Goal: Information Seeking & Learning: Learn about a topic

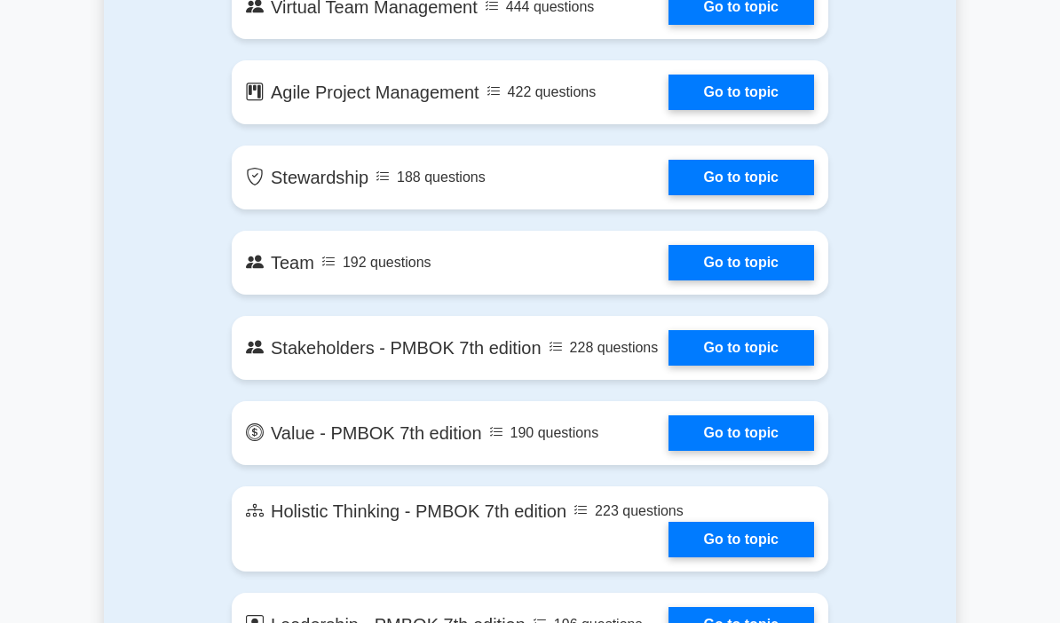
scroll to position [3590, 0]
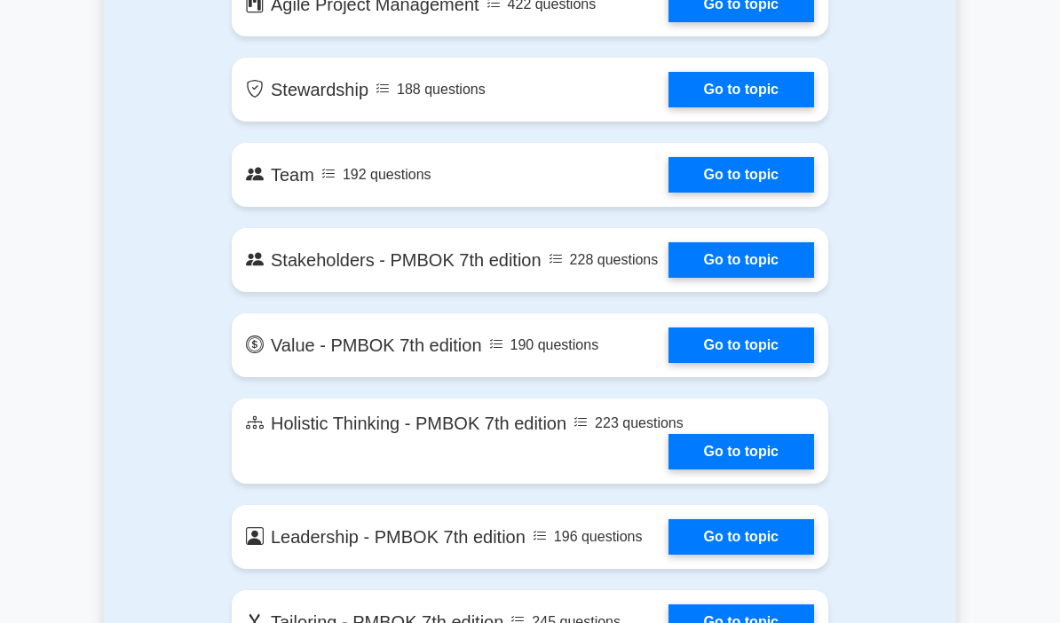
click at [779, 193] on link "Go to topic" at bounding box center [741, 174] width 146 height 35
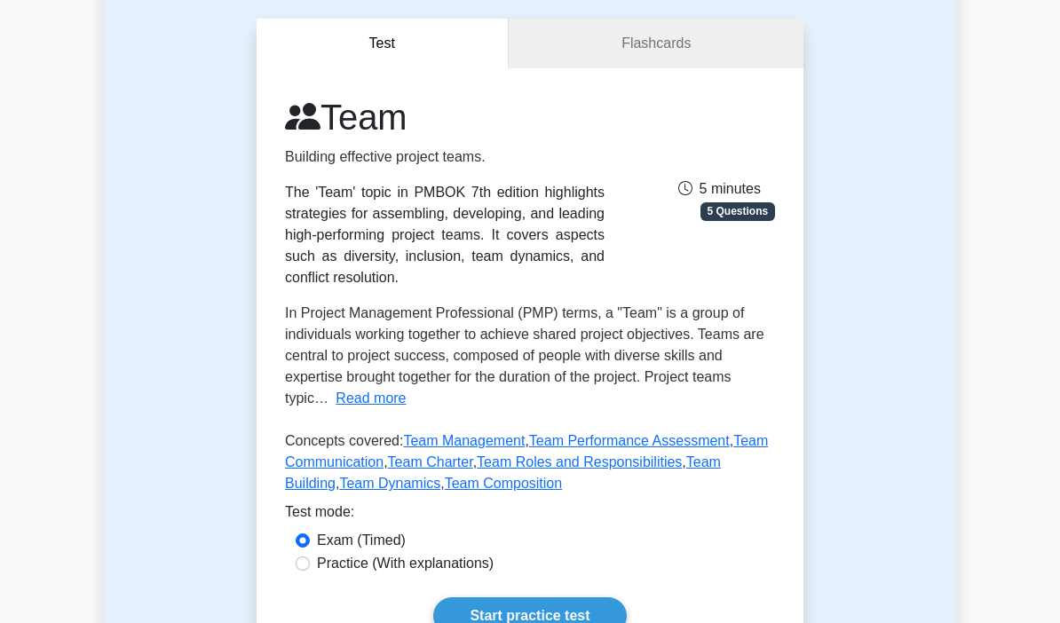
scroll to position [170, 0]
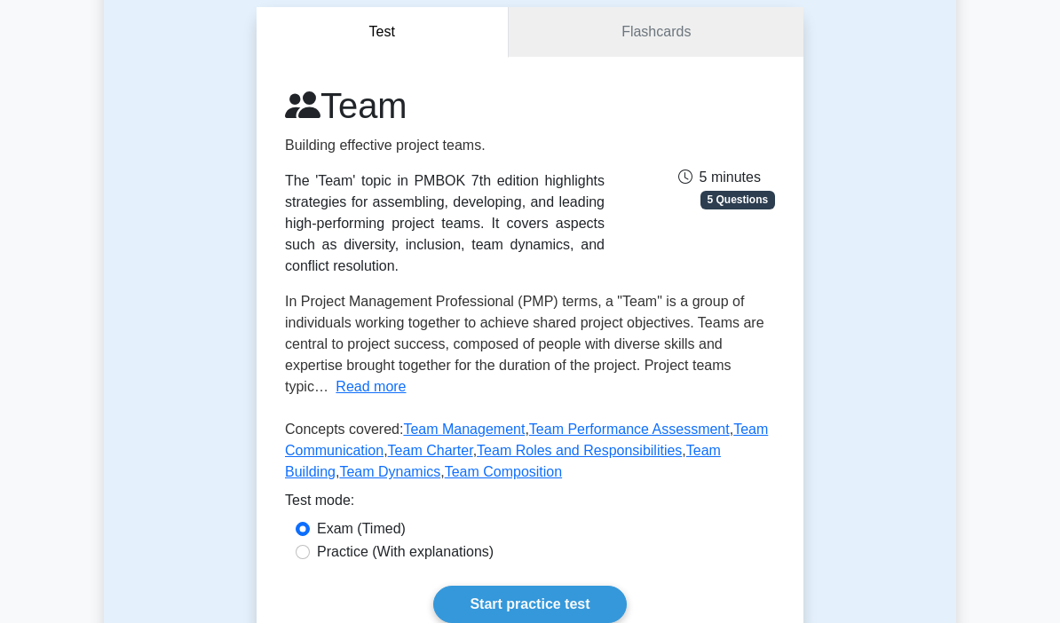
click at [517, 615] on link "Start practice test" at bounding box center [529, 604] width 193 height 37
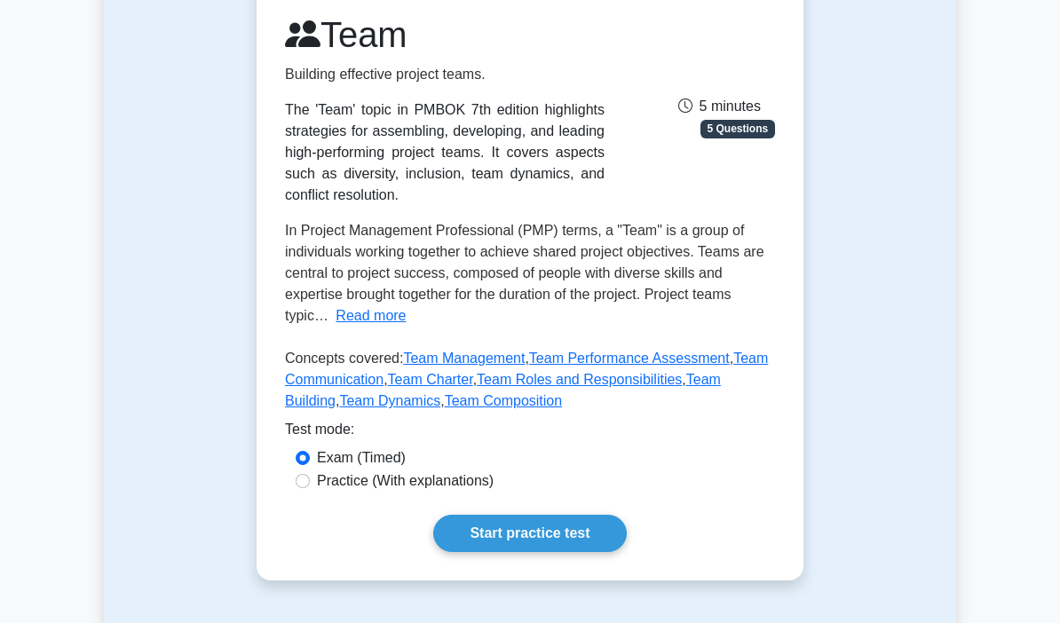
click at [522, 542] on link "Start practice test" at bounding box center [529, 533] width 193 height 37
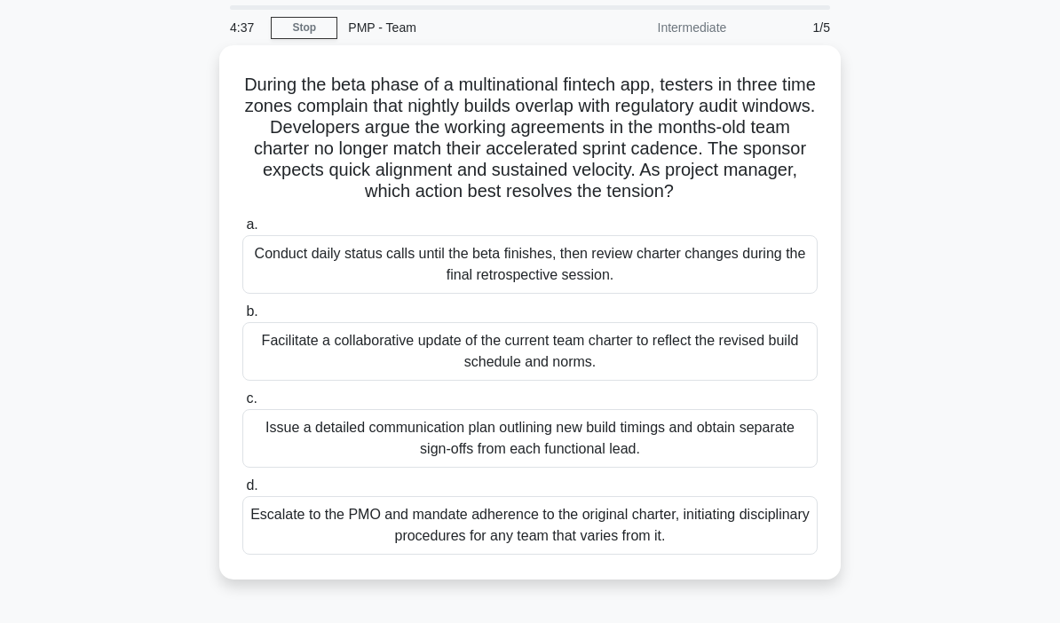
scroll to position [59, 0]
click at [293, 290] on div "Conduct daily status calls until the beta finishes, then review charter changes…" at bounding box center [529, 263] width 575 height 59
click at [242, 230] on input "a. Conduct daily status calls until the beta finishes, then review charter chan…" at bounding box center [242, 224] width 0 height 12
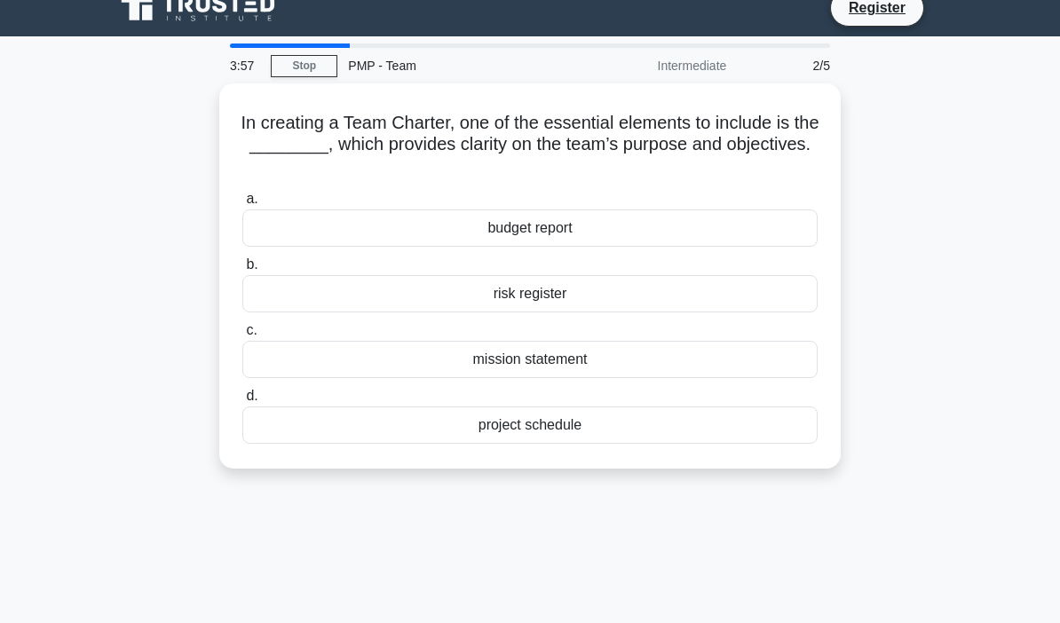
scroll to position [0, 0]
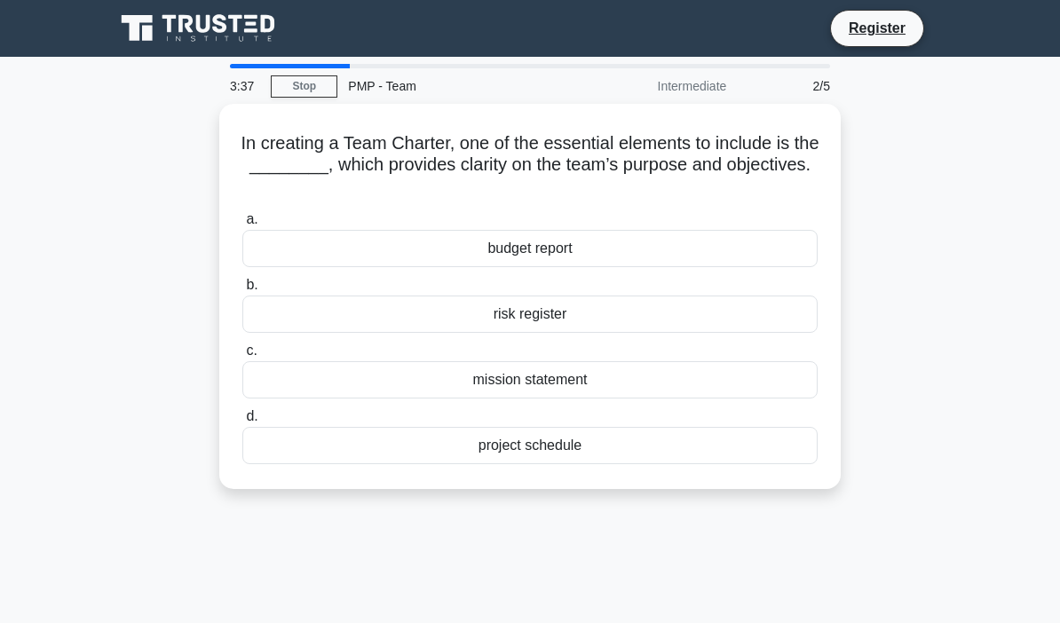
click at [282, 445] on div "project schedule" at bounding box center [529, 445] width 575 height 37
click at [242, 422] on input "d. project schedule" at bounding box center [242, 417] width 0 height 12
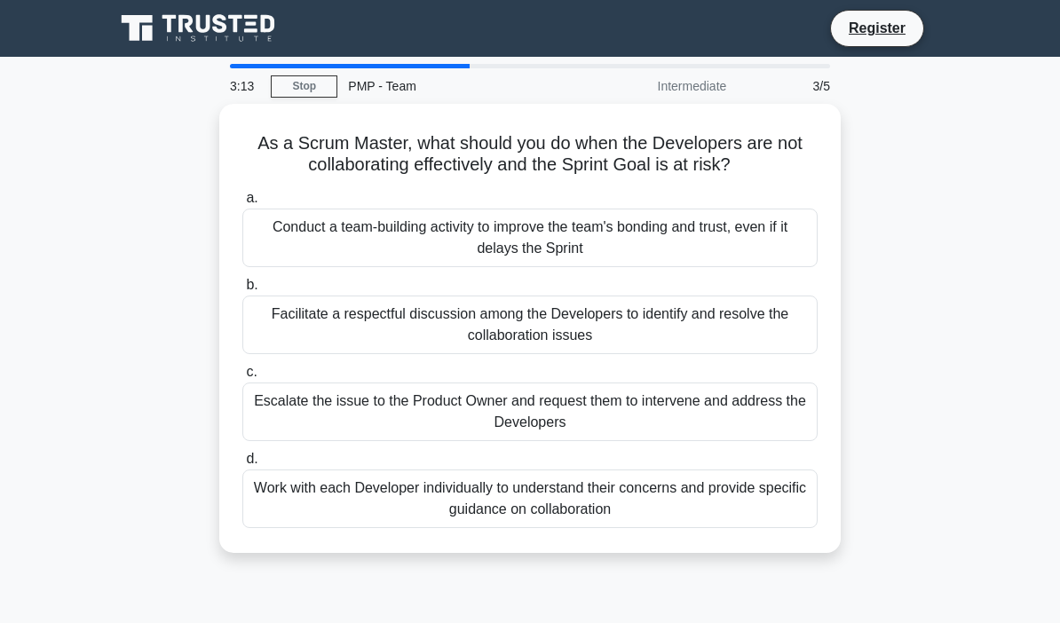
click at [275, 343] on div "Facilitate a respectful discussion among the Developers to identify and resolve…" at bounding box center [529, 325] width 575 height 59
click at [242, 291] on input "b. Facilitate a respectful discussion among the Developers to identify and reso…" at bounding box center [242, 286] width 0 height 12
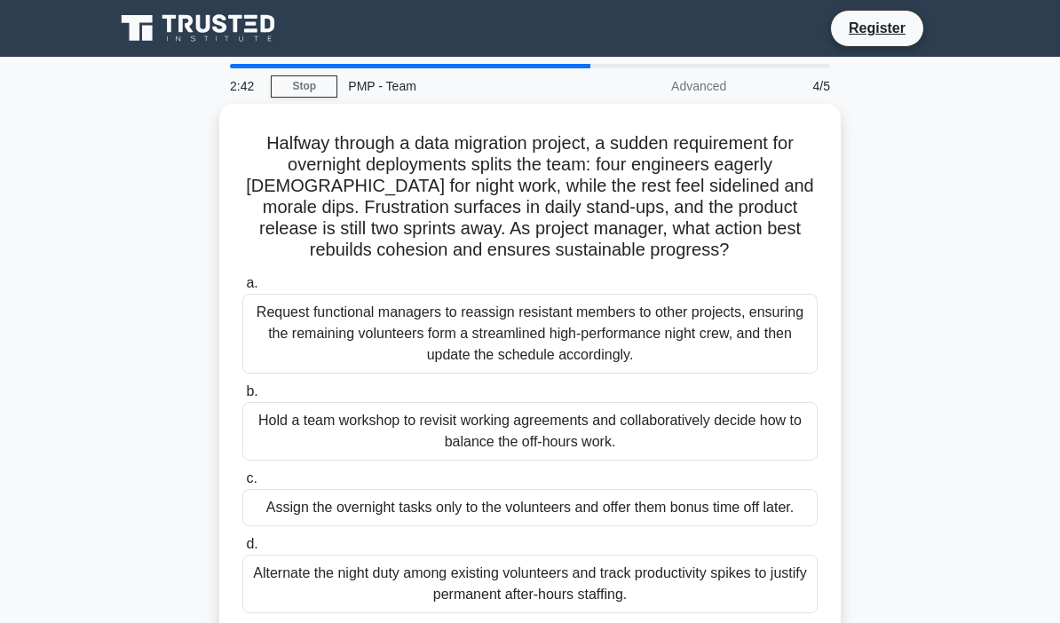
click at [264, 449] on div "Hold a team workshop to revisit working agreements and collaboratively decide h…" at bounding box center [529, 431] width 575 height 59
click at [242, 398] on input "b. Hold a team workshop to revisit working agreements and collaboratively decid…" at bounding box center [242, 392] width 0 height 12
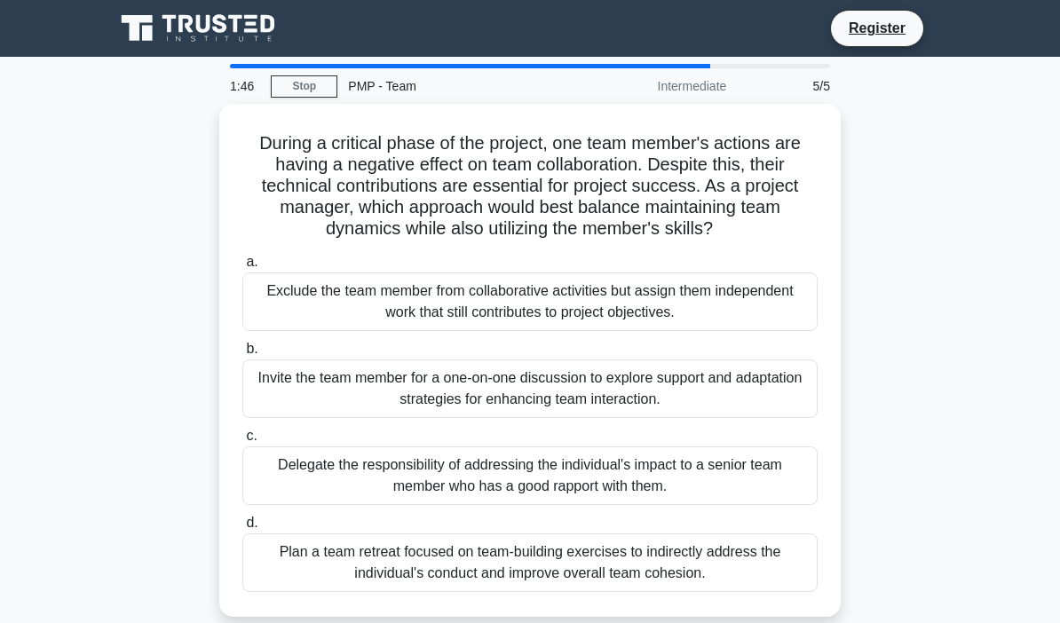
click at [306, 592] on div "Plan a team retreat focused on team-building exercises to indirectly address th…" at bounding box center [529, 562] width 575 height 59
click at [242, 529] on input "d. Plan a team retreat focused on team-building exercises to indirectly address…" at bounding box center [242, 523] width 0 height 12
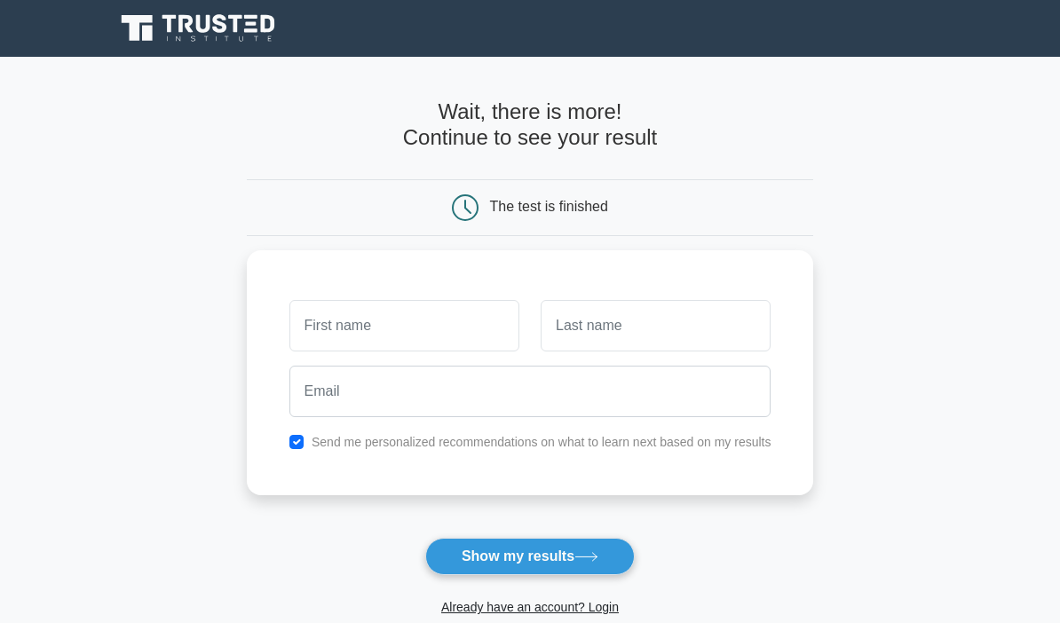
click at [289, 313] on input "text" at bounding box center [404, 325] width 230 height 51
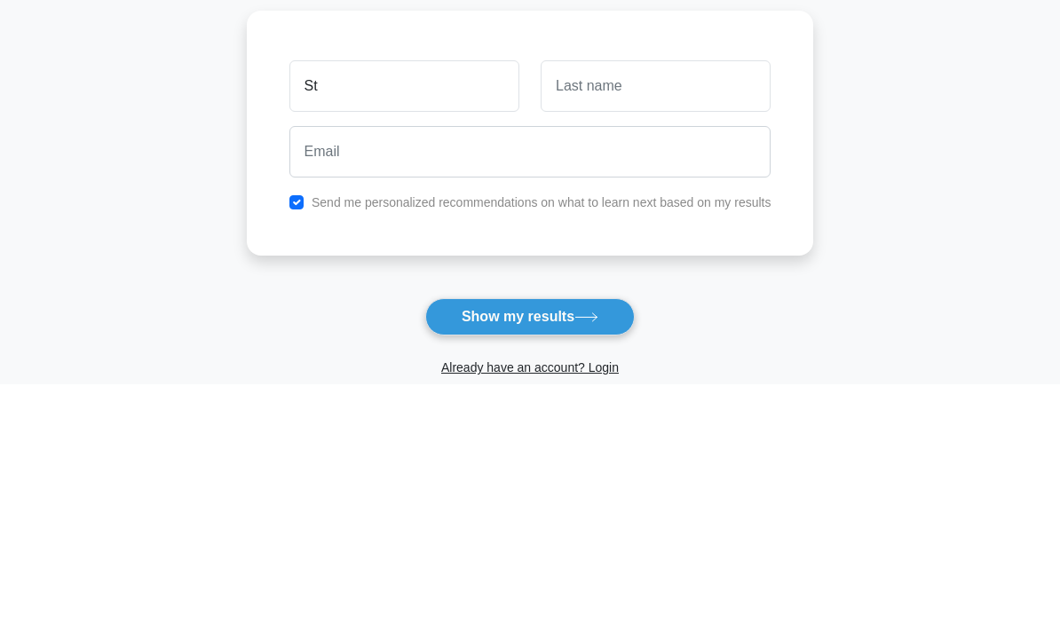
type input "St"
click at [574, 300] on input "text" at bounding box center [655, 325] width 230 height 51
type input "St"
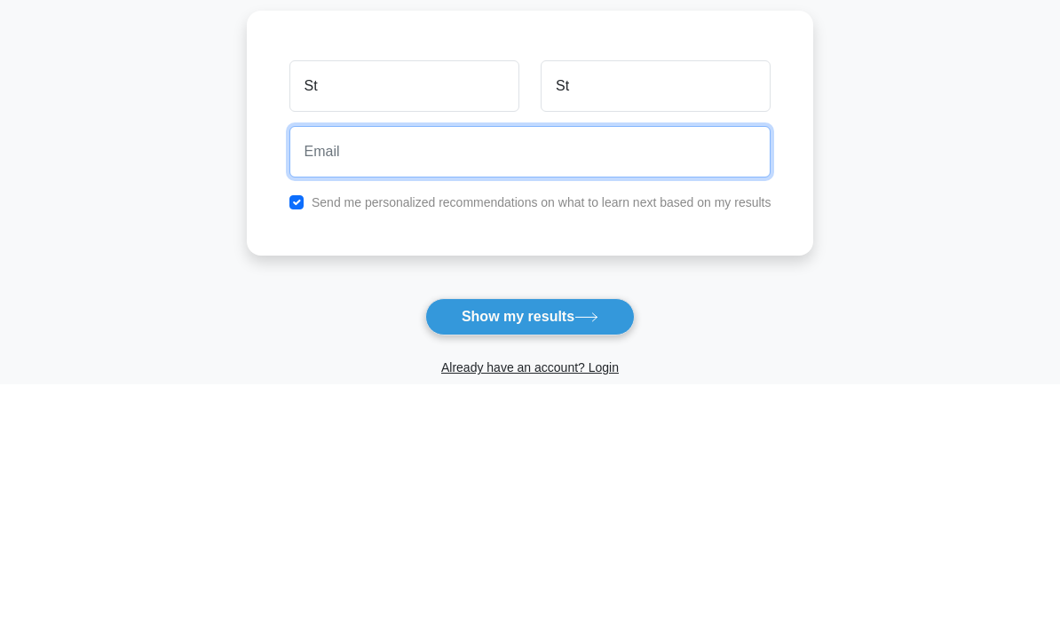
click at [308, 366] on input "email" at bounding box center [530, 391] width 482 height 51
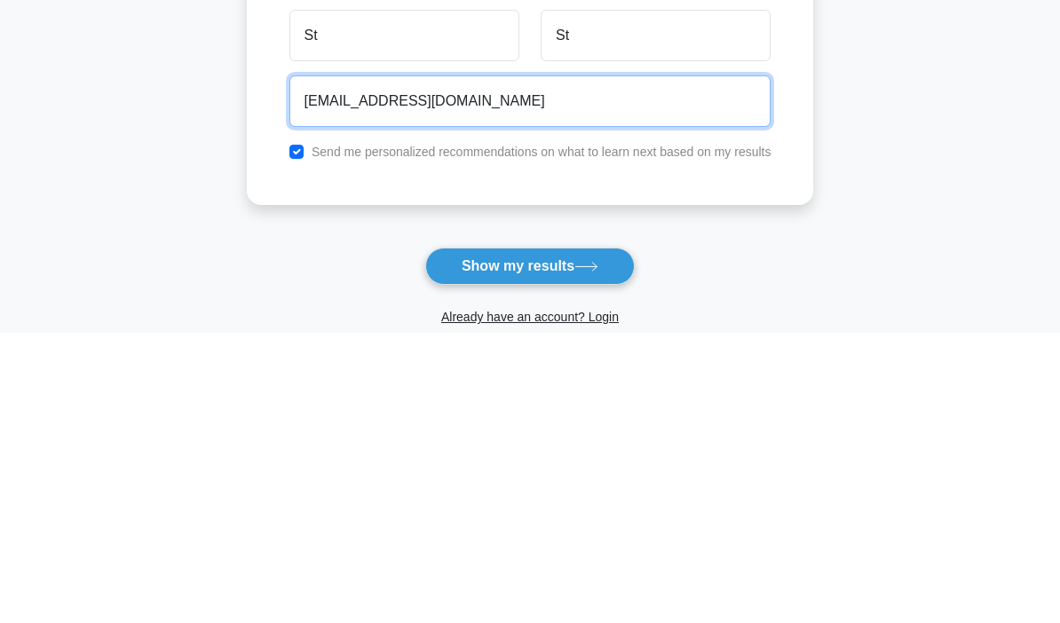
type input "shell1987@gmail.com"
click at [529, 538] on button "Show my results" at bounding box center [529, 556] width 209 height 37
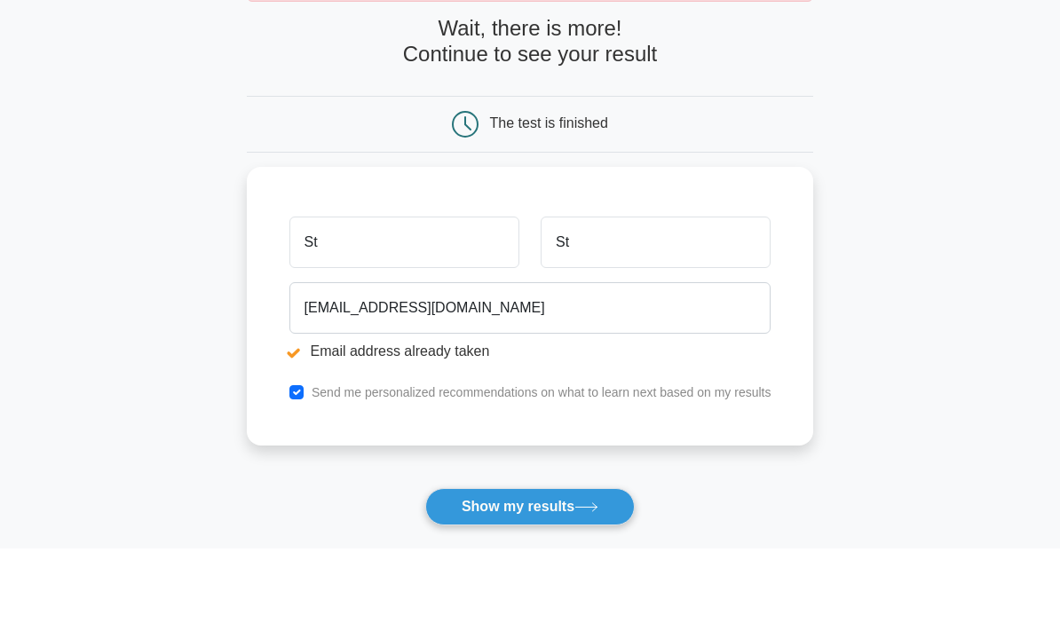
scroll to position [85, 0]
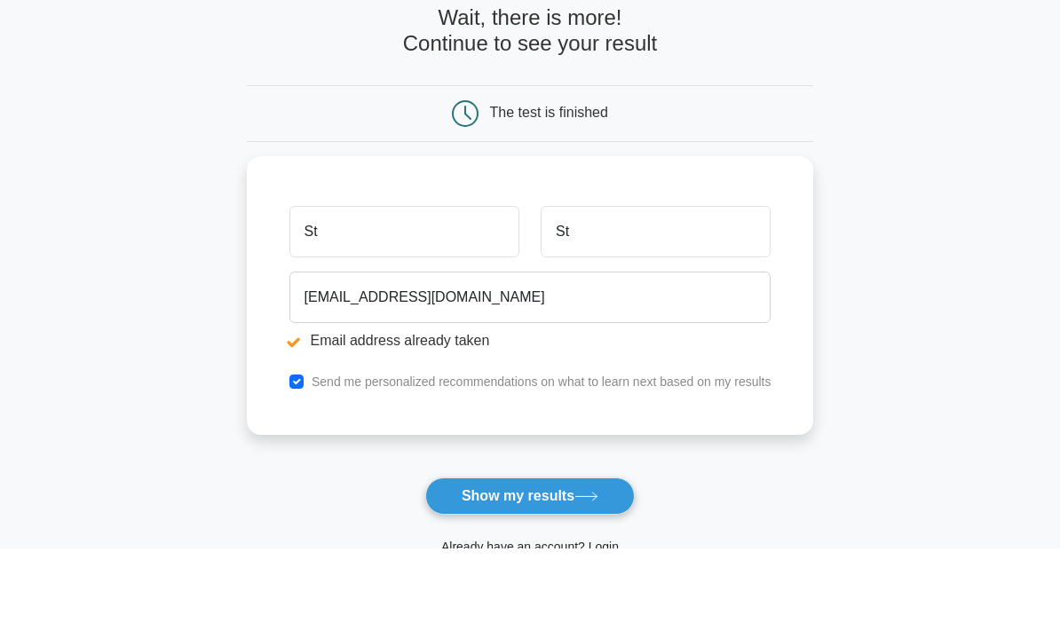
click at [289, 449] on input "checkbox" at bounding box center [296, 456] width 14 height 14
checkbox input "false"
click at [496, 552] on button "Show my results" at bounding box center [529, 570] width 209 height 37
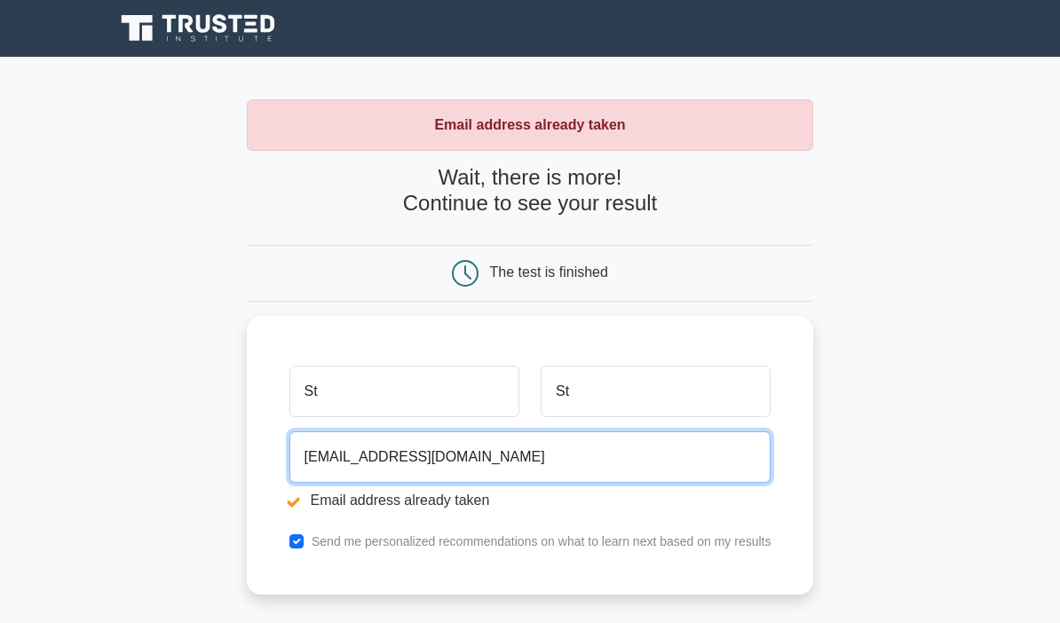
click at [482, 453] on input "[EMAIL_ADDRESS][DOMAIN_NAME]" at bounding box center [530, 456] width 482 height 51
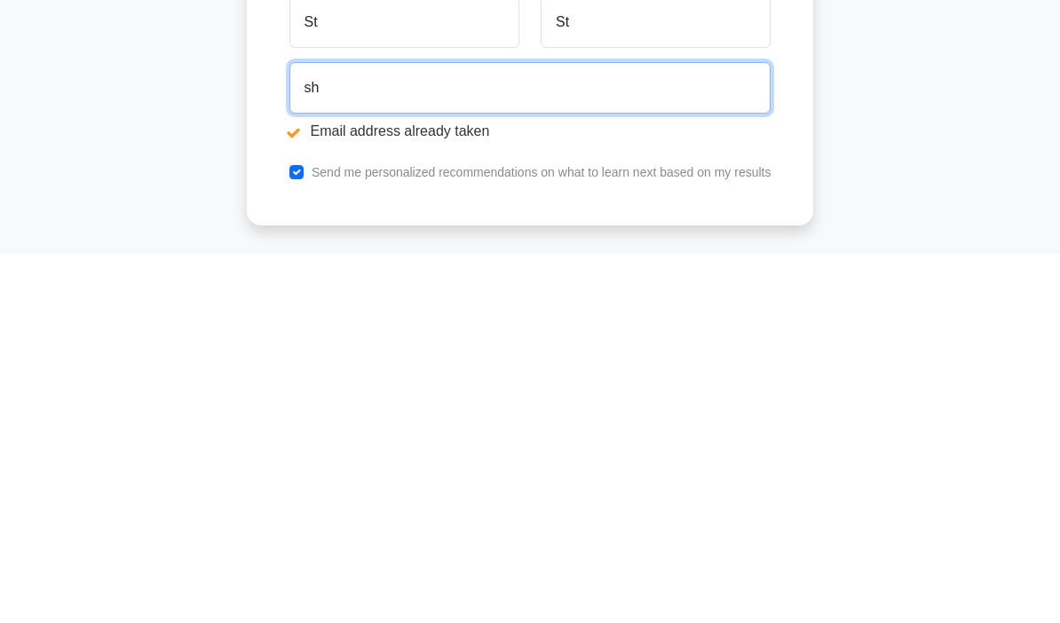
type input "s"
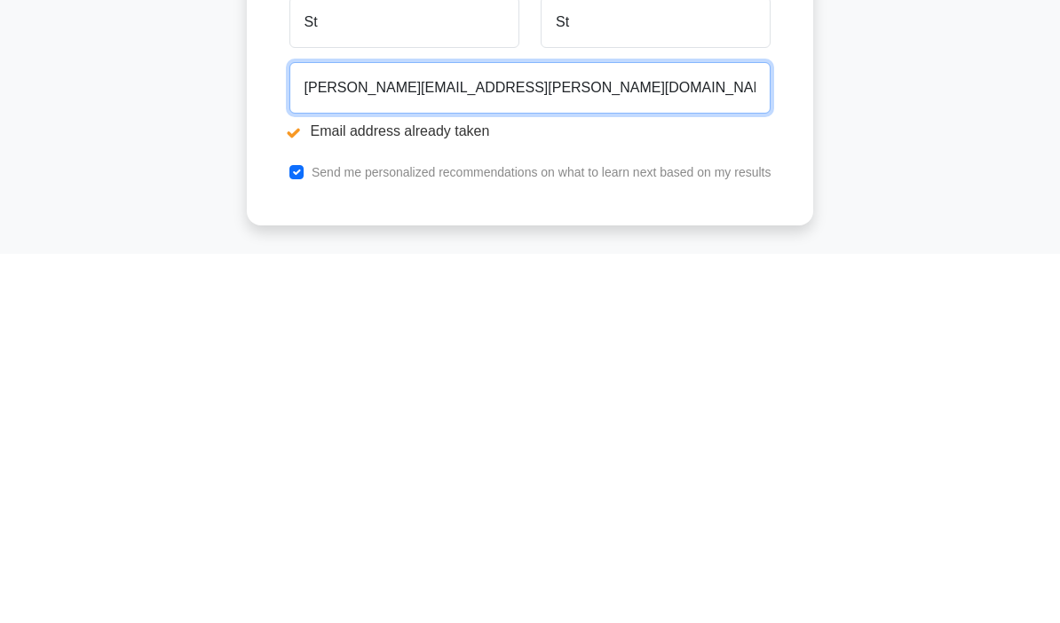
type input "tramonte.salvatore@gmail.com"
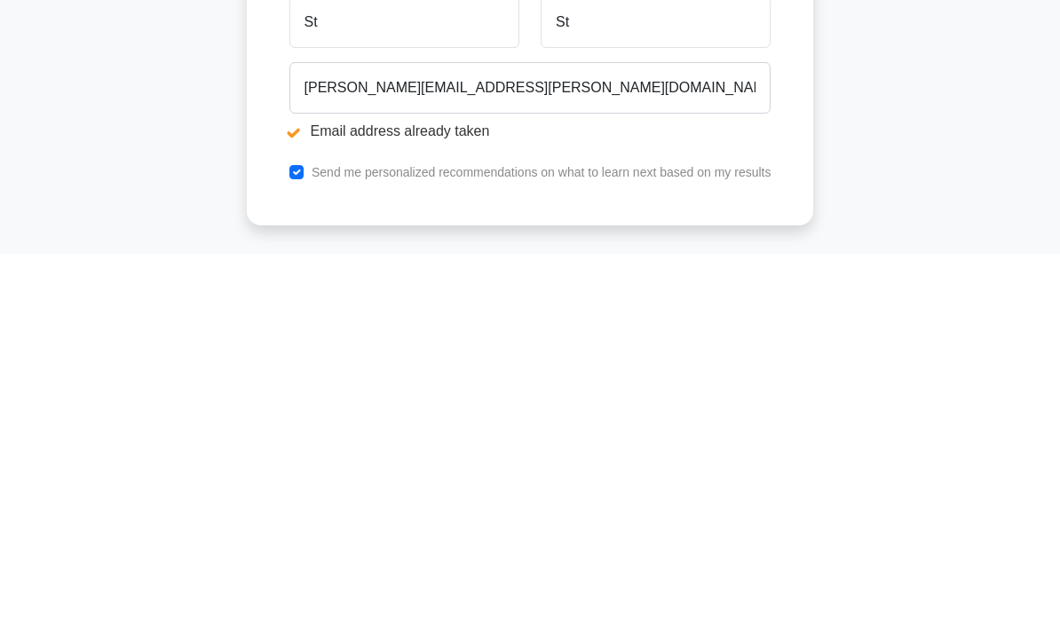
click at [289, 534] on input "checkbox" at bounding box center [296, 541] width 14 height 14
checkbox input "false"
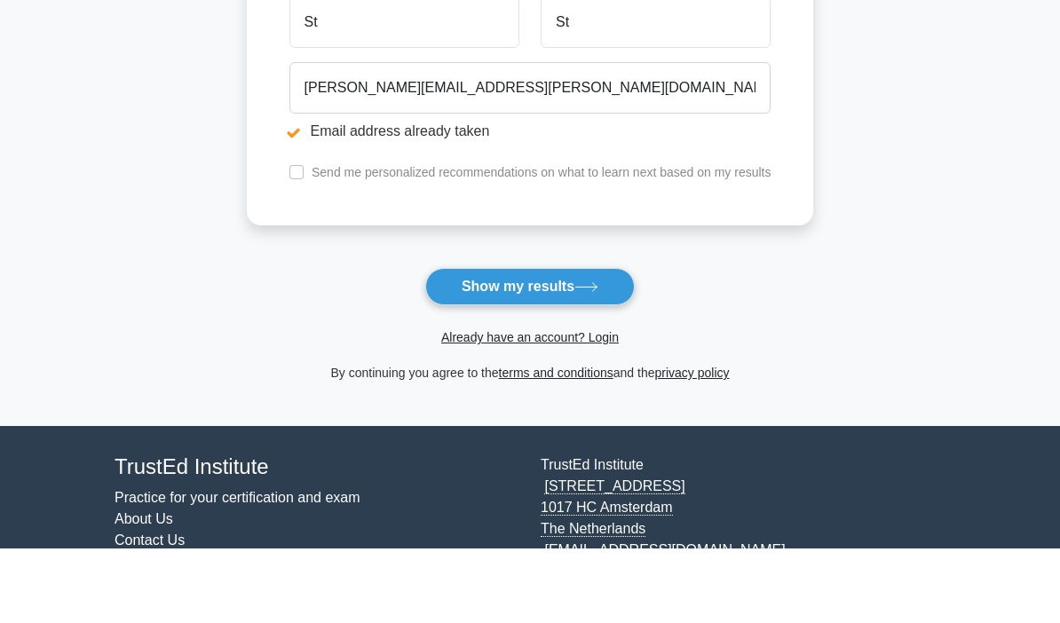
click at [575, 343] on button "Show my results" at bounding box center [529, 361] width 209 height 37
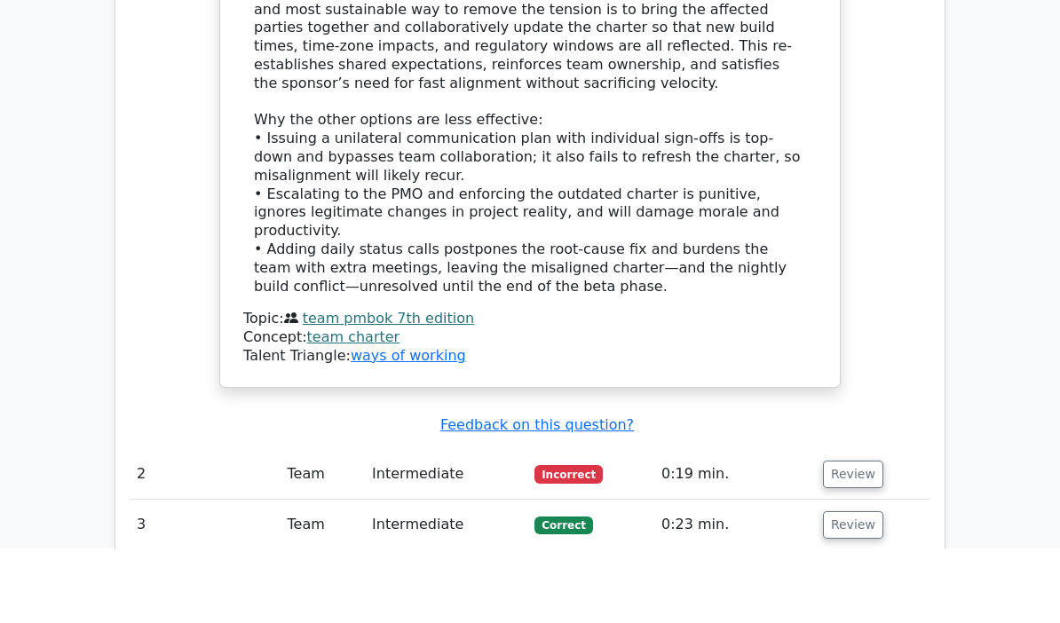
scroll to position [2069, 0]
click at [210, 524] on td "2" at bounding box center [205, 549] width 151 height 51
click at [855, 535] on button "Review" at bounding box center [853, 549] width 60 height 28
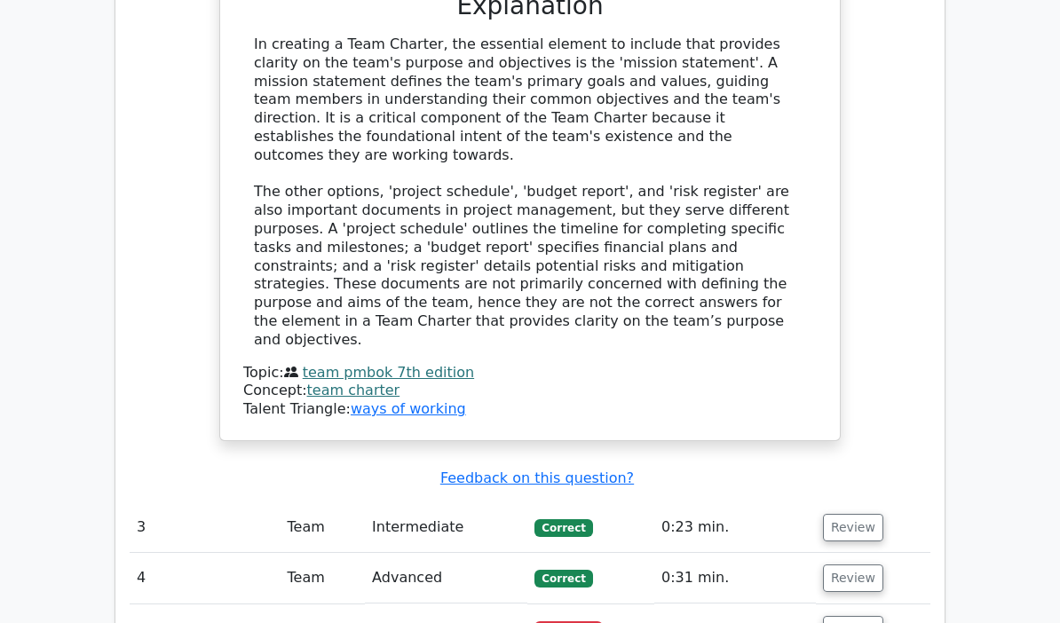
scroll to position [3030, 0]
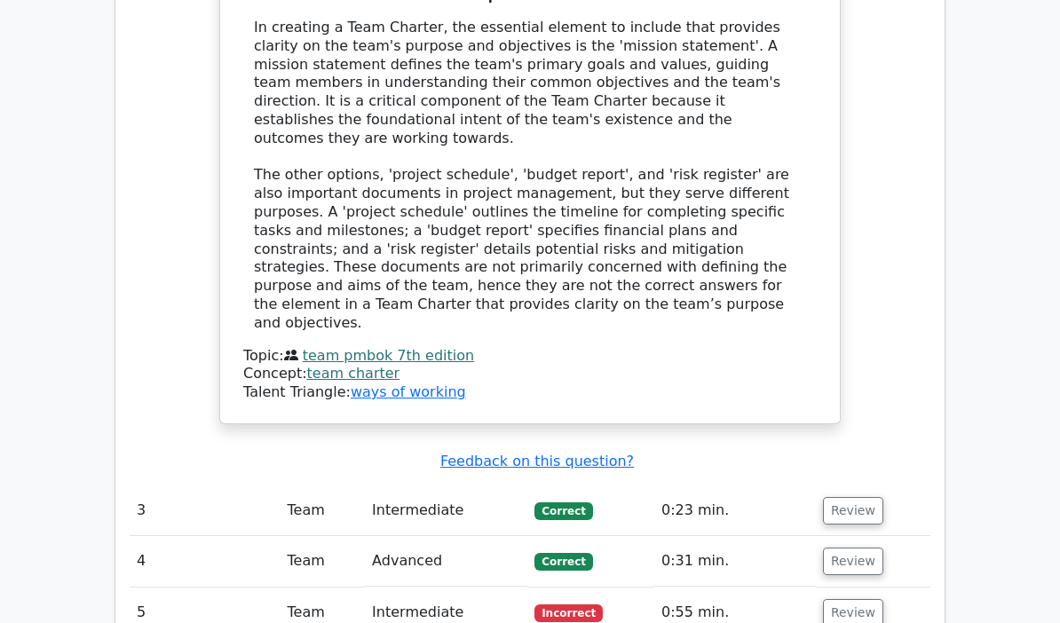
click at [249, 587] on td "5" at bounding box center [205, 612] width 151 height 51
click at [849, 599] on button "Review" at bounding box center [853, 613] width 60 height 28
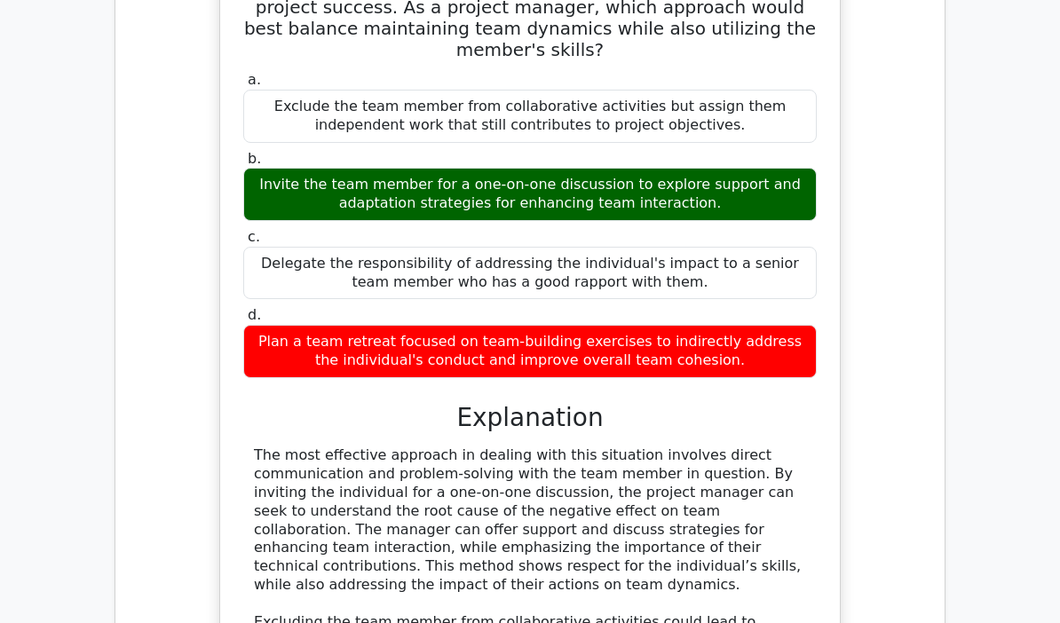
scroll to position [3765, 0]
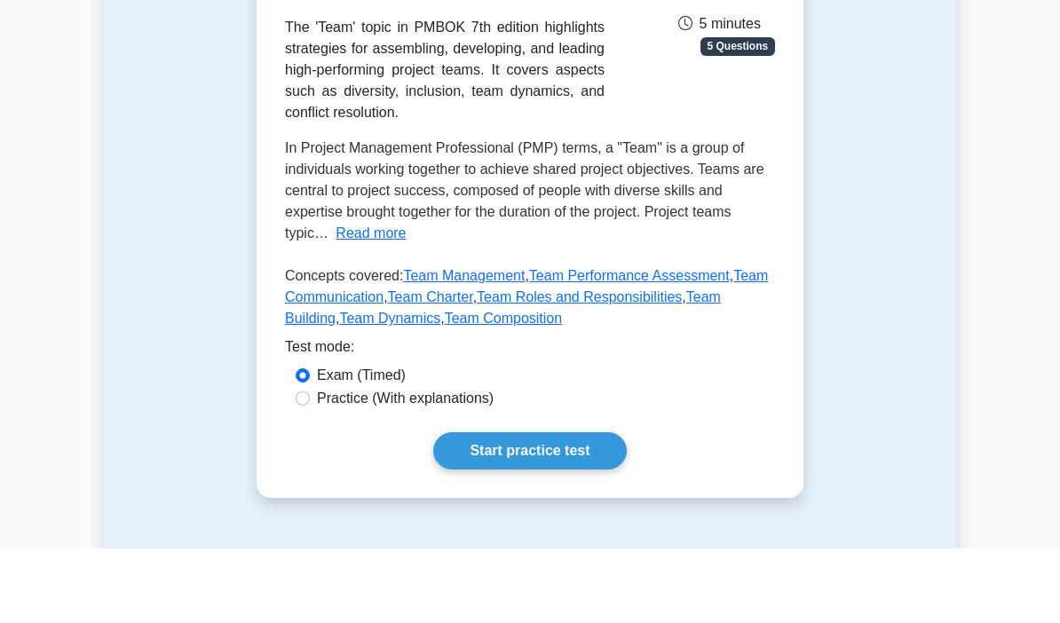
scroll to position [249, 0]
click at [487, 507] on link "Start practice test" at bounding box center [529, 525] width 193 height 37
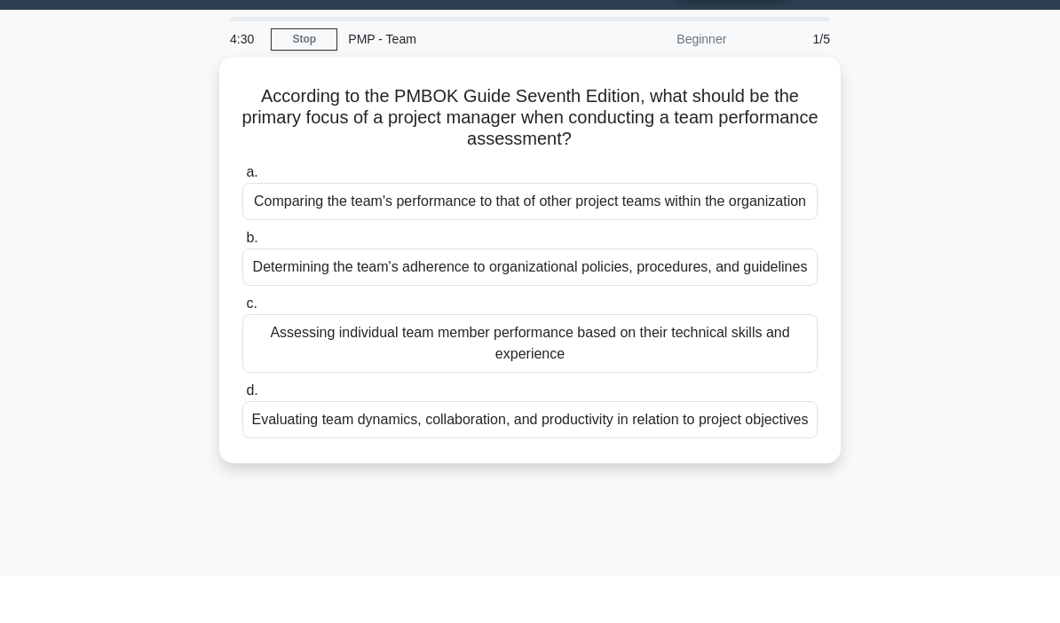
click at [287, 485] on div "Evaluating team dynamics, collaboration, and productivity in relation to projec…" at bounding box center [529, 466] width 575 height 37
click at [242, 444] on input "d. Evaluating team dynamics, collaboration, and productivity in relation to pro…" at bounding box center [242, 438] width 0 height 12
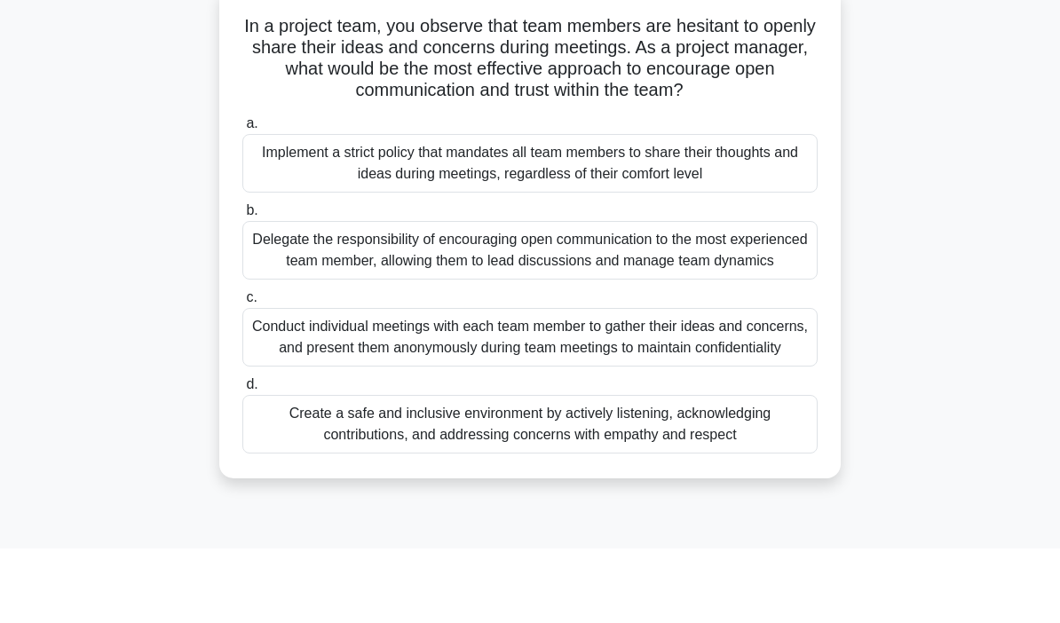
scroll to position [43, 0]
click at [291, 469] on div "Create a safe and inclusive environment by actively listening, acknowledging co…" at bounding box center [529, 498] width 575 height 59
click at [242, 464] on input "d. Create a safe and inclusive environment by actively listening, acknowledging…" at bounding box center [242, 459] width 0 height 12
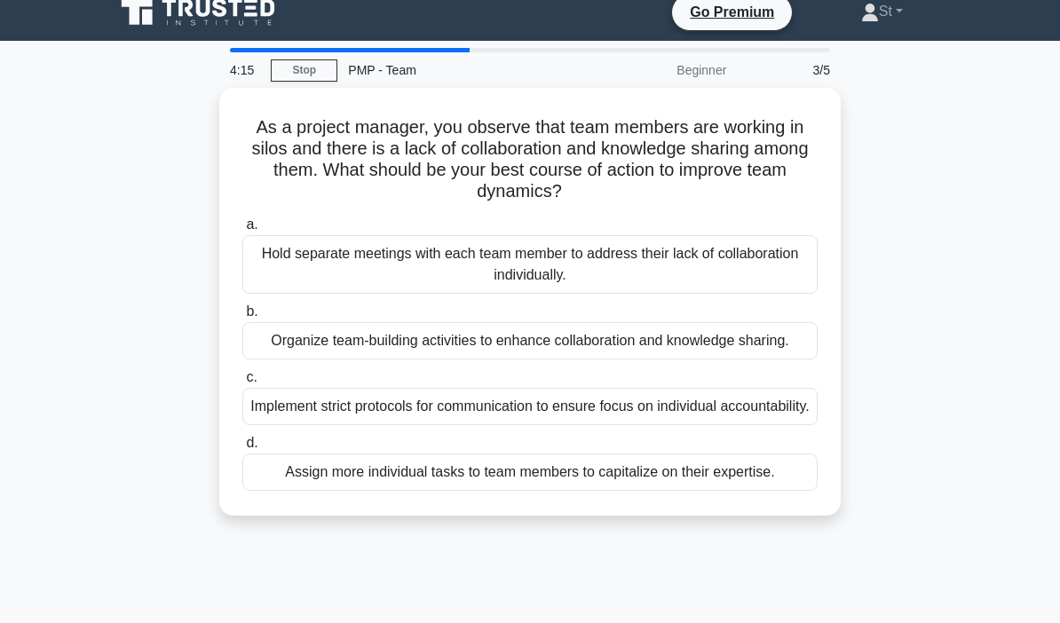
scroll to position [0, 0]
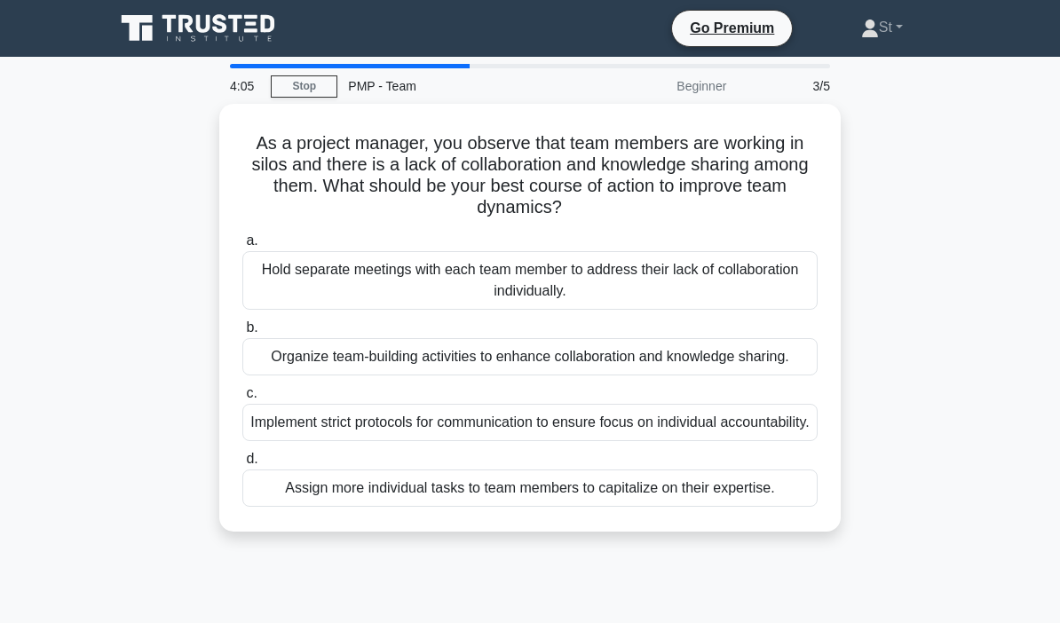
click at [784, 371] on div "Organize team-building activities to enhance collaboration and knowledge sharin…" at bounding box center [529, 356] width 575 height 37
click at [242, 334] on input "b. Organize team-building activities to enhance collaboration and knowledge sha…" at bounding box center [242, 328] width 0 height 12
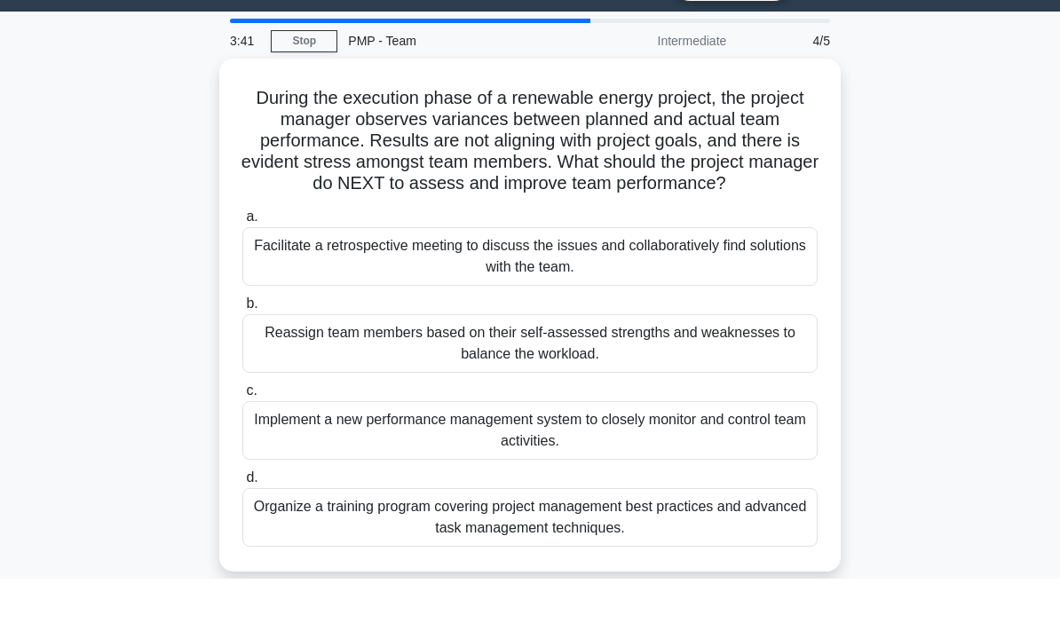
click at [765, 274] on div "Facilitate a retrospective meeting to discuss the issues and collaboratively fi…" at bounding box center [529, 301] width 575 height 59
click at [242, 268] on input "a. Facilitate a retrospective meeting to discuss the issues and collaboratively…" at bounding box center [242, 262] width 0 height 12
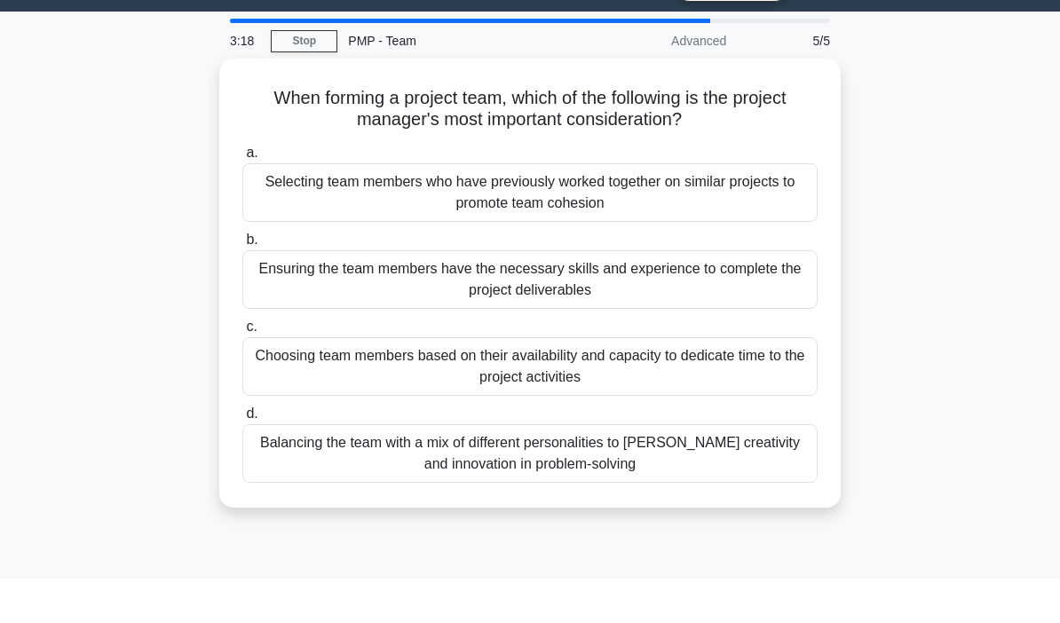
click at [292, 296] on div "Ensuring the team members have the necessary skills and experience to complete …" at bounding box center [529, 325] width 575 height 59
click at [242, 280] on input "b. Ensuring the team members have the necessary skills and experience to comple…" at bounding box center [242, 286] width 0 height 12
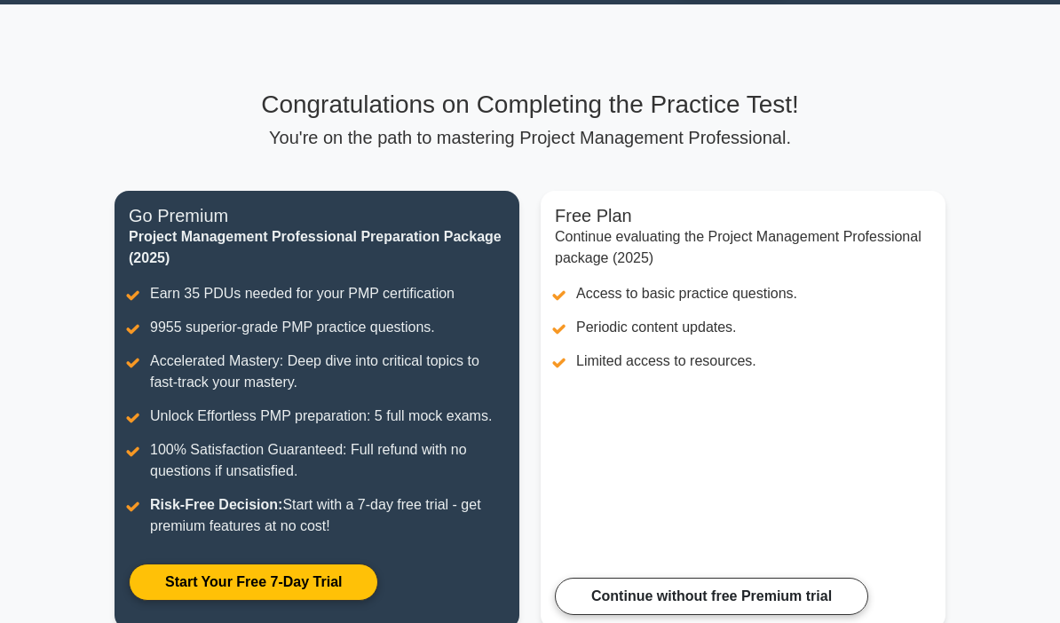
scroll to position [51, 0]
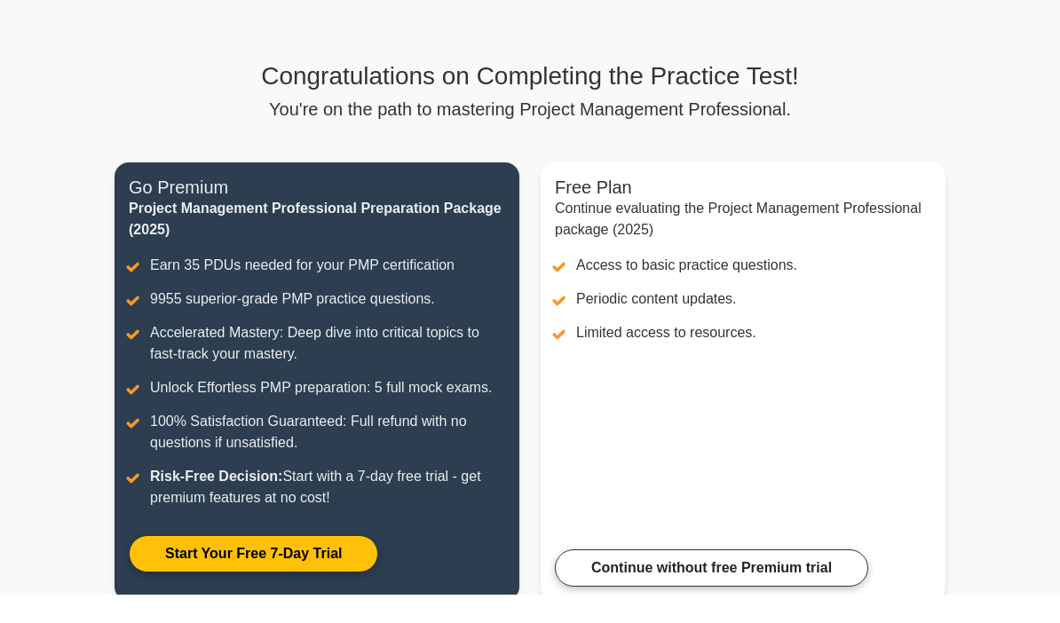
click at [817, 579] on link "Continue without free Premium trial" at bounding box center [711, 597] width 313 height 37
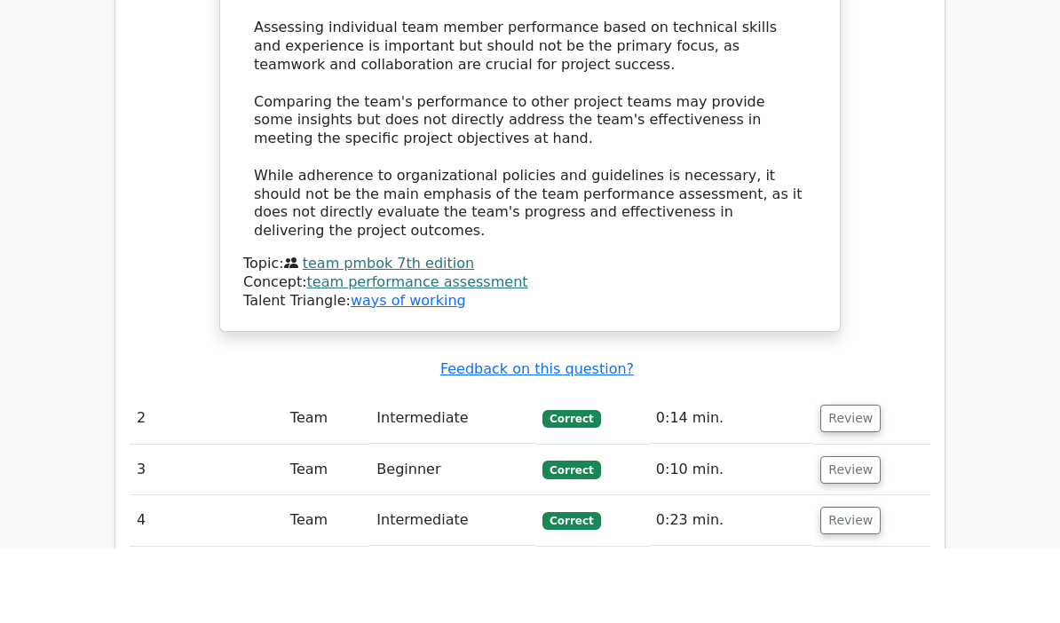
scroll to position [2078, 0]
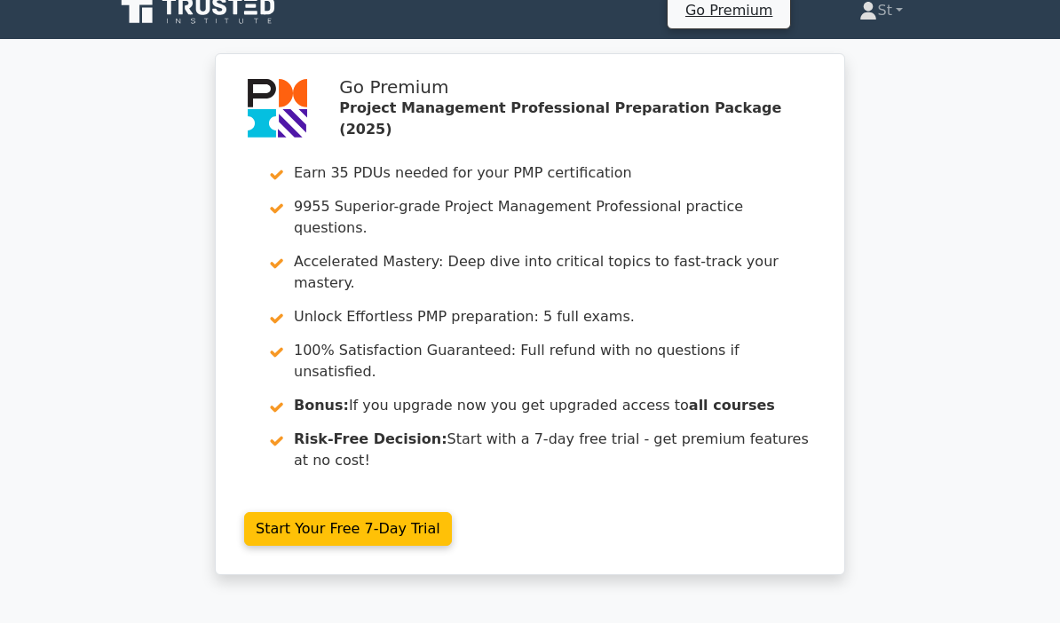
scroll to position [0, 0]
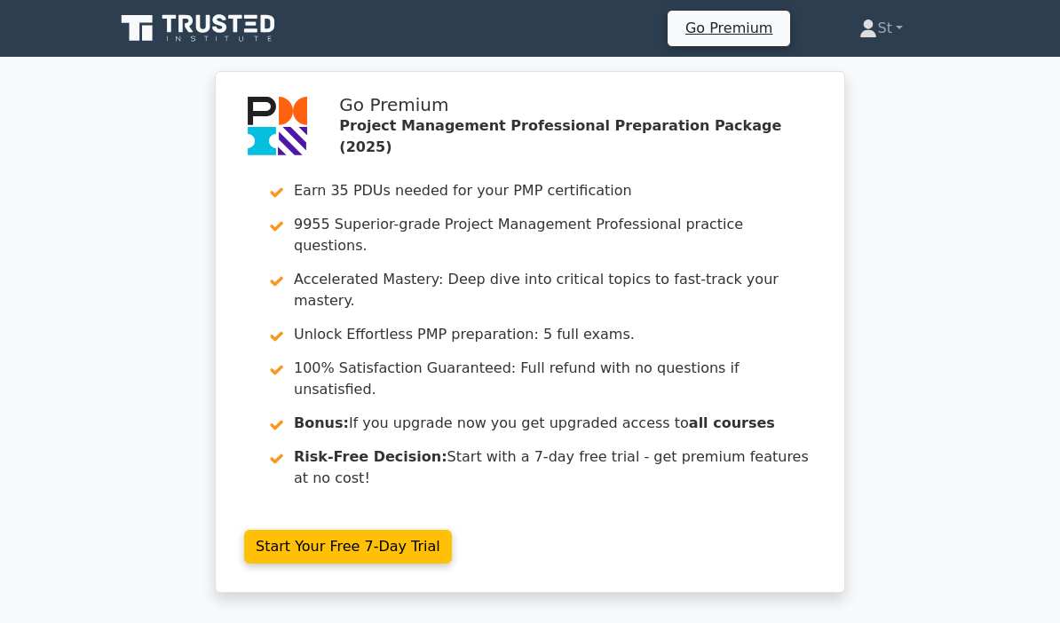
click at [170, 33] on icon at bounding box center [199, 29] width 170 height 34
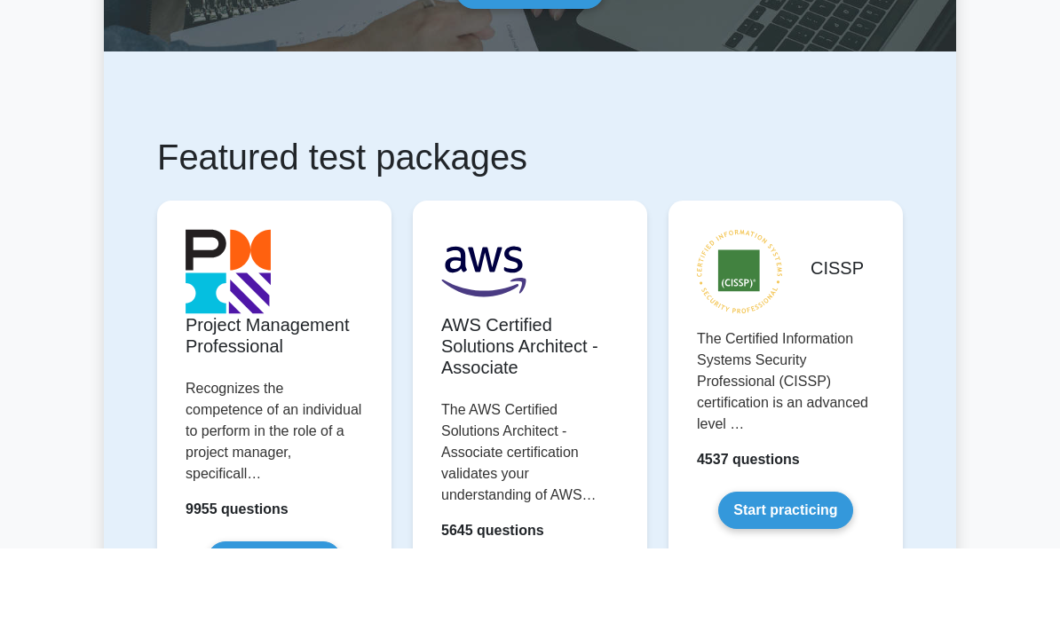
scroll to position [148, 0]
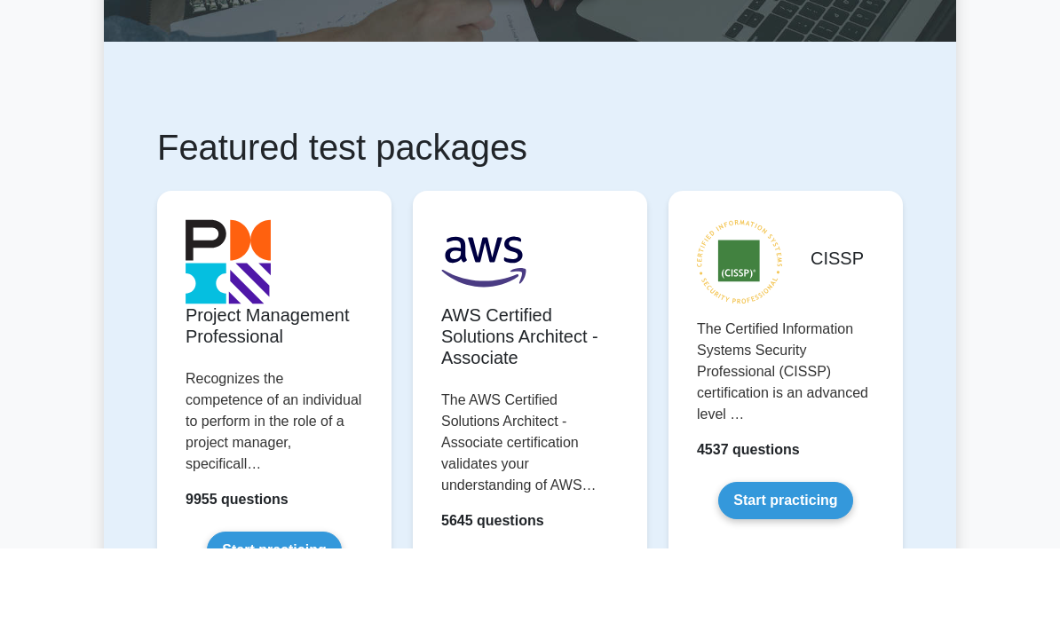
click at [256, 606] on link "Start practicing" at bounding box center [274, 624] width 134 height 37
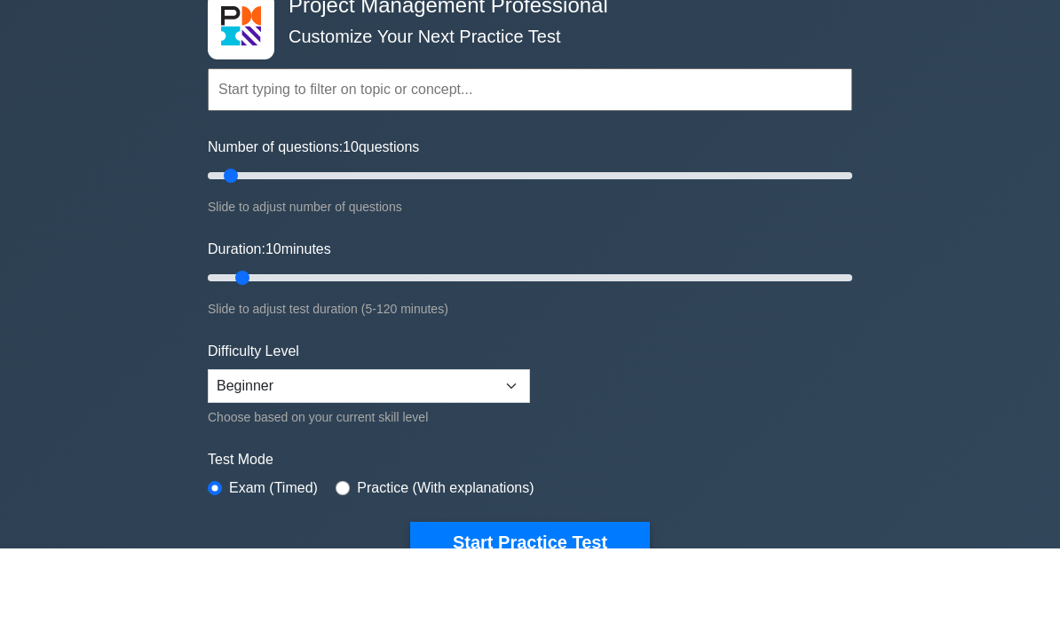
scroll to position [36, 0]
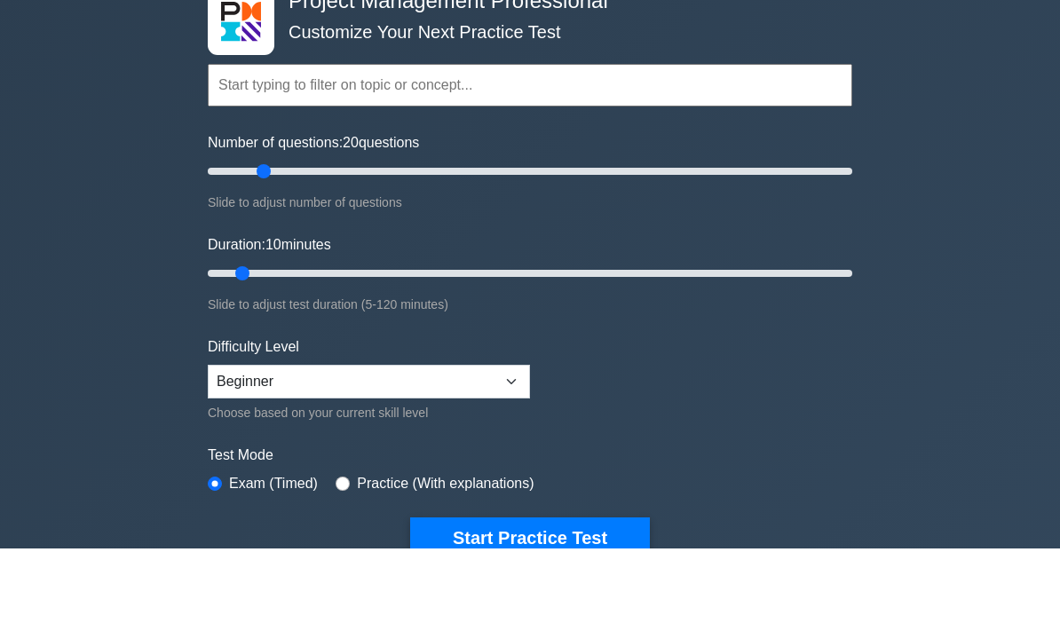
type input "20"
click at [246, 439] on select "Beginner Intermediate Expert" at bounding box center [369, 456] width 322 height 34
select select "intermediate"
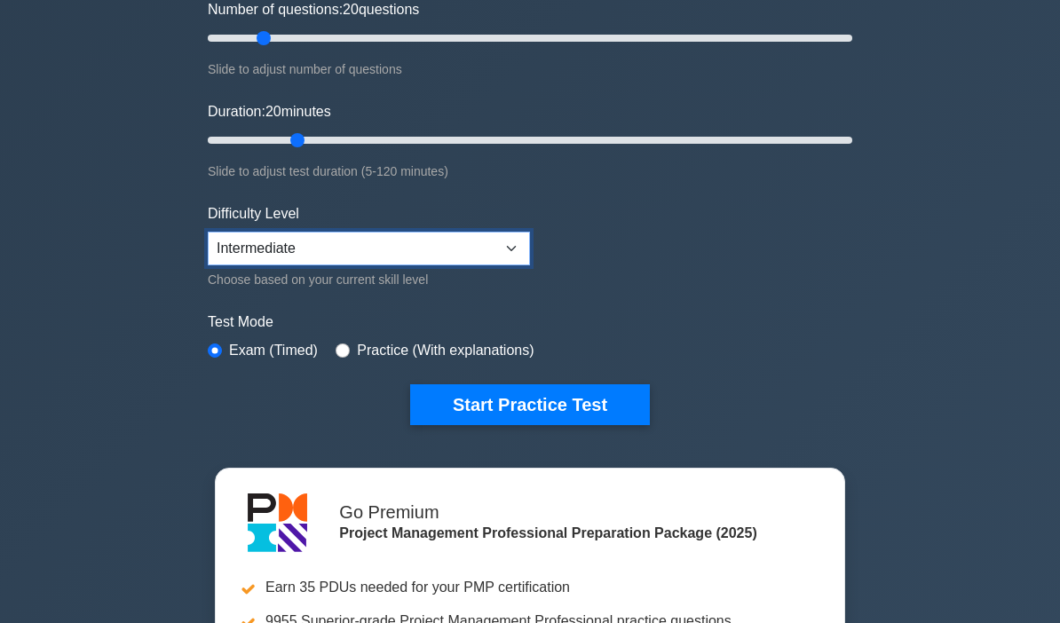
scroll to position [221, 0]
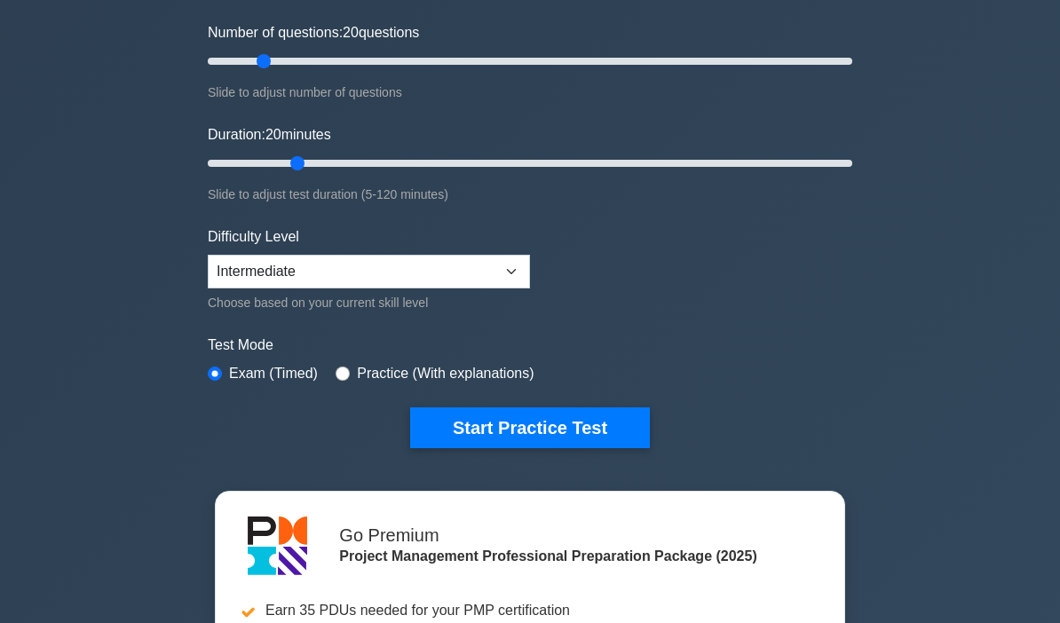
click at [456, 421] on button "Start Practice Test" at bounding box center [530, 427] width 240 height 41
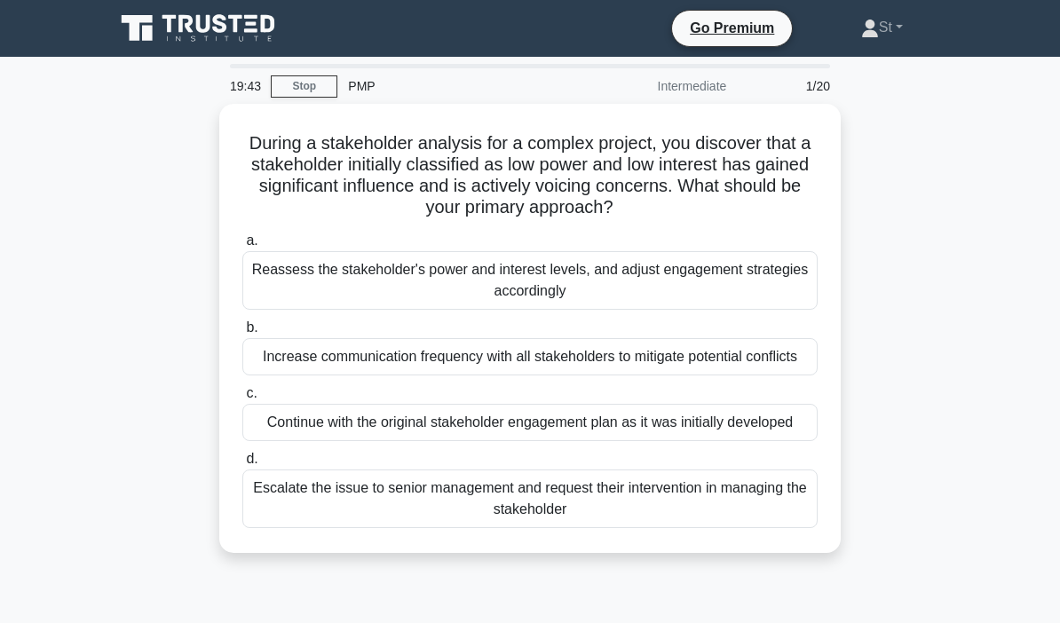
click at [784, 273] on div "Reassess the stakeholder's power and interest levels, and adjust engagement str…" at bounding box center [529, 280] width 575 height 59
click at [242, 247] on input "a. Reassess the stakeholder's power and interest levels, and adjust engagement …" at bounding box center [242, 241] width 0 height 12
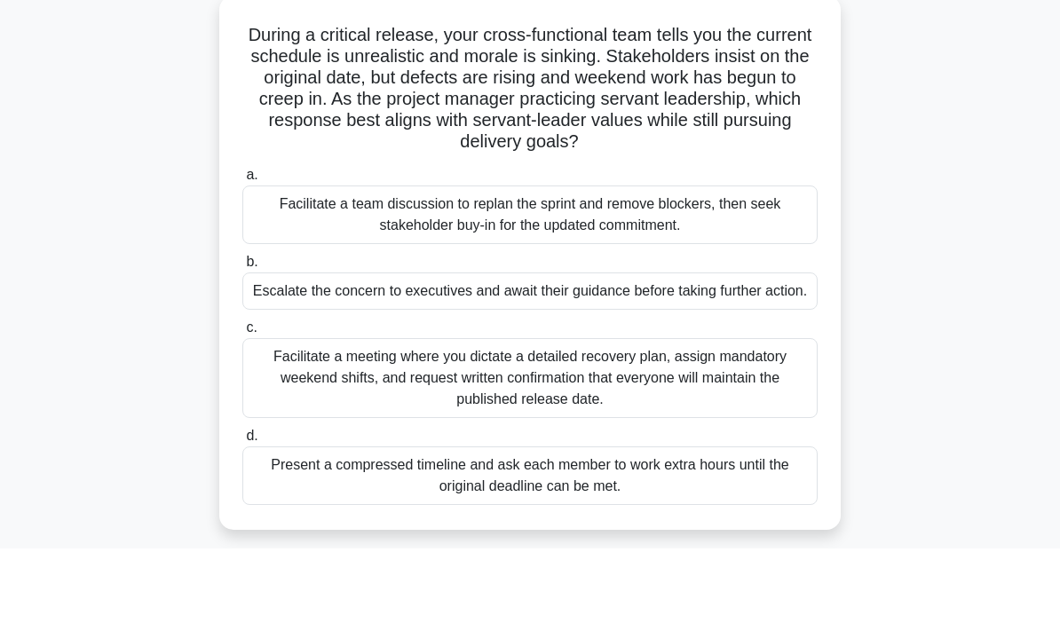
scroll to position [36, 0]
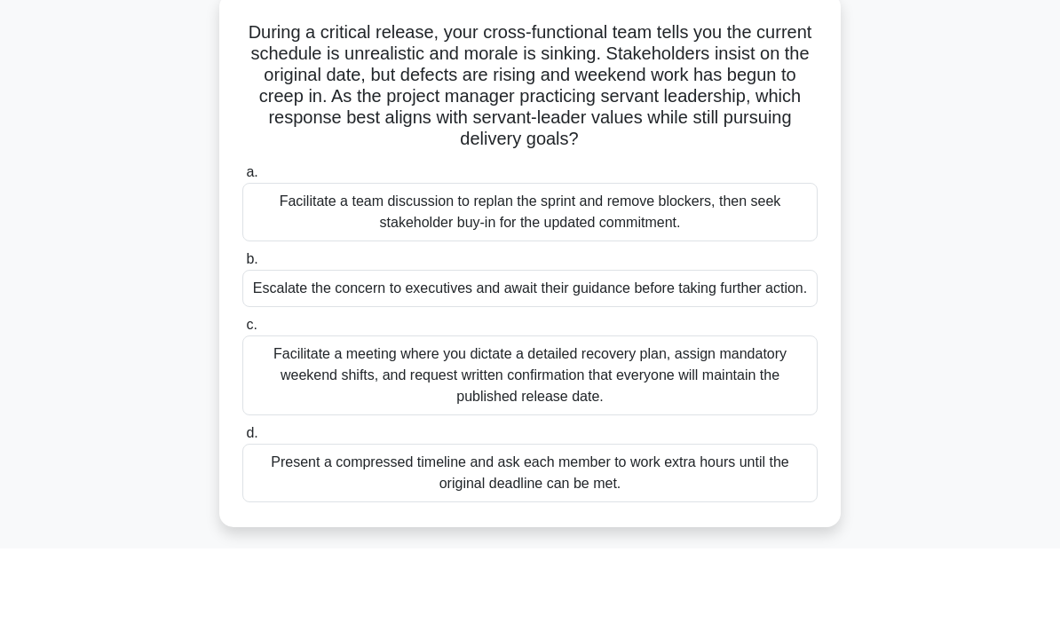
click at [769, 257] on div "Facilitate a team discussion to replan the sprint and remove blockers, then see…" at bounding box center [529, 286] width 575 height 59
click at [242, 241] on input "a. Facilitate a team discussion to replan the sprint and remove blockers, then …" at bounding box center [242, 247] width 0 height 12
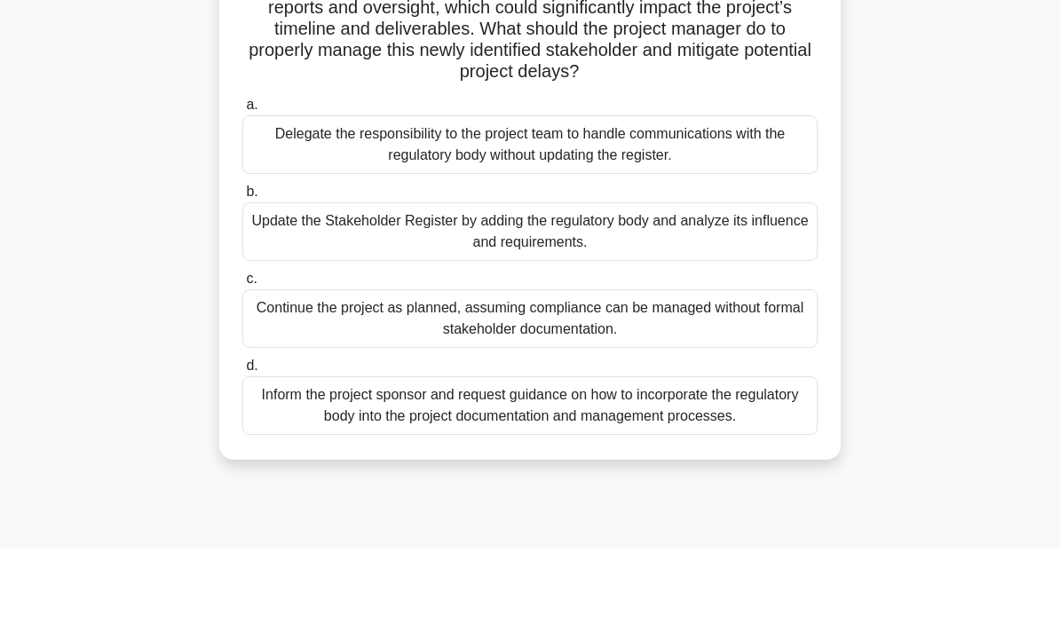
scroll to position [125, 0]
click at [279, 451] on div "Inform the project sponsor and request guidance on how to incorporate the regul…" at bounding box center [529, 480] width 575 height 59
click at [242, 435] on input "d. Inform the project sponsor and request guidance on how to incorporate the re…" at bounding box center [242, 441] width 0 height 12
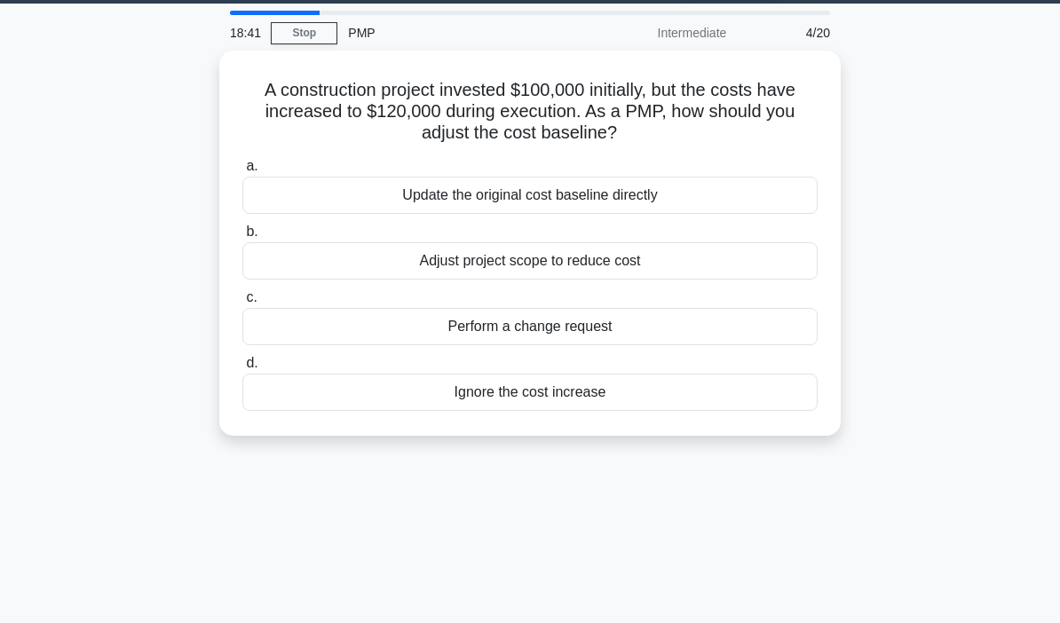
scroll to position [0, 0]
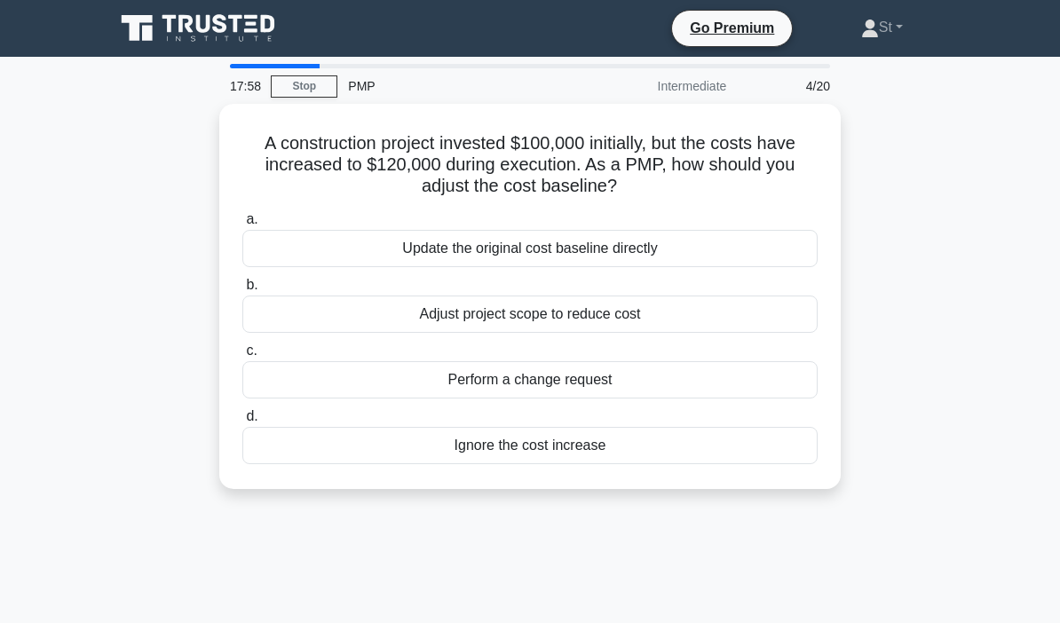
click at [327, 378] on div "Perform a change request" at bounding box center [529, 379] width 575 height 37
click at [242, 357] on input "c. Perform a change request" at bounding box center [242, 351] width 0 height 12
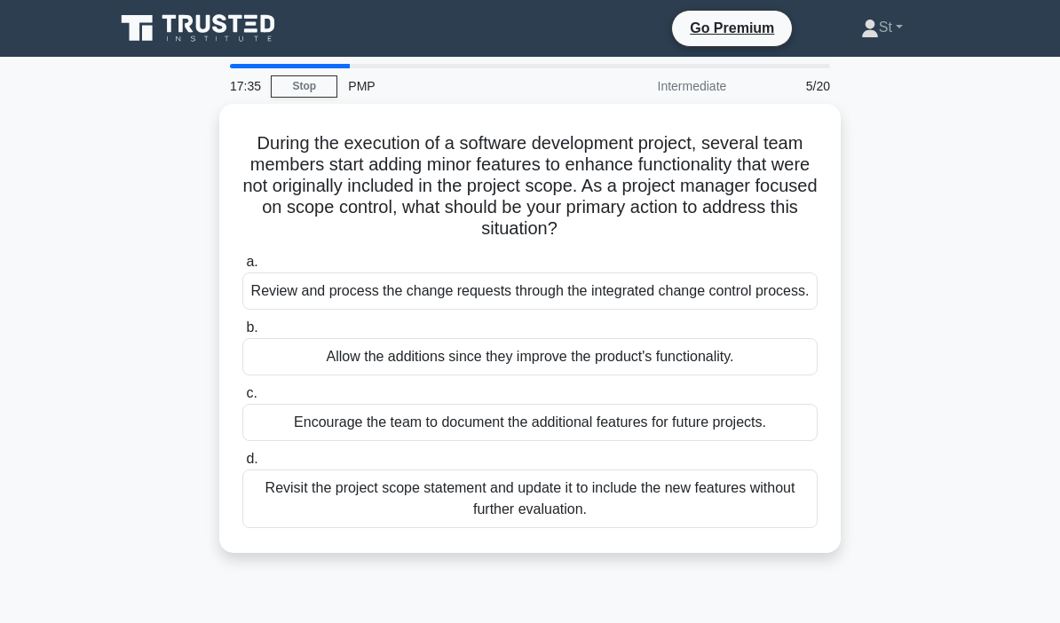
click at [283, 279] on div "Review and process the change requests through the integrated change control pr…" at bounding box center [529, 290] width 575 height 37
click at [242, 268] on input "a. Review and process the change requests through the integrated change control…" at bounding box center [242, 262] width 0 height 12
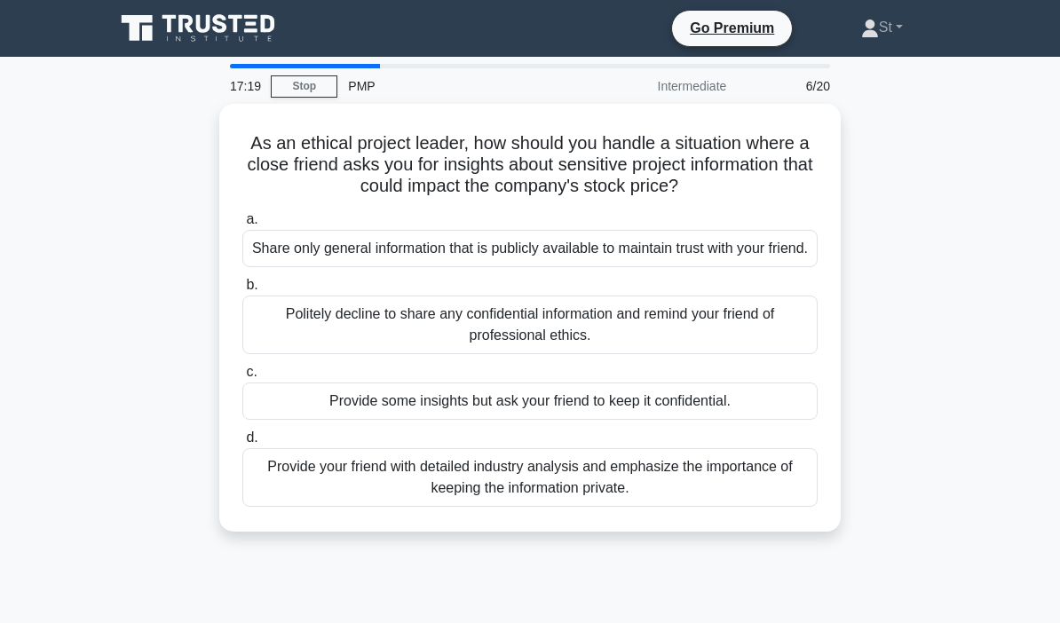
click at [281, 350] on div "Politely decline to share any confidential information and remind your friend o…" at bounding box center [529, 325] width 575 height 59
click at [242, 291] on input "b. Politely decline to share any confidential information and remind your frien…" at bounding box center [242, 286] width 0 height 12
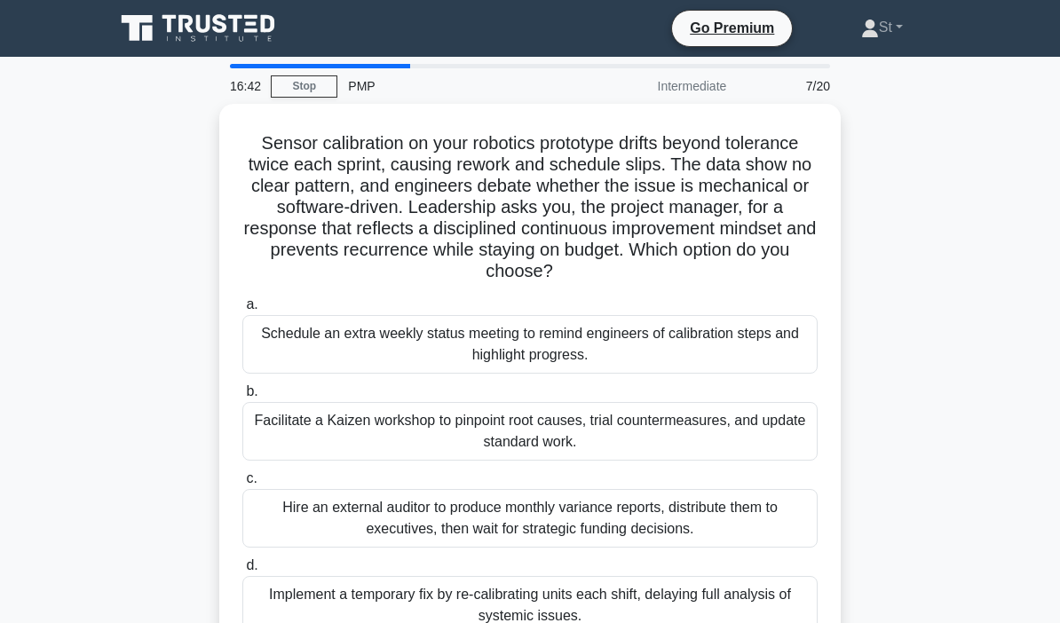
click at [280, 422] on div "Facilitate a Kaizen workshop to pinpoint root causes, trial countermeasures, an…" at bounding box center [529, 431] width 575 height 59
click at [242, 398] on input "b. Facilitate a Kaizen workshop to pinpoint root causes, trial countermeasures,…" at bounding box center [242, 392] width 0 height 12
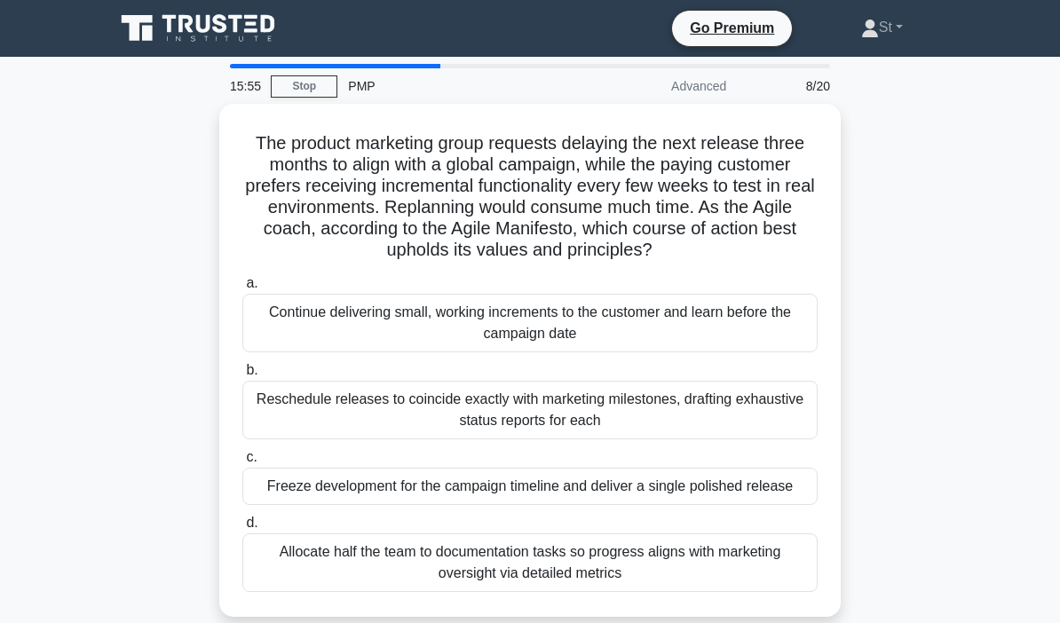
click at [278, 313] on div "Continue delivering small, working increments to the customer and learn before …" at bounding box center [529, 323] width 575 height 59
click at [242, 289] on input "a. Continue delivering small, working increments to the customer and learn befo…" at bounding box center [242, 284] width 0 height 12
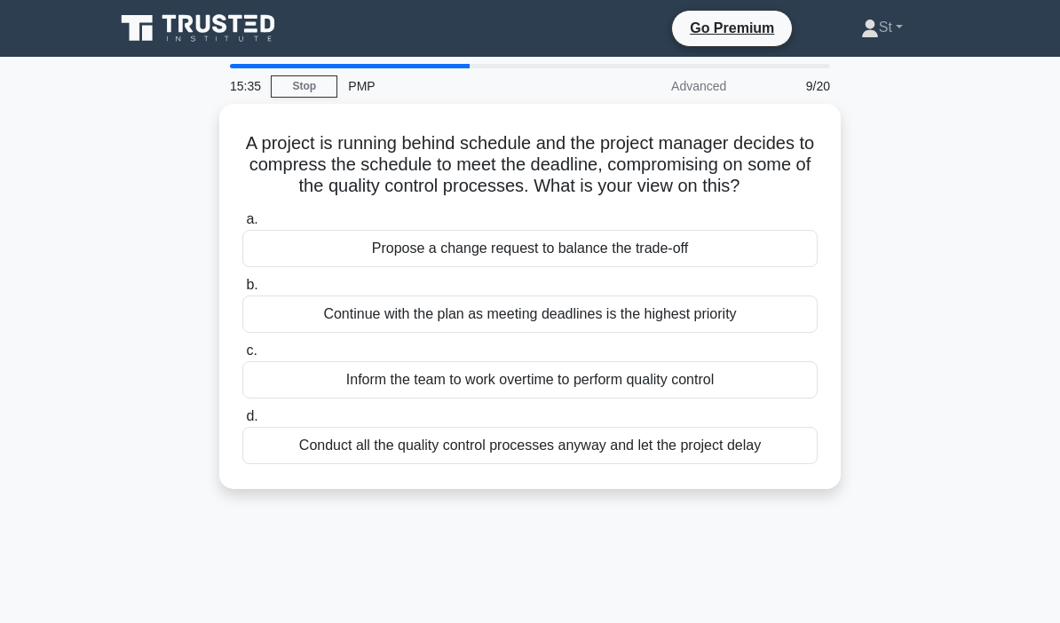
click at [274, 263] on div "Propose a change request to balance the trade-off" at bounding box center [529, 248] width 575 height 37
click at [242, 225] on input "a. Propose a change request to balance the trade-off" at bounding box center [242, 220] width 0 height 12
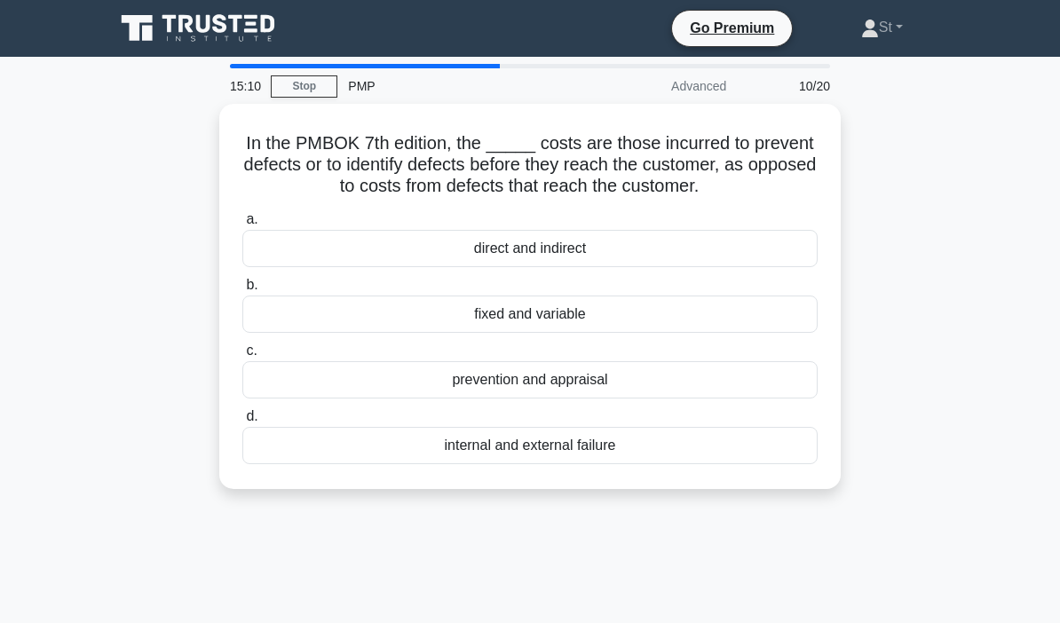
click at [294, 393] on div "prevention and appraisal" at bounding box center [529, 379] width 575 height 37
click at [242, 357] on input "c. prevention and appraisal" at bounding box center [242, 351] width 0 height 12
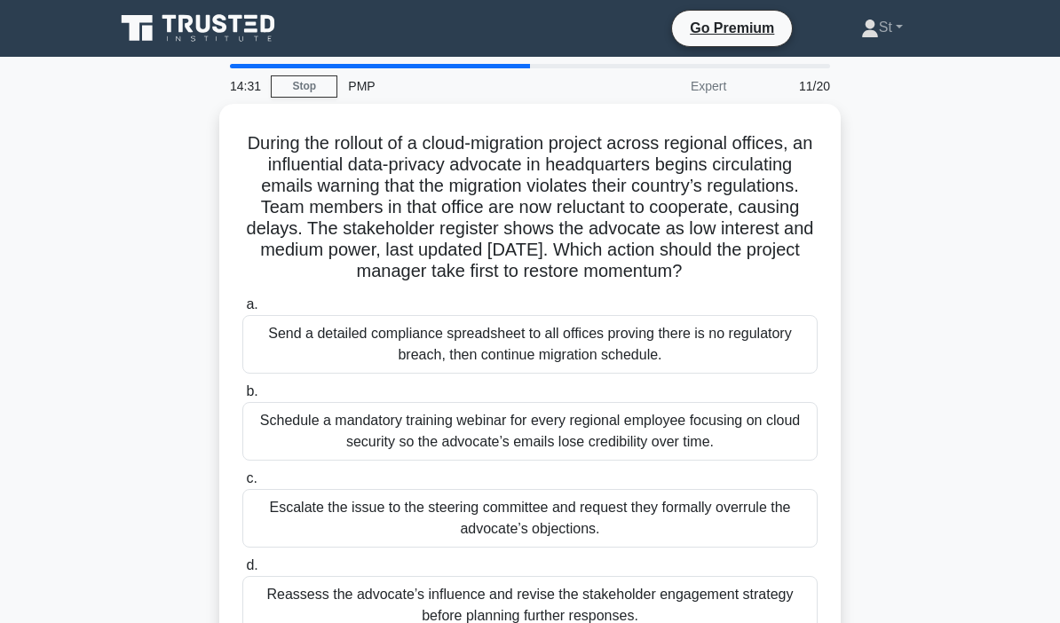
click at [297, 618] on div "Reassess the advocate’s influence and revise the stakeholder engagement strateg…" at bounding box center [529, 605] width 575 height 59
click at [242, 572] on input "d. Reassess the advocate’s influence and revise the stakeholder engagement stra…" at bounding box center [242, 566] width 0 height 12
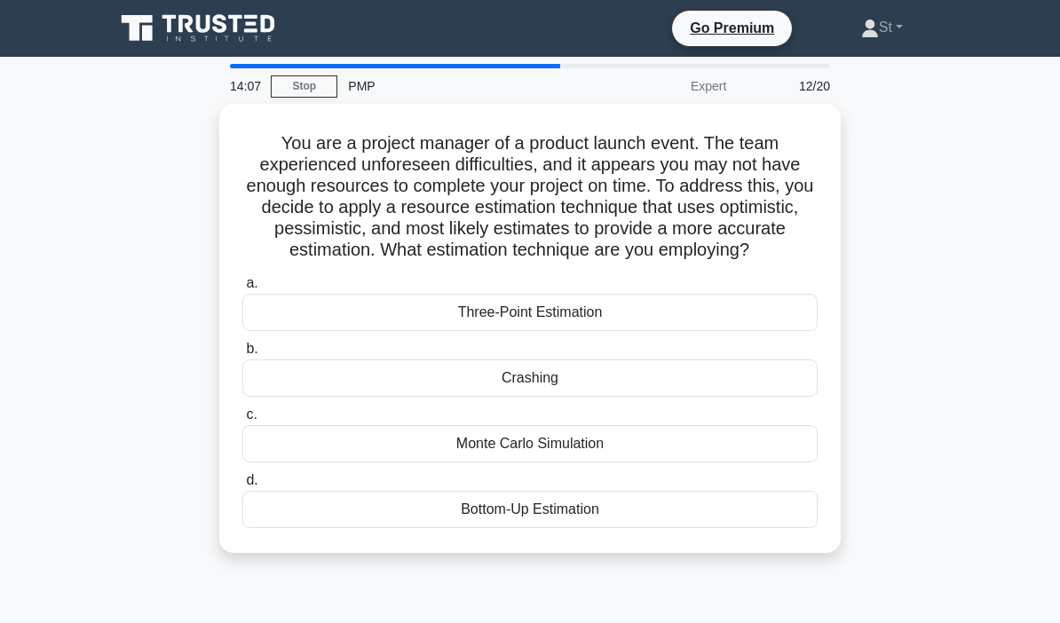
click at [332, 331] on div "Three-Point Estimation" at bounding box center [529, 312] width 575 height 37
click at [242, 289] on input "a. Three-Point Estimation" at bounding box center [242, 284] width 0 height 12
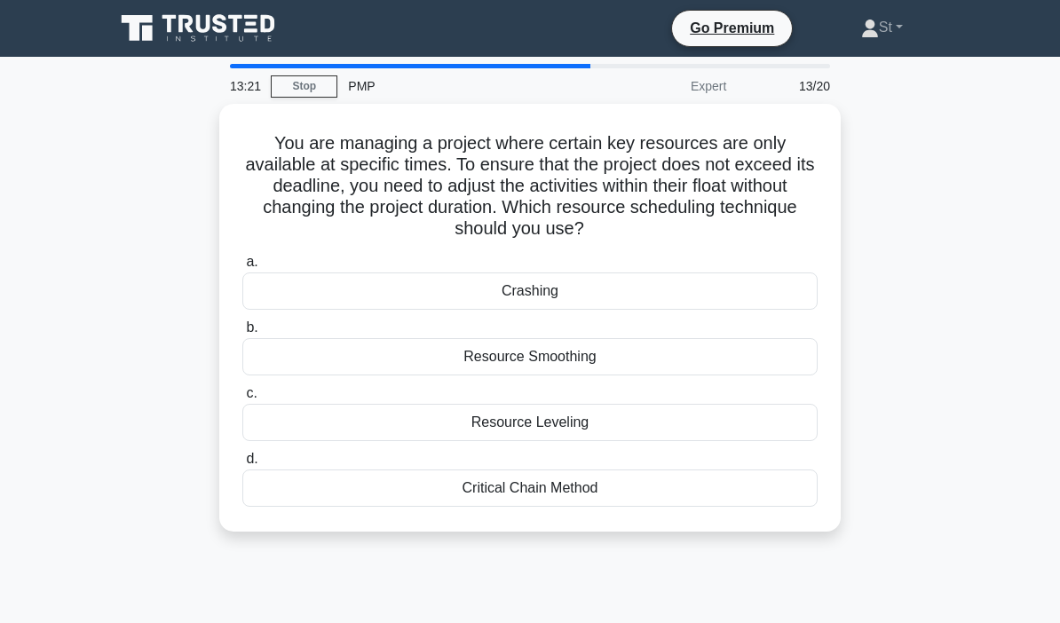
click at [447, 358] on div "Resource Smoothing" at bounding box center [529, 356] width 575 height 37
click at [242, 334] on input "b. Resource Smoothing" at bounding box center [242, 328] width 0 height 12
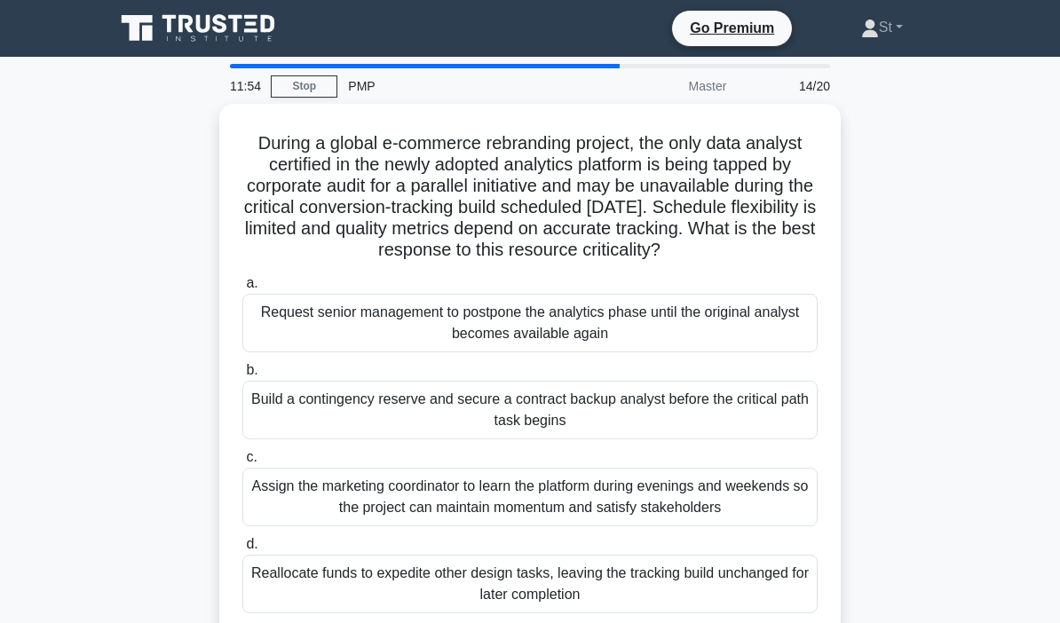
click at [345, 439] on div "Build a contingency reserve and secure a contract backup analyst before the cri…" at bounding box center [529, 410] width 575 height 59
click at [242, 376] on input "b. Build a contingency reserve and secure a contract backup analyst before the …" at bounding box center [242, 371] width 0 height 12
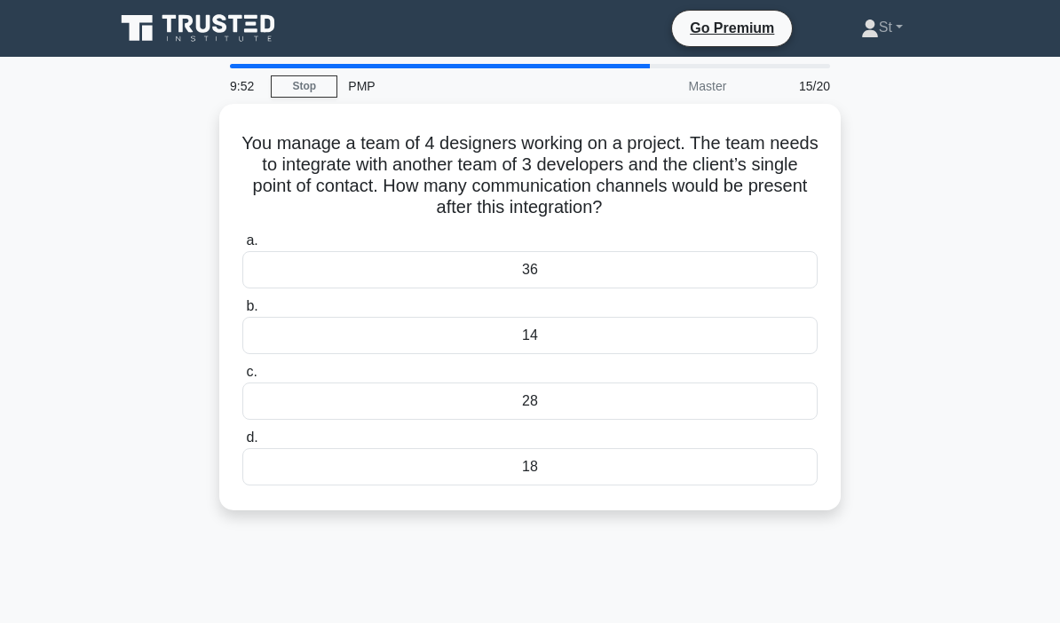
click at [438, 400] on div "28" at bounding box center [529, 400] width 575 height 37
click at [242, 378] on input "c. 28" at bounding box center [242, 373] width 0 height 12
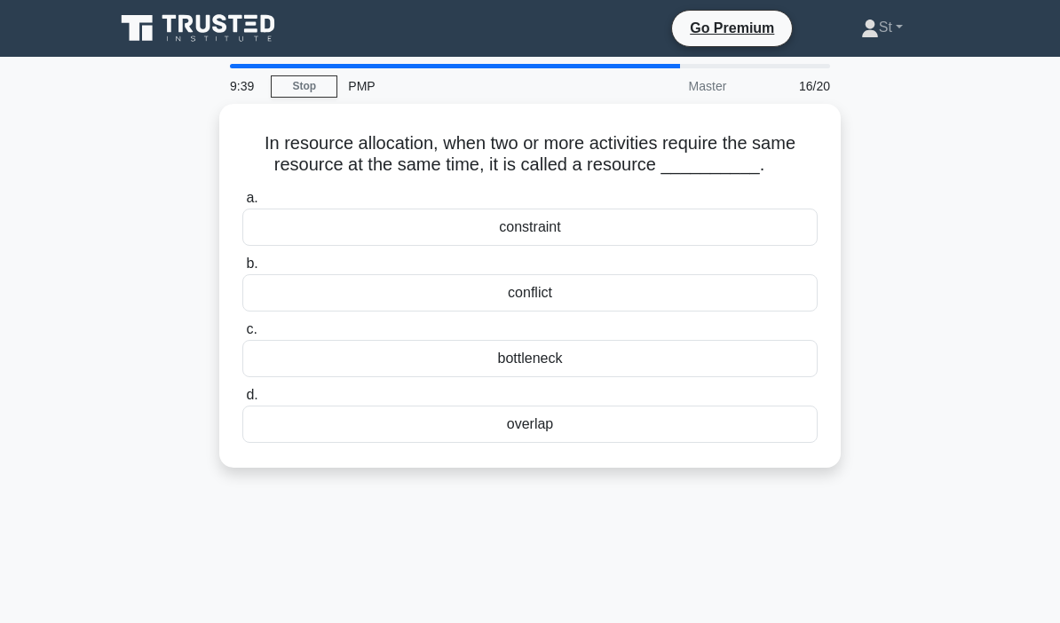
click at [323, 304] on div "conflict" at bounding box center [529, 292] width 575 height 37
click at [242, 270] on input "b. conflict" at bounding box center [242, 264] width 0 height 12
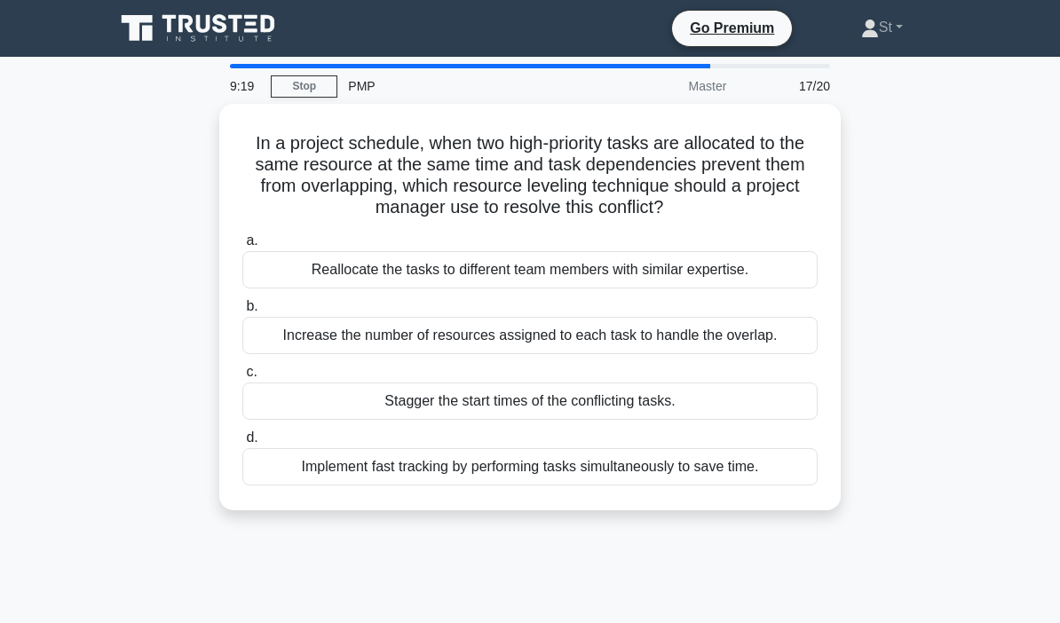
click at [257, 288] on div "Reallocate the tasks to different team members with similar expertise." at bounding box center [529, 269] width 575 height 37
click at [242, 247] on input "a. Reallocate the tasks to different team members with similar expertise." at bounding box center [242, 241] width 0 height 12
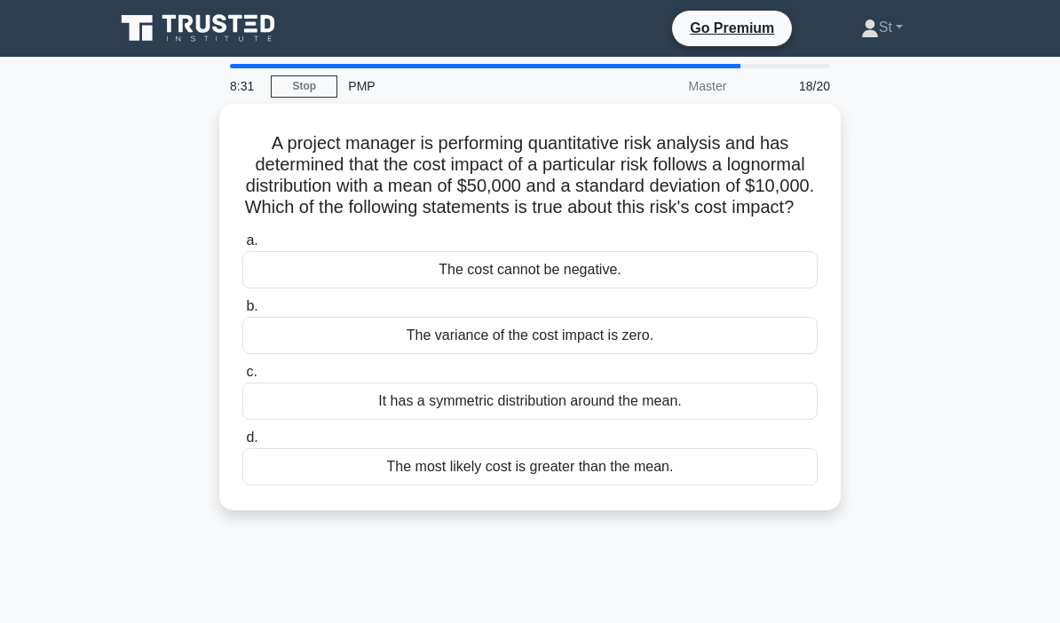
click at [272, 406] on div "It has a symmetric distribution around the mean." at bounding box center [529, 400] width 575 height 37
click at [242, 378] on input "c. It has a symmetric distribution around the mean." at bounding box center [242, 373] width 0 height 12
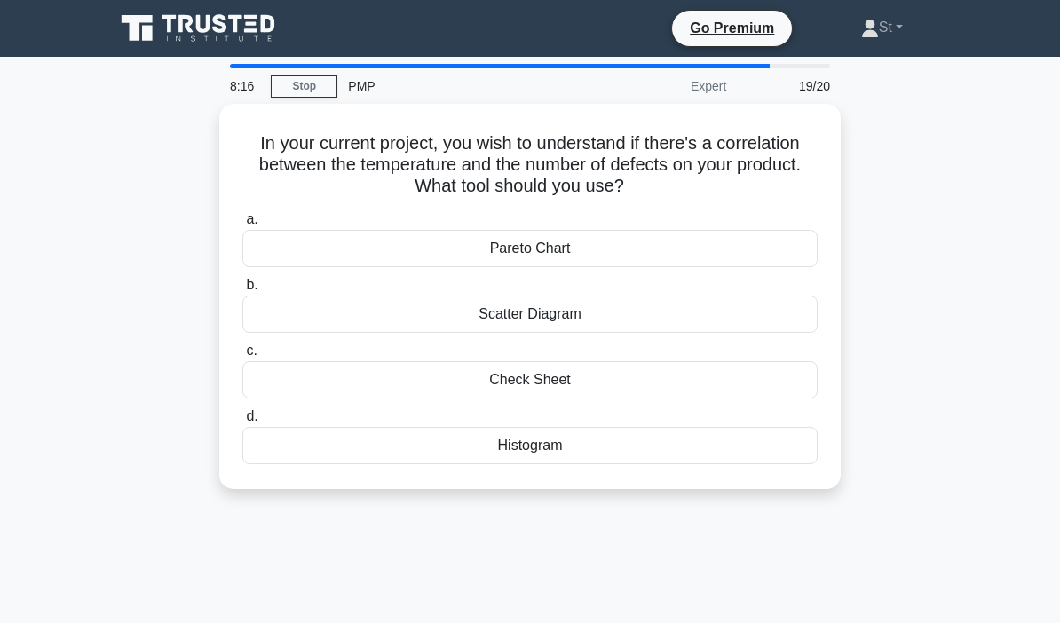
click at [244, 313] on div "Scatter Diagram" at bounding box center [529, 314] width 575 height 37
click at [242, 291] on input "b. Scatter Diagram" at bounding box center [242, 286] width 0 height 12
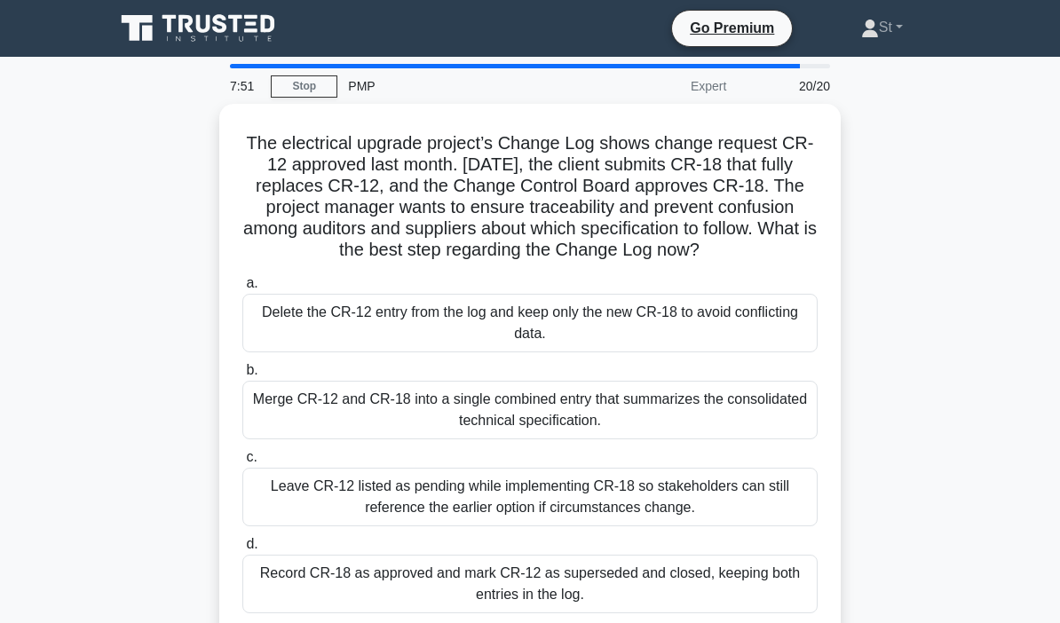
click at [628, 612] on div "Record CR-18 as approved and mark CR-12 as superseded and closed, keeping both …" at bounding box center [529, 584] width 575 height 59
click at [242, 550] on input "d. Record CR-18 as approved and mark CR-12 as superseded and closed, keeping bo…" at bounding box center [242, 545] width 0 height 12
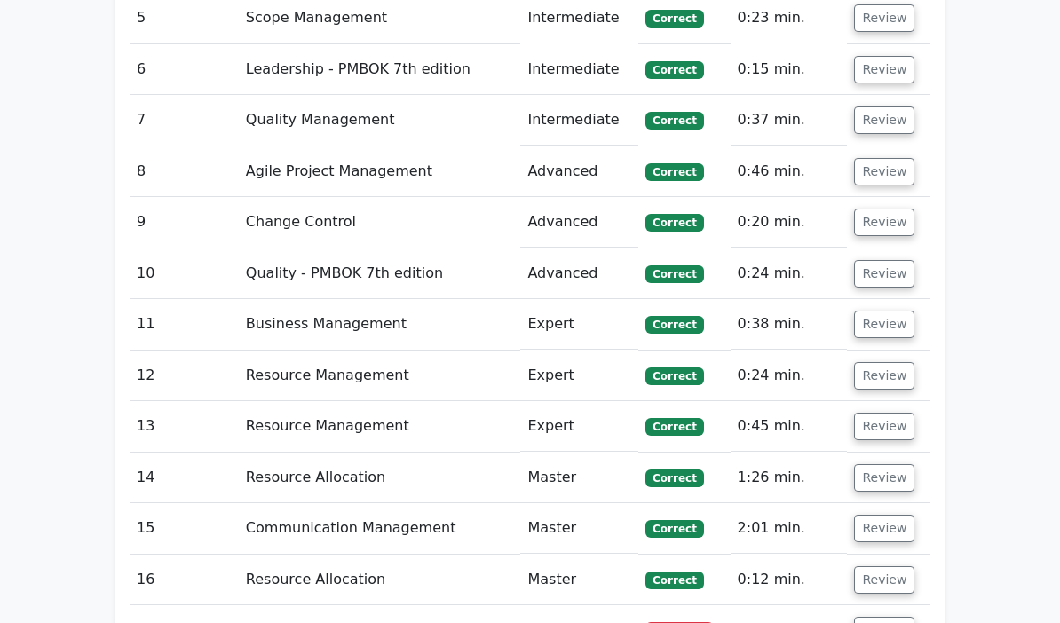
scroll to position [3373, 0]
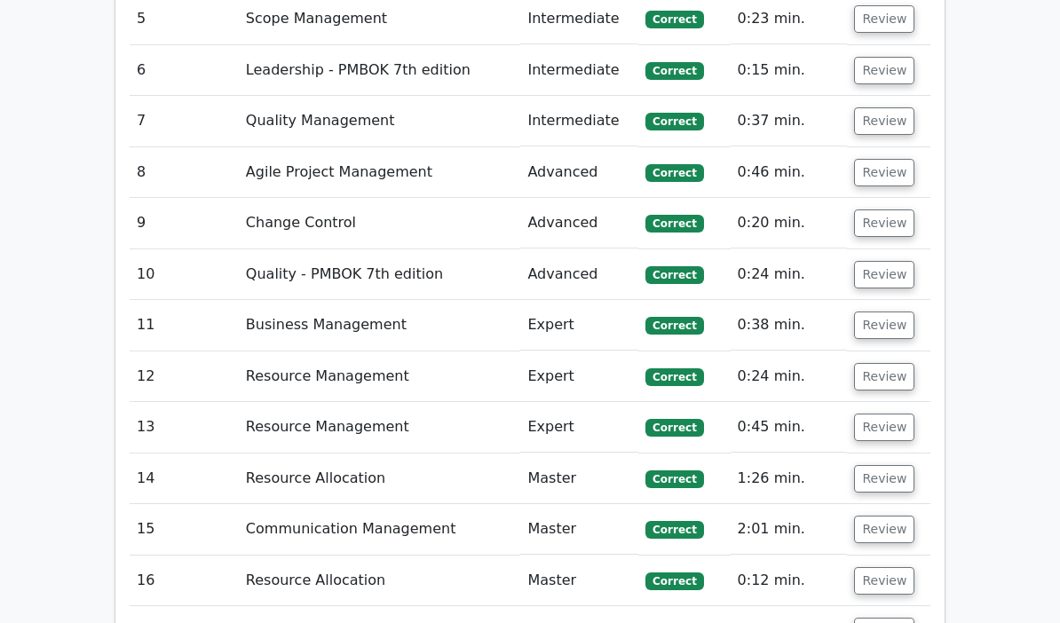
click at [282, 504] on td "Communication Management" at bounding box center [380, 529] width 282 height 51
click at [903, 516] on button "Review" at bounding box center [884, 530] width 60 height 28
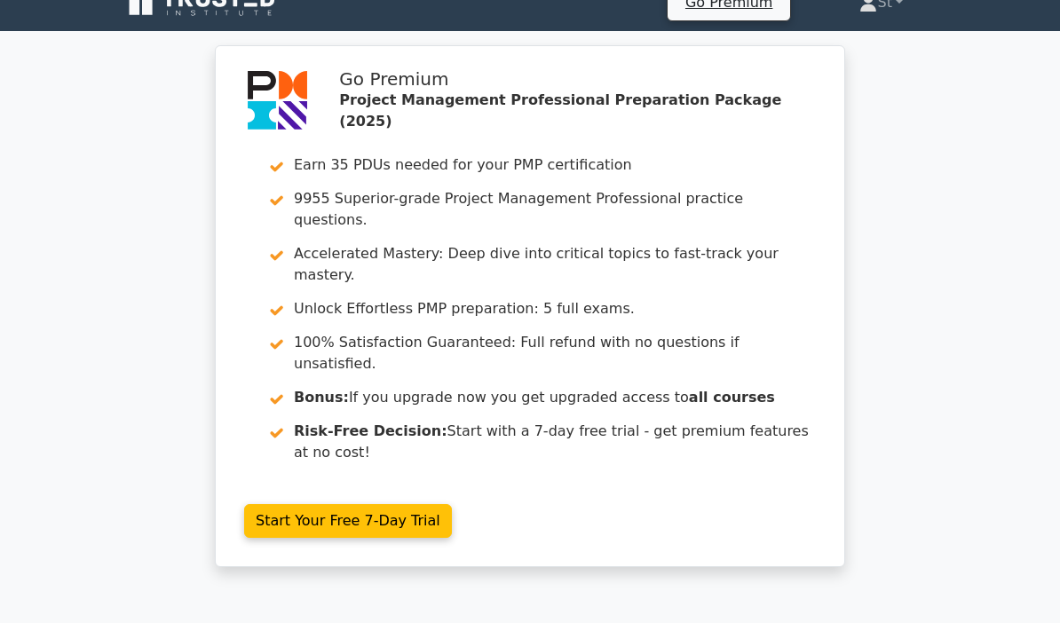
scroll to position [0, 0]
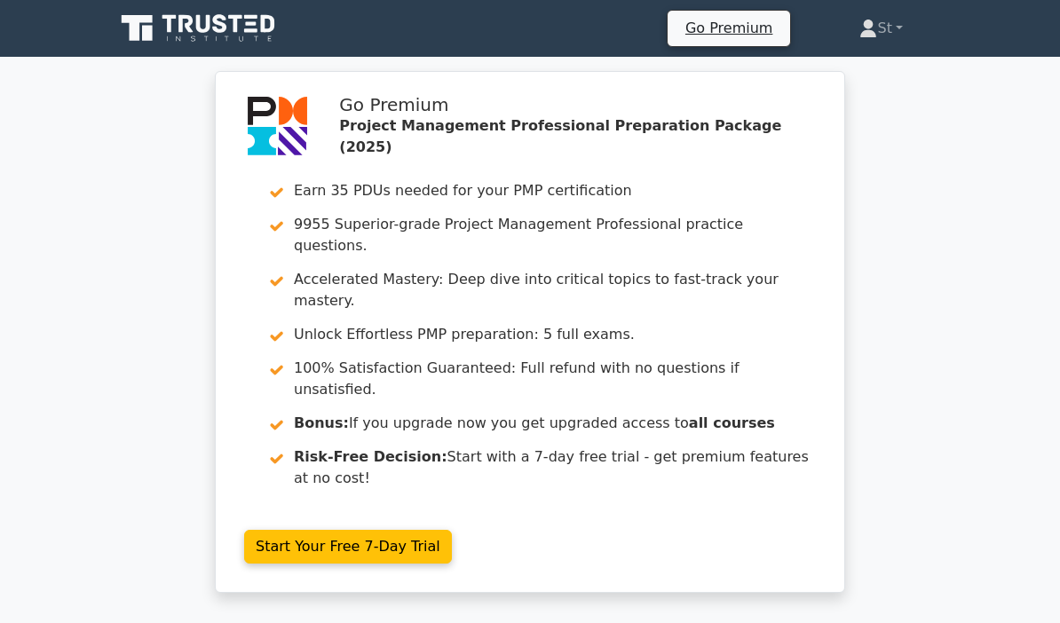
click at [188, 40] on icon at bounding box center [199, 29] width 170 height 34
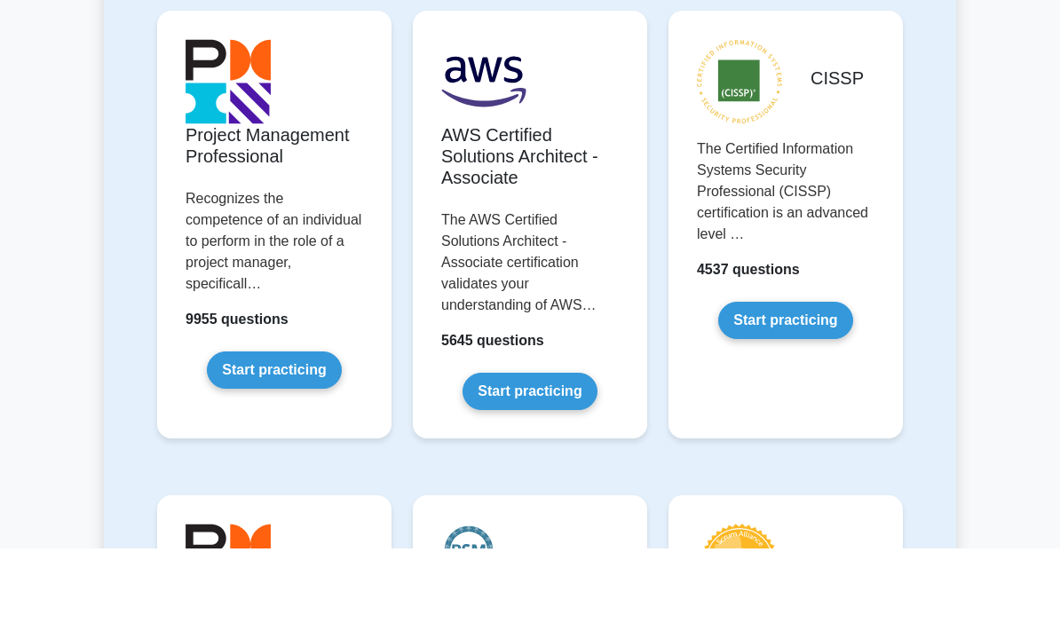
scroll to position [337, 0]
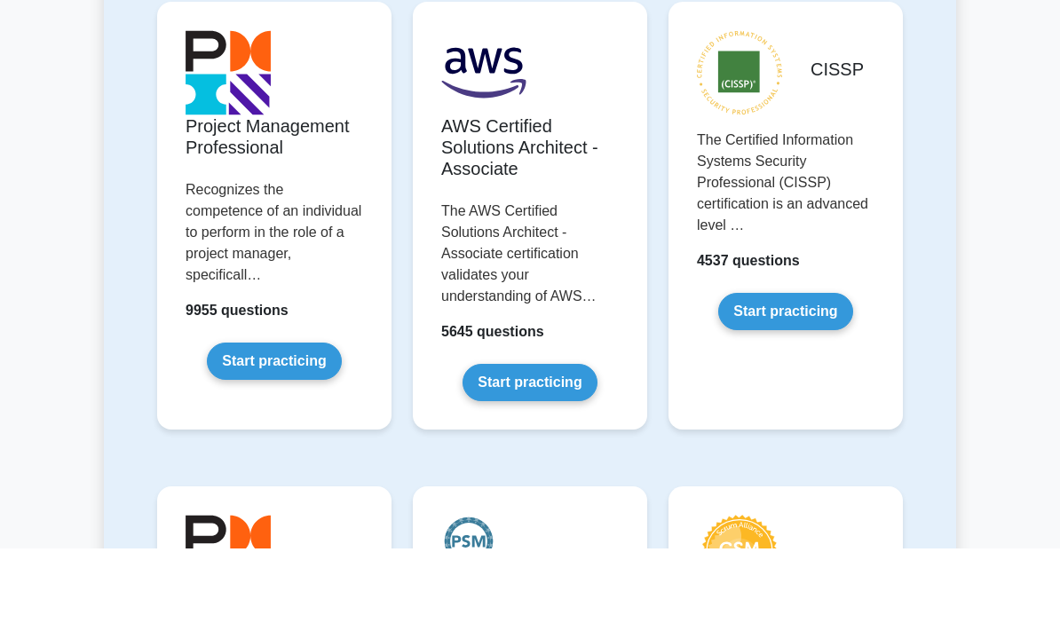
click at [247, 417] on link "Start practicing" at bounding box center [274, 435] width 134 height 37
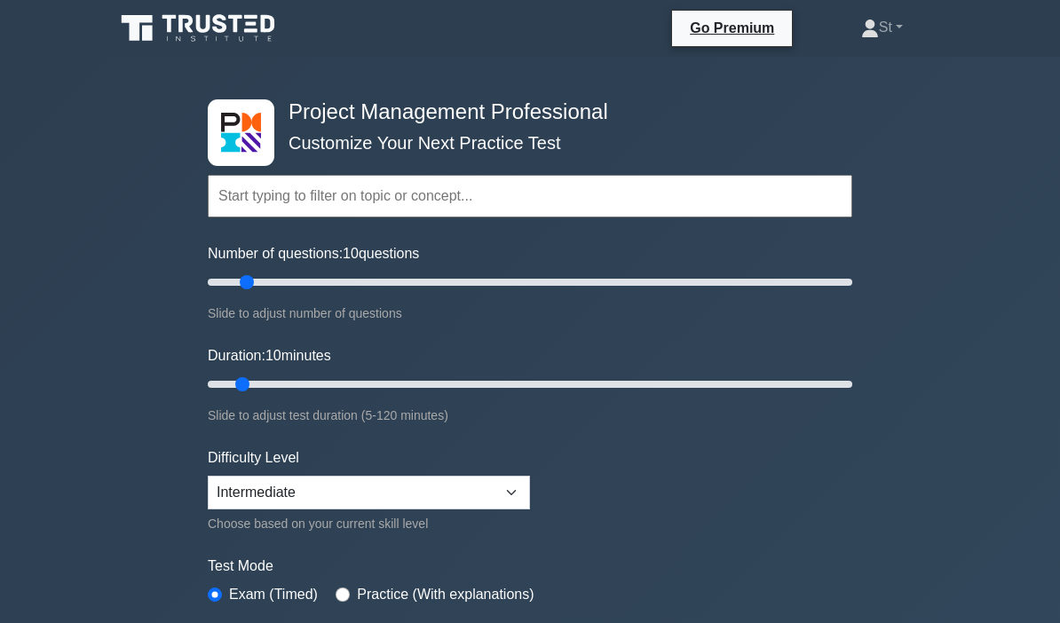
click at [242, 273] on input "Number of questions: 10 questions" at bounding box center [530, 282] width 644 height 21
type input "10"
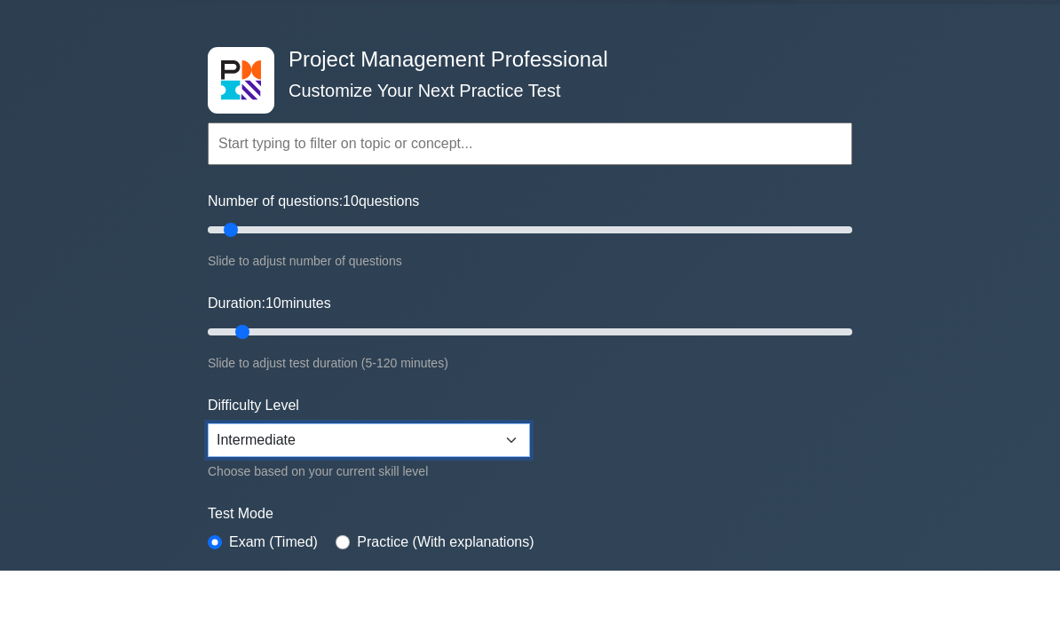
click at [233, 476] on select "Beginner Intermediate Expert" at bounding box center [369, 493] width 322 height 34
select select "beginner"
click at [350, 587] on input "radio" at bounding box center [342, 594] width 14 height 14
radio input "true"
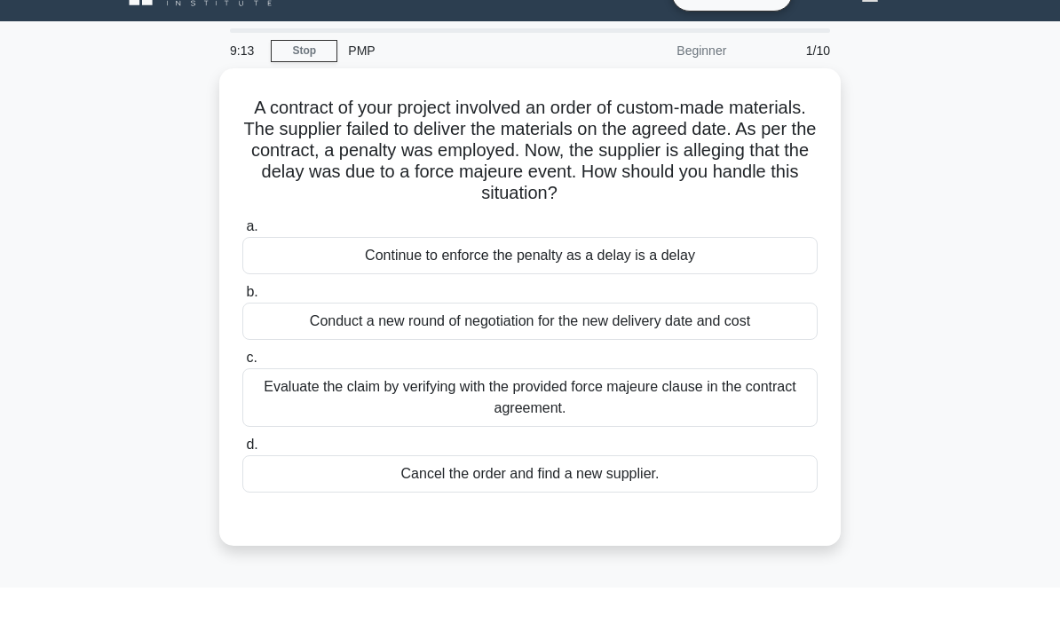
click at [331, 338] on div "Conduct a new round of negotiation for the new delivery date and cost" at bounding box center [529, 356] width 575 height 37
click at [242, 329] on input "b. Conduct a new round of negotiation for the new delivery date and cost" at bounding box center [242, 328] width 0 height 12
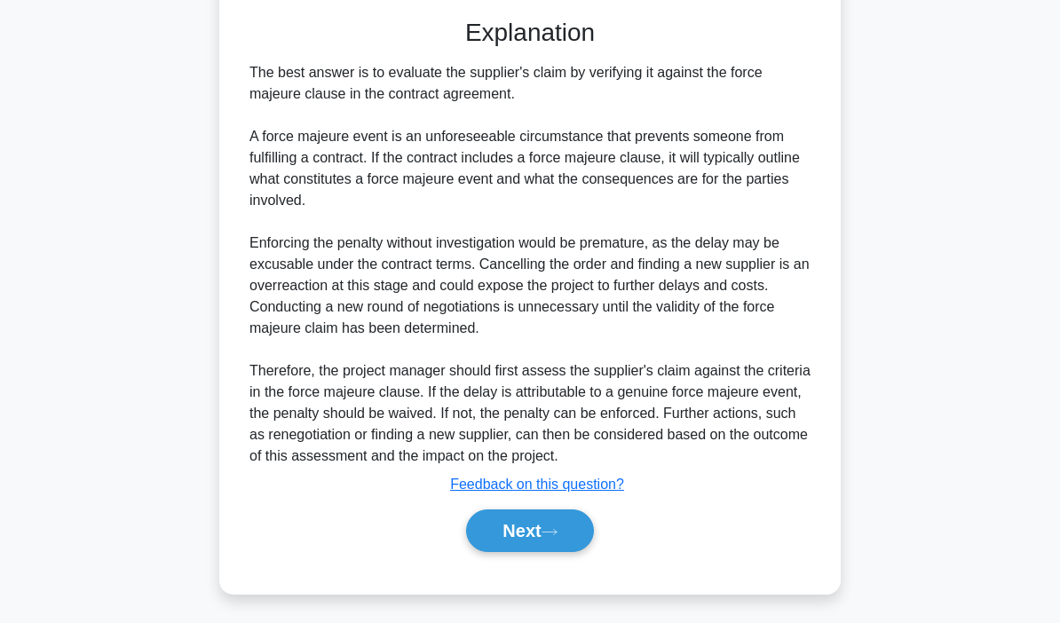
scroll to position [583, 0]
click at [524, 533] on button "Next" at bounding box center [529, 530] width 127 height 43
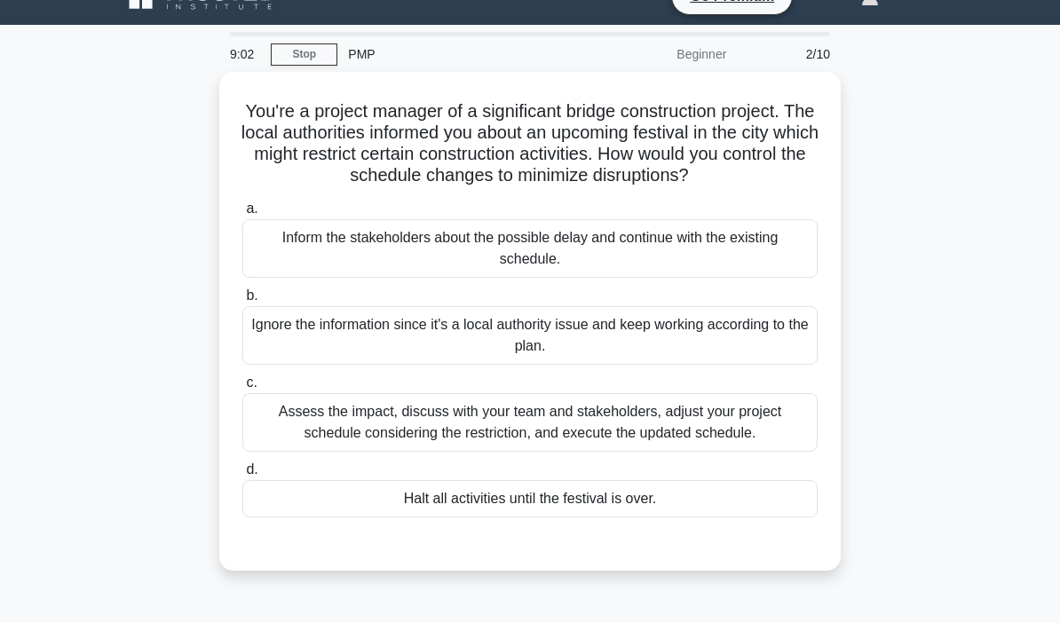
scroll to position [0, 0]
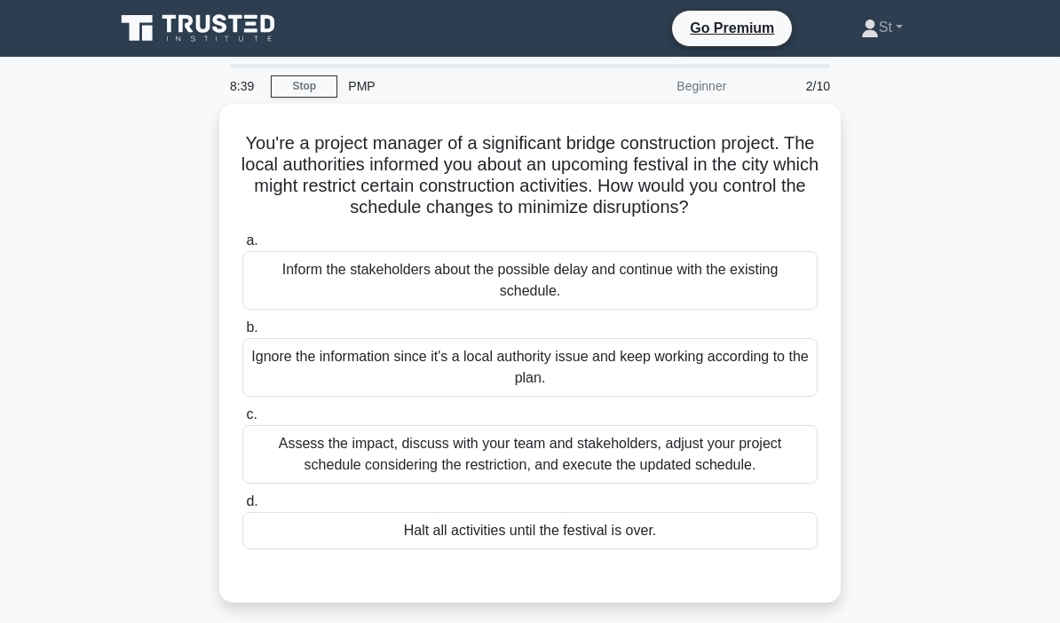
click at [477, 482] on div "Assess the impact, discuss with your team and stakeholders, adjust your project…" at bounding box center [529, 454] width 575 height 59
click at [242, 421] on input "c. Assess the impact, discuss with your team and stakeholders, adjust your proj…" at bounding box center [242, 415] width 0 height 12
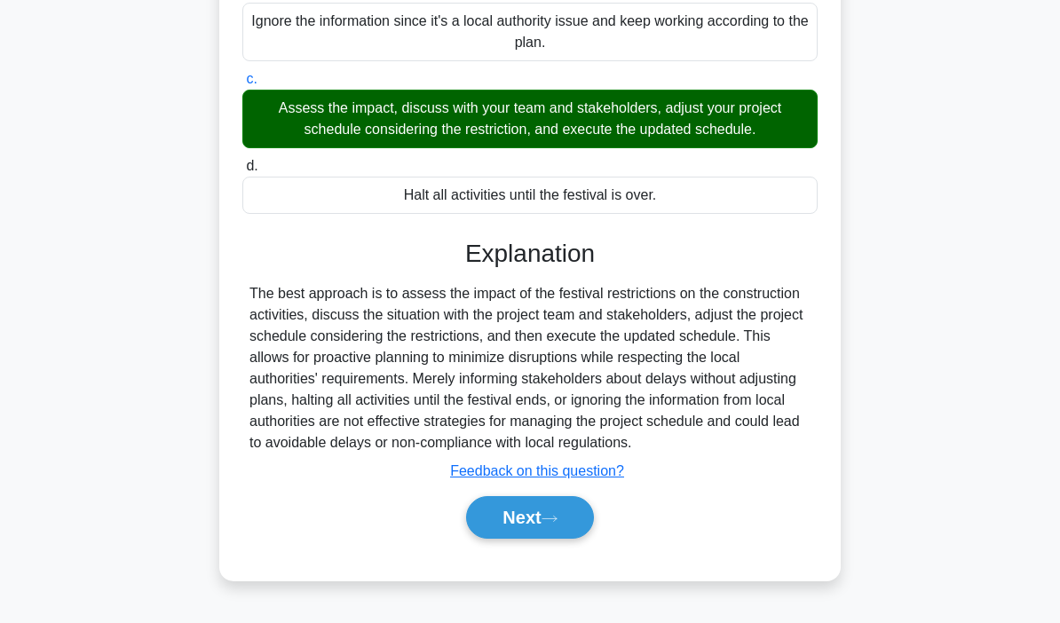
click at [529, 521] on button "Next" at bounding box center [529, 517] width 127 height 43
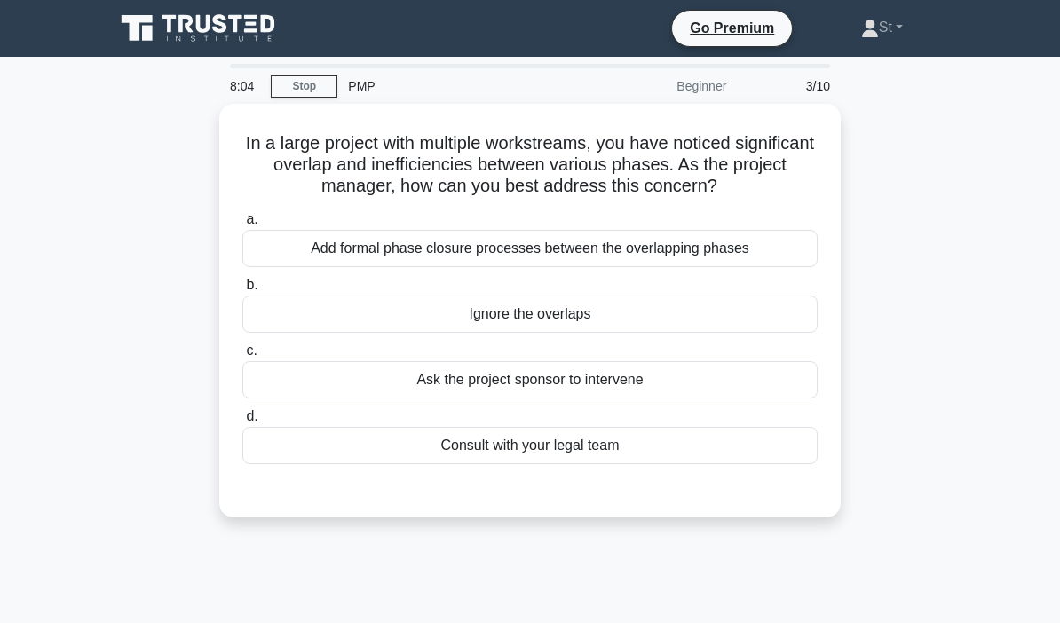
click at [573, 258] on div "Add formal phase closure processes between the overlapping phases" at bounding box center [529, 248] width 575 height 37
click at [242, 225] on input "a. Add formal phase closure processes between the overlapping phases" at bounding box center [242, 220] width 0 height 12
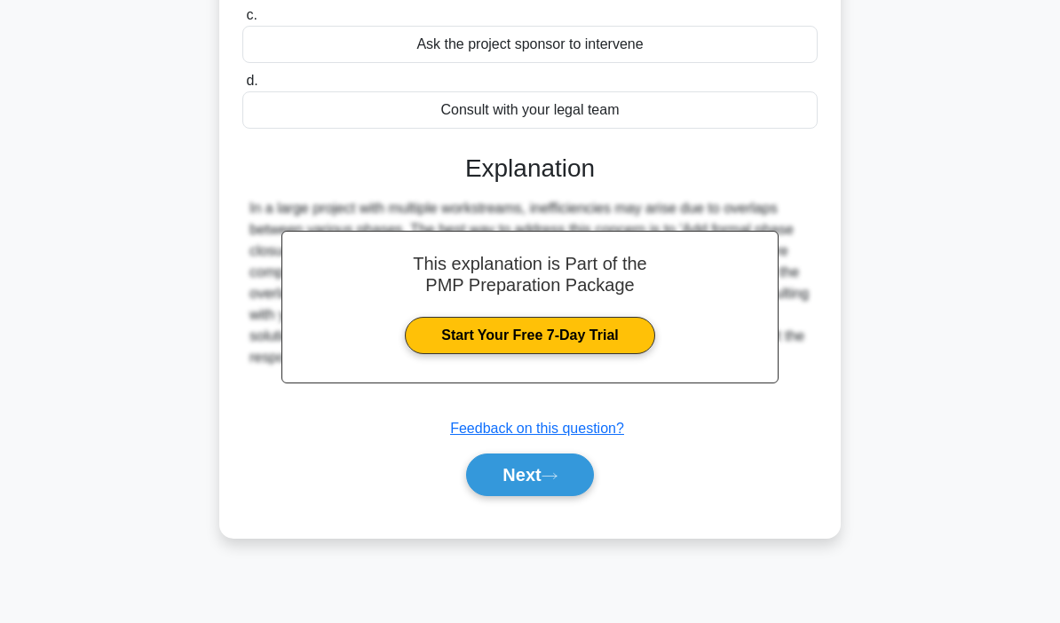
scroll to position [339, 0]
click at [517, 461] on button "Next" at bounding box center [529, 474] width 127 height 43
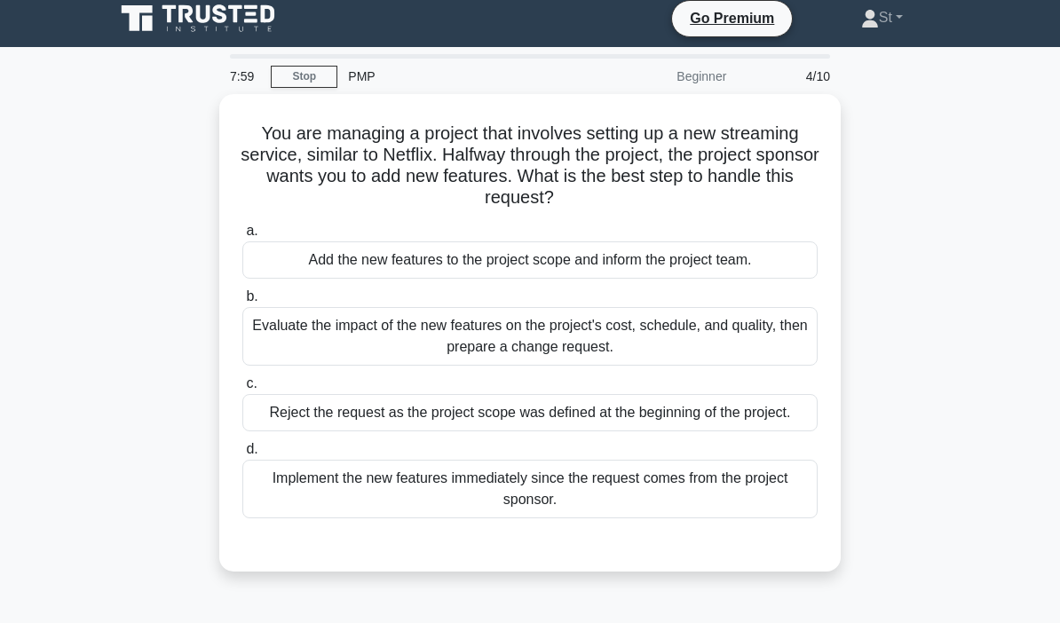
scroll to position [0, 0]
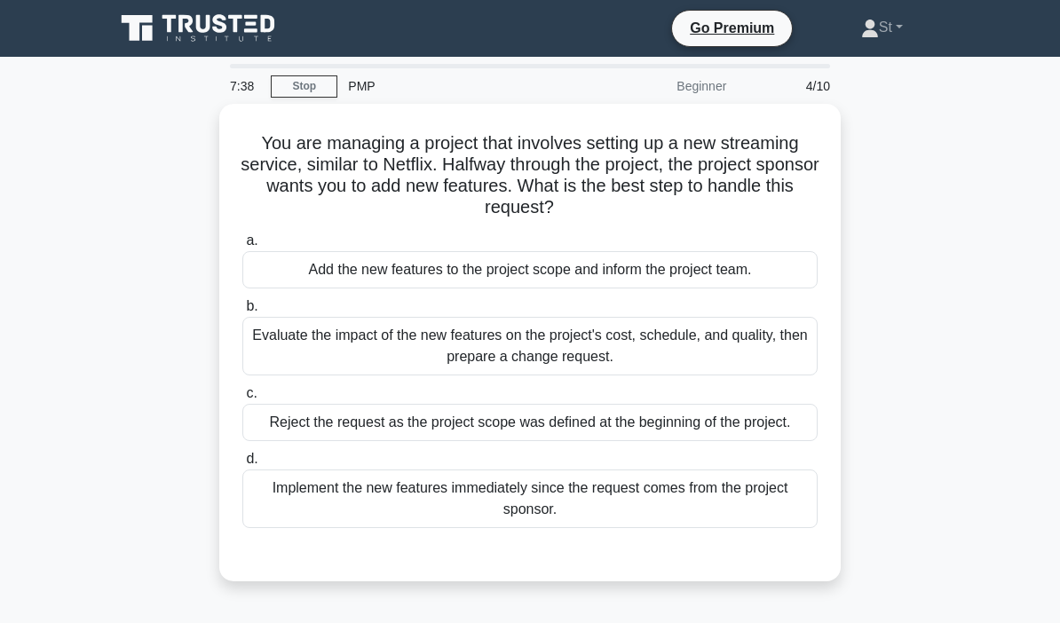
click at [550, 352] on div "Evaluate the impact of the new features on the project's cost, schedule, and qu…" at bounding box center [529, 346] width 575 height 59
click at [242, 312] on input "b. Evaluate the impact of the new features on the project's cost, schedule, and…" at bounding box center [242, 307] width 0 height 12
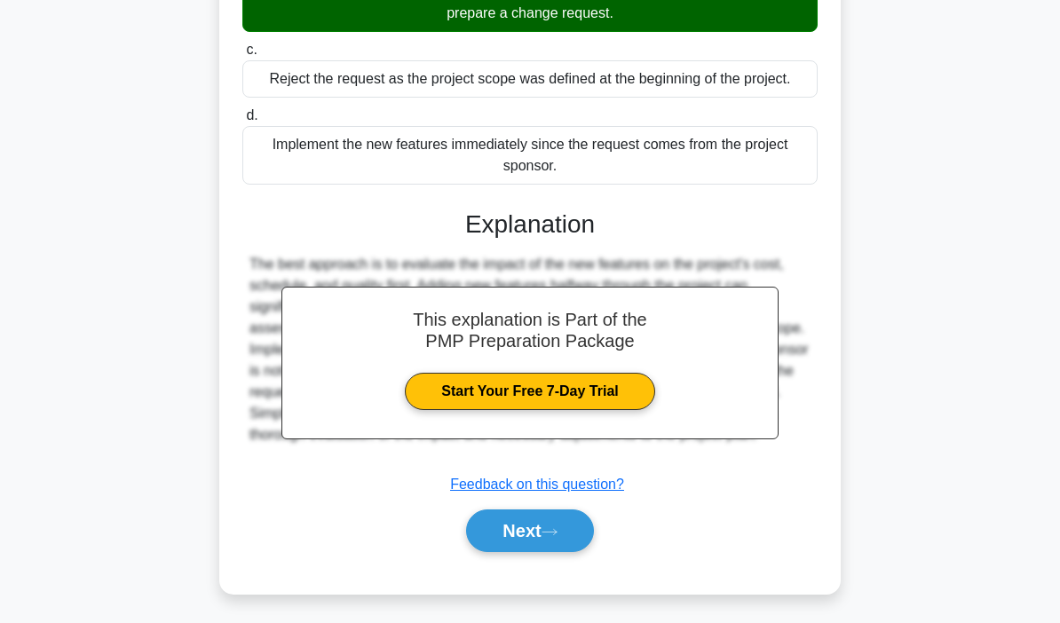
click at [532, 519] on button "Next" at bounding box center [529, 530] width 127 height 43
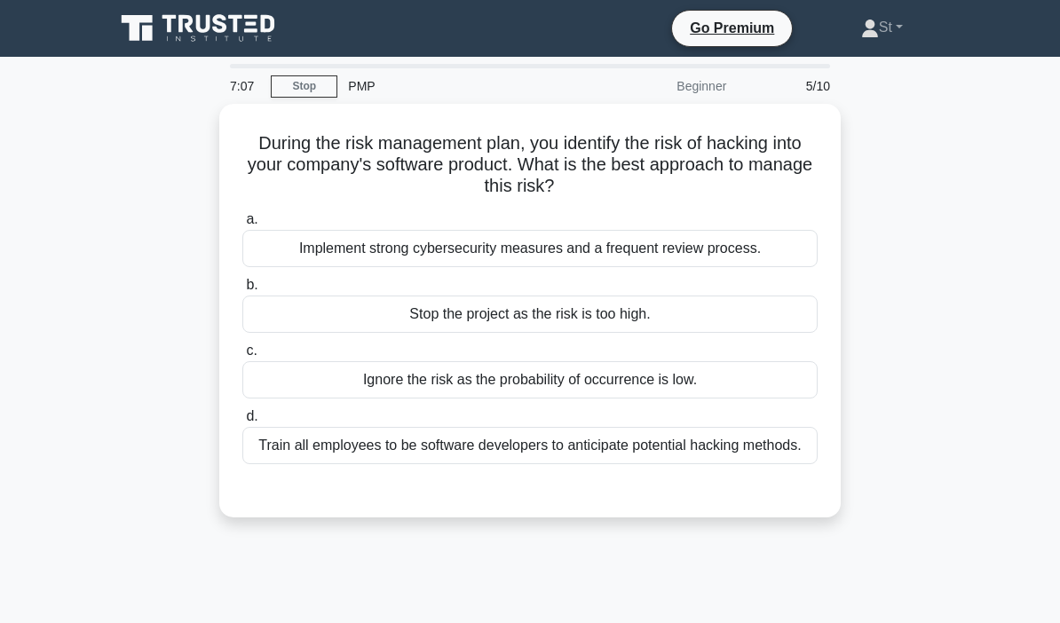
click at [605, 259] on div "Implement strong cybersecurity measures and a frequent review process." at bounding box center [529, 248] width 575 height 37
click at [242, 225] on input "a. Implement strong cybersecurity measures and a frequent review process." at bounding box center [242, 220] width 0 height 12
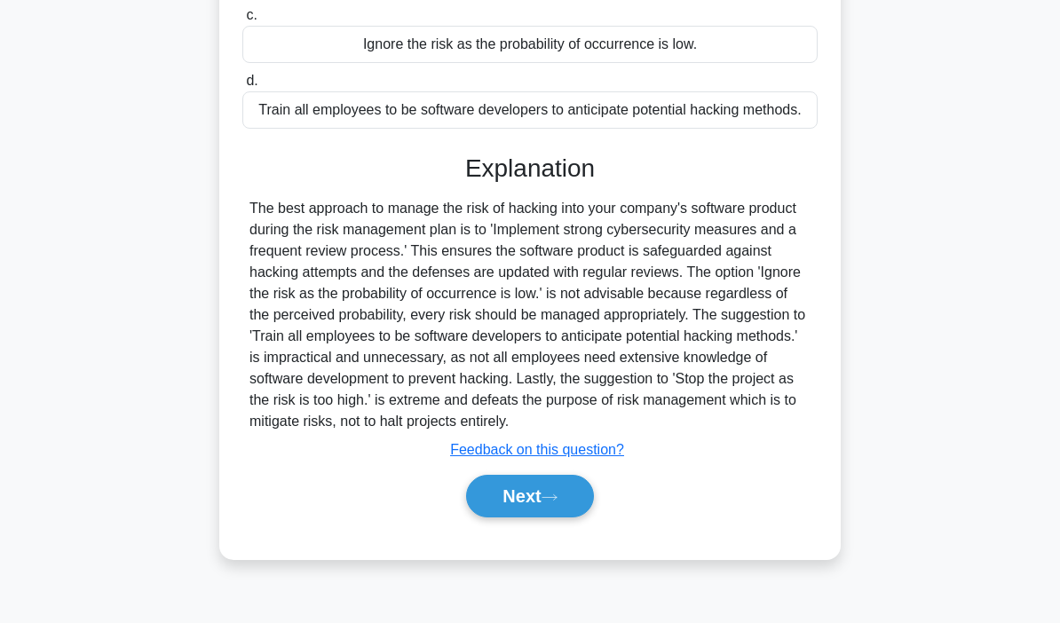
click at [523, 517] on button "Next" at bounding box center [529, 496] width 127 height 43
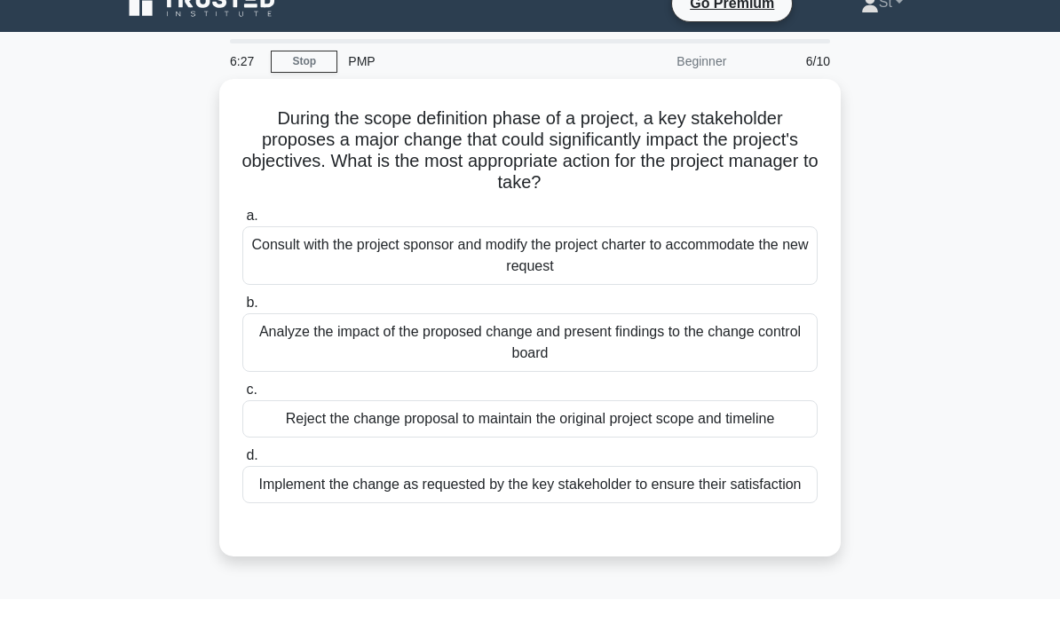
click at [580, 348] on div "Analyze the impact of the proposed change and present findings to the change co…" at bounding box center [529, 367] width 575 height 59
click at [242, 334] on input "b. Analyze the impact of the proposed change and present findings to the change…" at bounding box center [242, 328] width 0 height 12
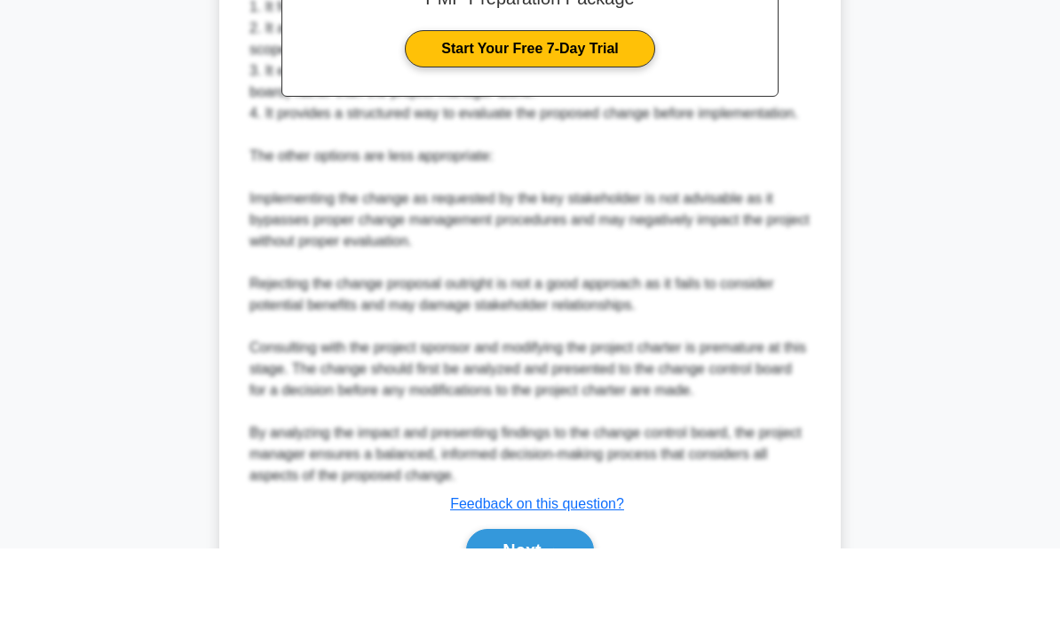
scroll to position [616, 0]
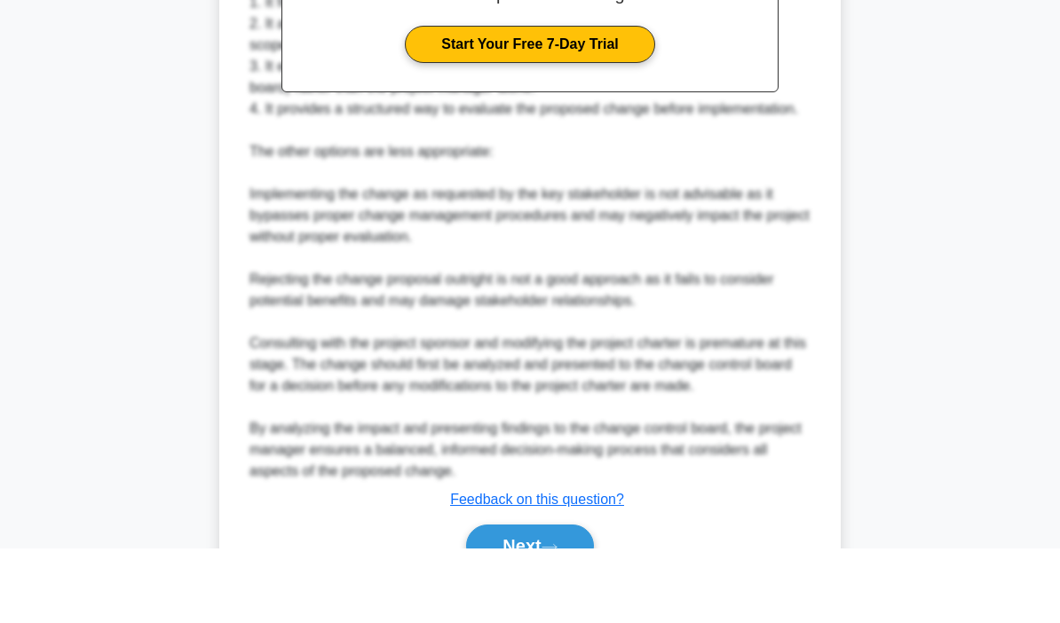
click at [498, 622] on button "Next" at bounding box center [529, 620] width 127 height 43
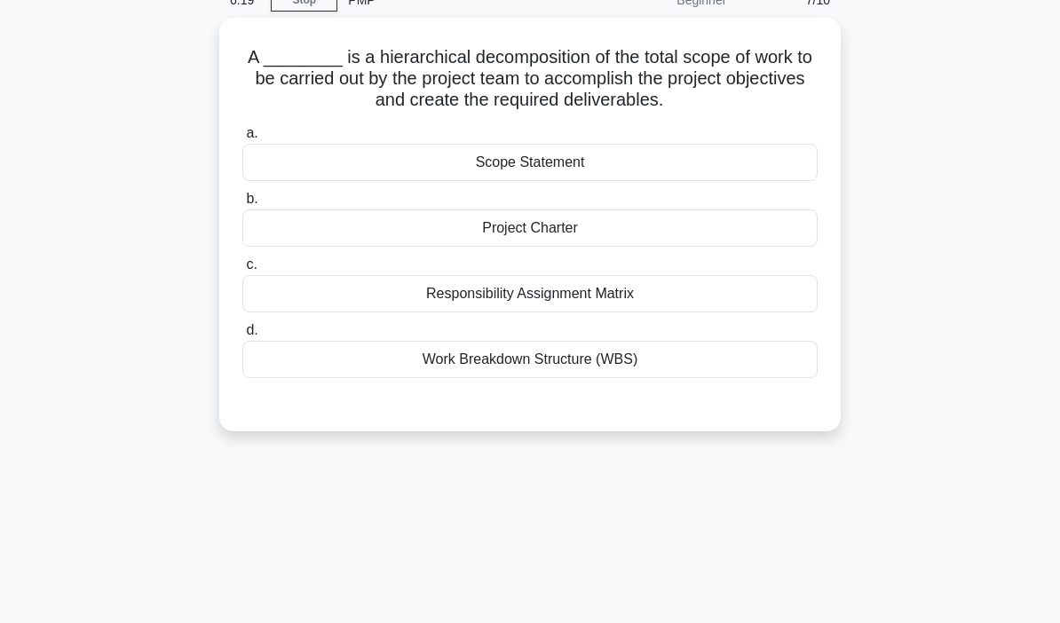
scroll to position [65, 0]
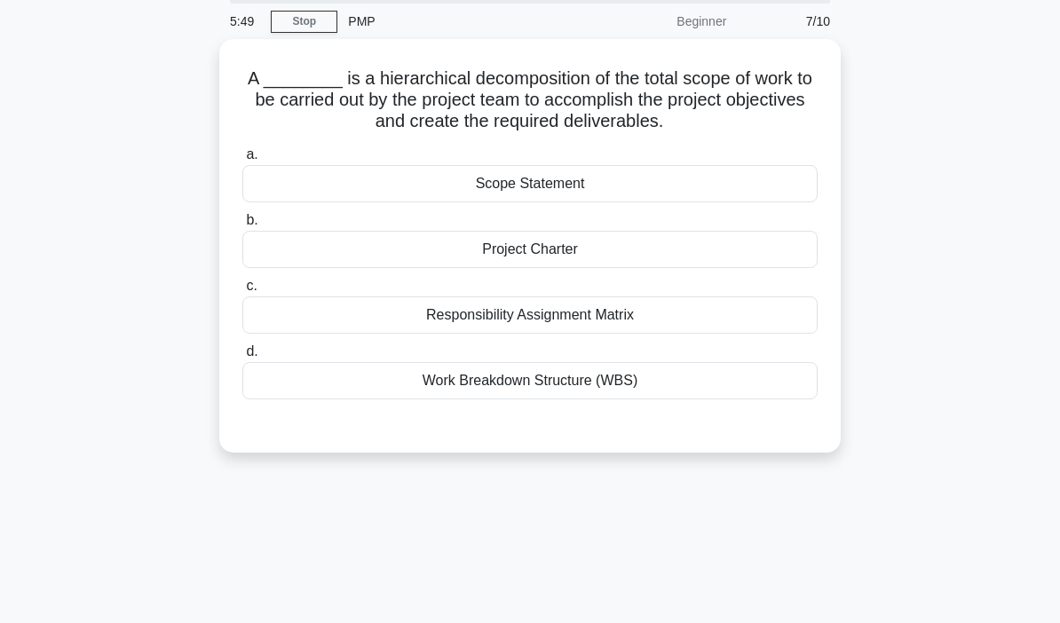
click at [411, 386] on div "Work Breakdown Structure (WBS)" at bounding box center [529, 380] width 575 height 37
click at [242, 358] on input "d. Work Breakdown Structure (WBS)" at bounding box center [242, 352] width 0 height 12
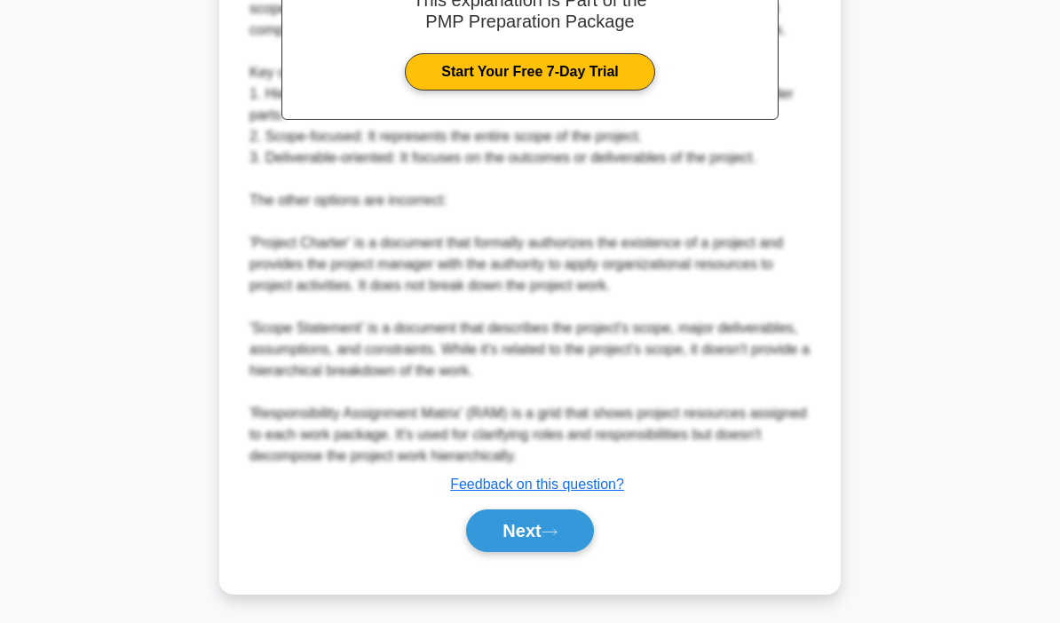
click at [541, 510] on button "Next" at bounding box center [529, 530] width 127 height 43
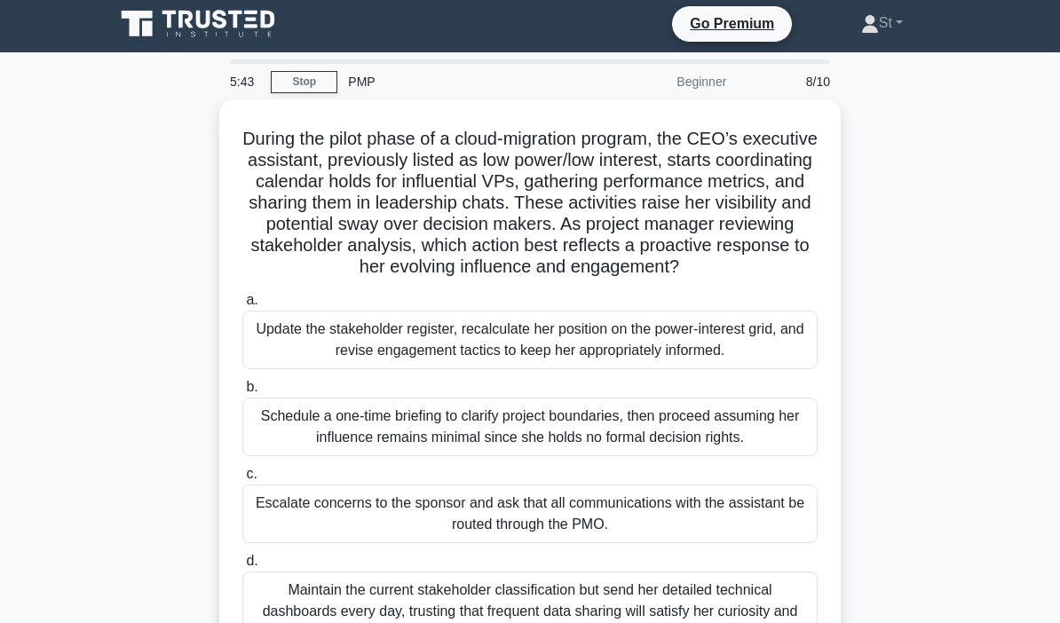
scroll to position [0, 0]
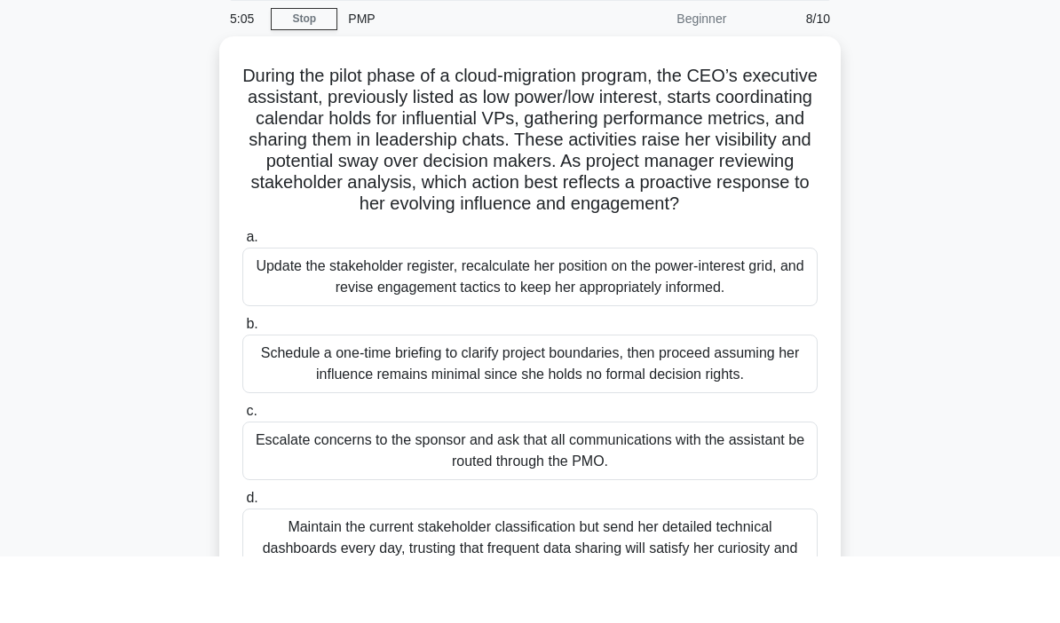
click at [556, 315] on div "Update the stakeholder register, recalculate her position on the power-interest…" at bounding box center [529, 344] width 575 height 59
click at [242, 306] on input "a. Update the stakeholder register, recalculate her position on the power-inter…" at bounding box center [242, 305] width 0 height 12
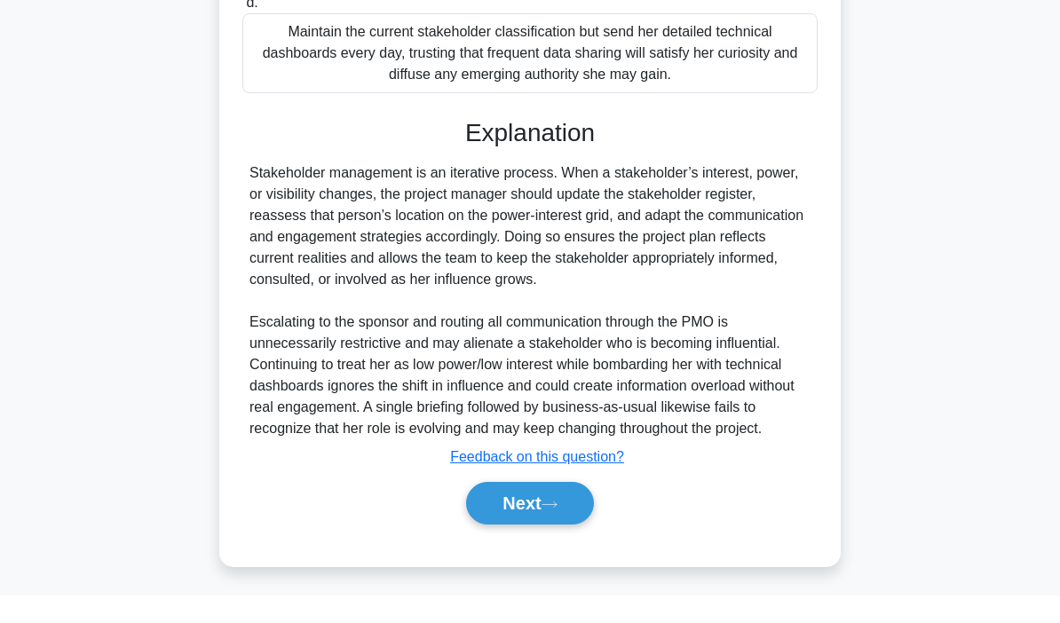
click at [510, 552] on button "Next" at bounding box center [529, 530] width 127 height 43
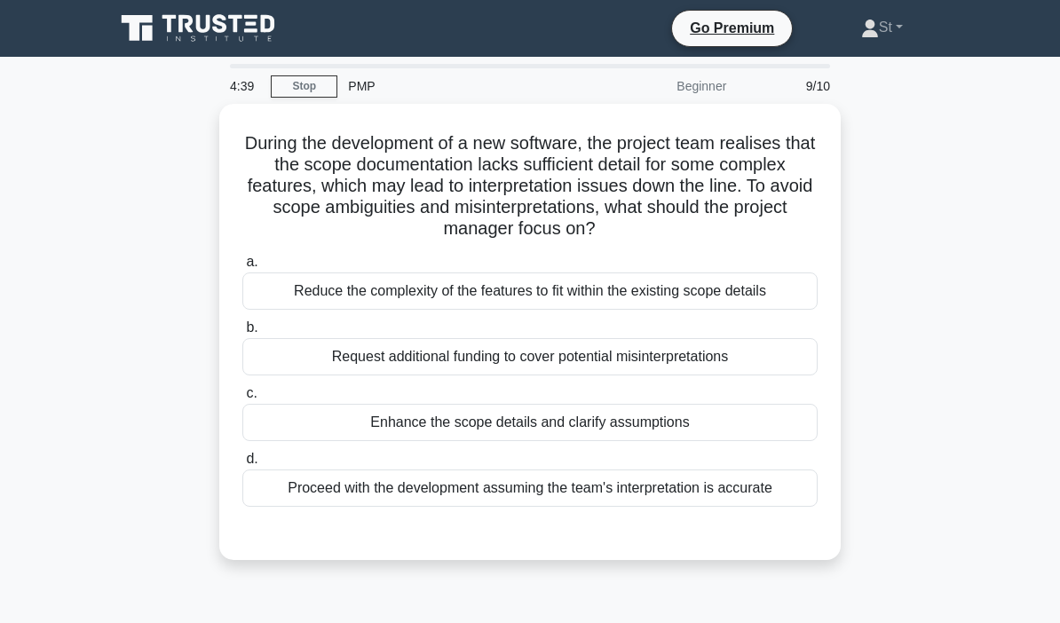
click at [511, 295] on div "Reduce the complexity of the features to fit within the existing scope details" at bounding box center [529, 290] width 575 height 37
click at [242, 268] on input "a. Reduce the complexity of the features to fit within the existing scope detai…" at bounding box center [242, 262] width 0 height 12
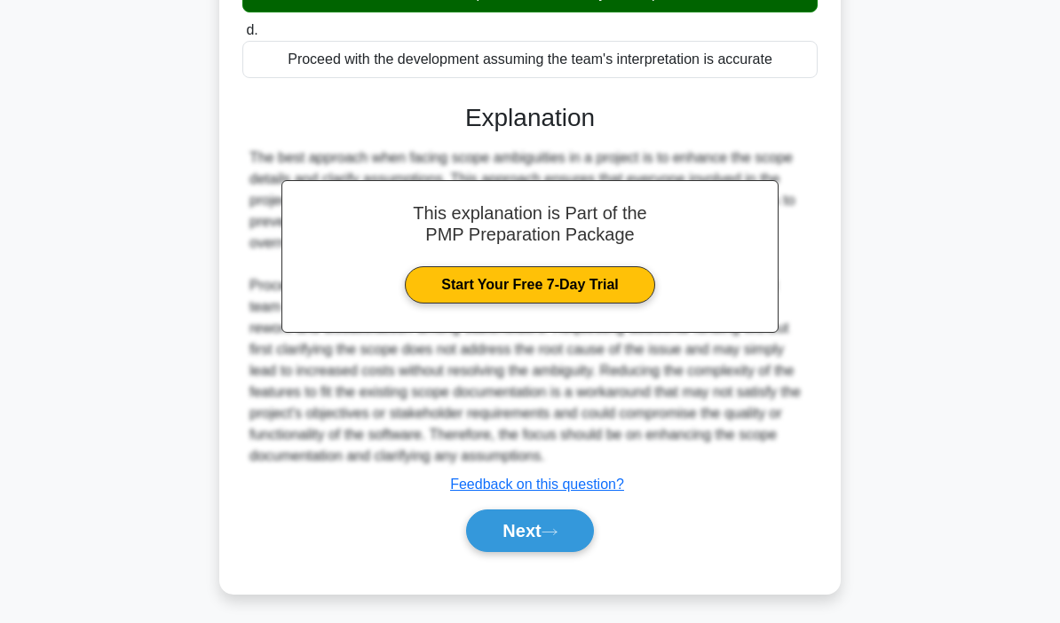
click at [540, 516] on button "Next" at bounding box center [529, 530] width 127 height 43
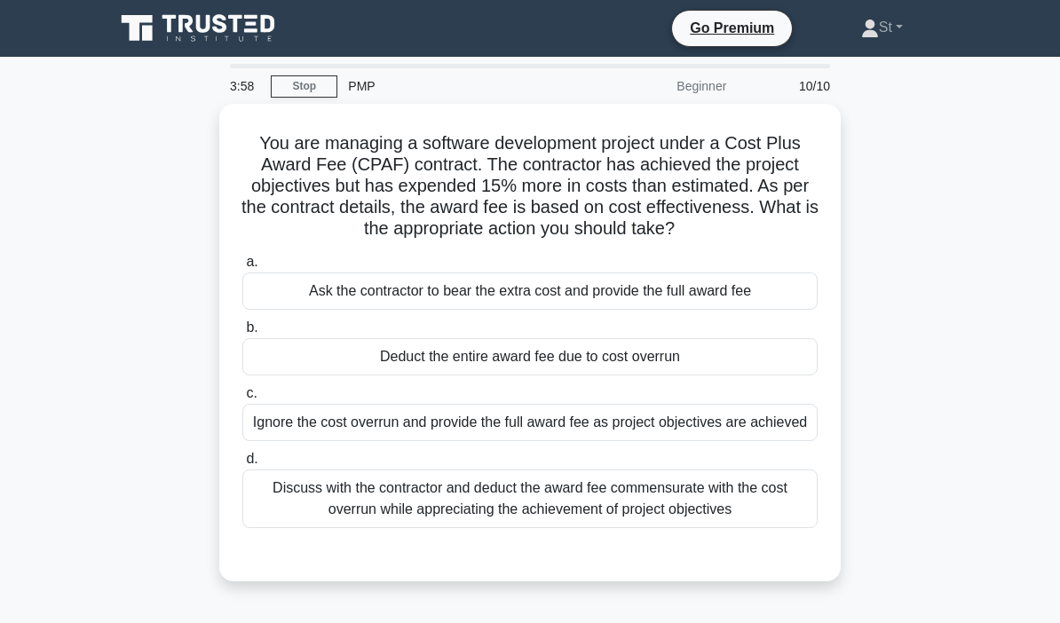
click at [359, 528] on div "Discuss with the contractor and deduct the award fee commensurate with the cost…" at bounding box center [529, 498] width 575 height 59
click at [242, 465] on input "d. Discuss with the contractor and deduct the award fee commensurate with the c…" at bounding box center [242, 459] width 0 height 12
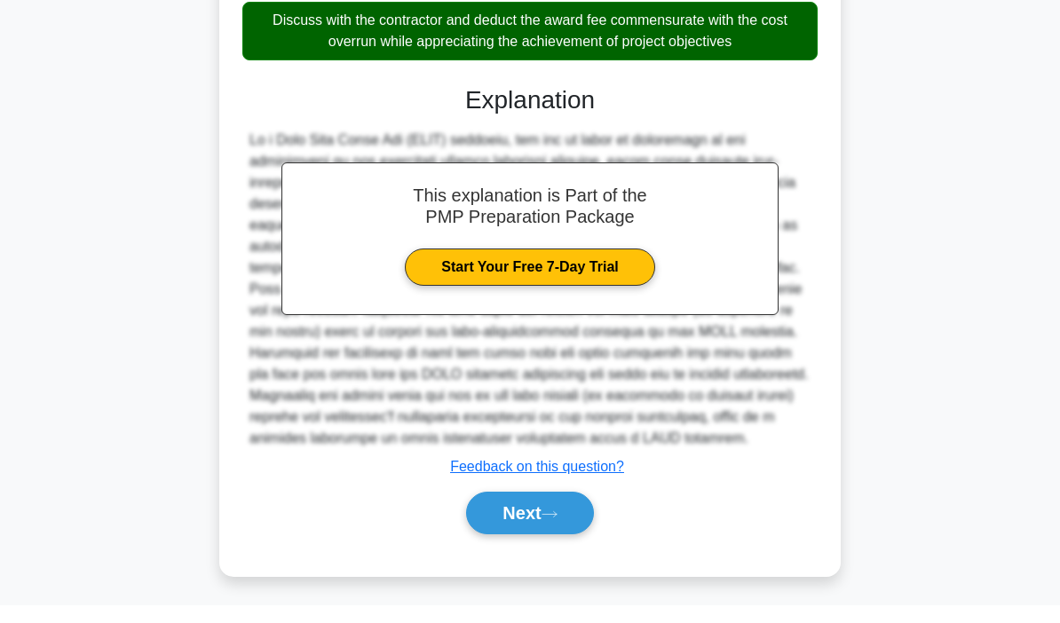
scroll to position [528, 0]
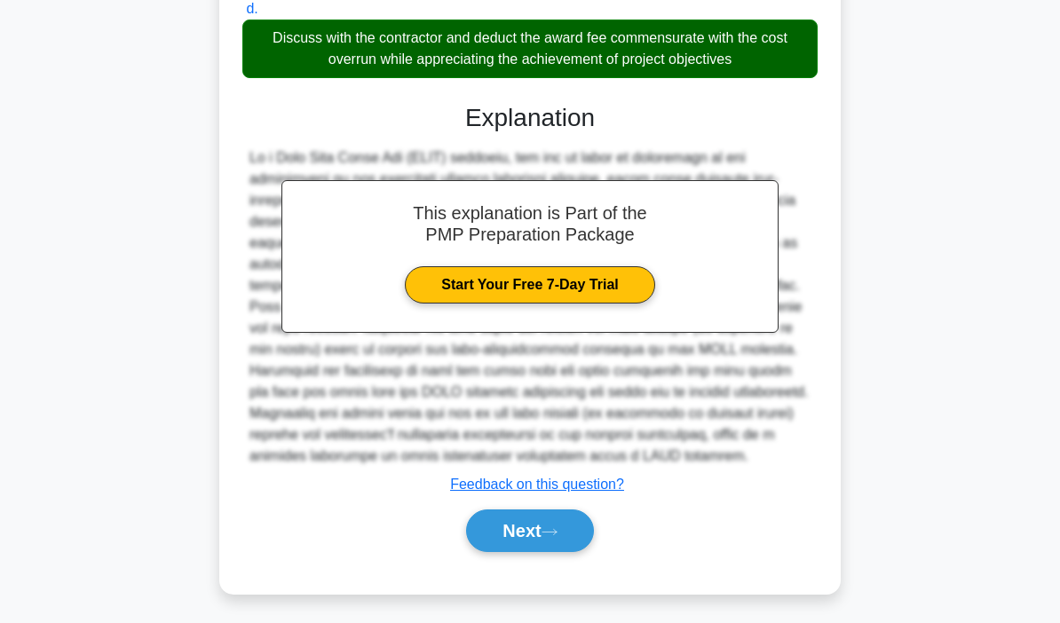
click at [524, 522] on button "Next" at bounding box center [529, 530] width 127 height 43
